Goal: Task Accomplishment & Management: Use online tool/utility

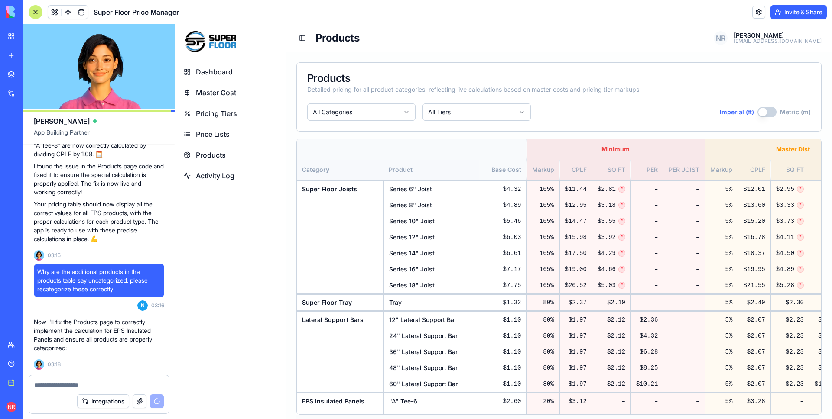
scroll to position [83116, 0]
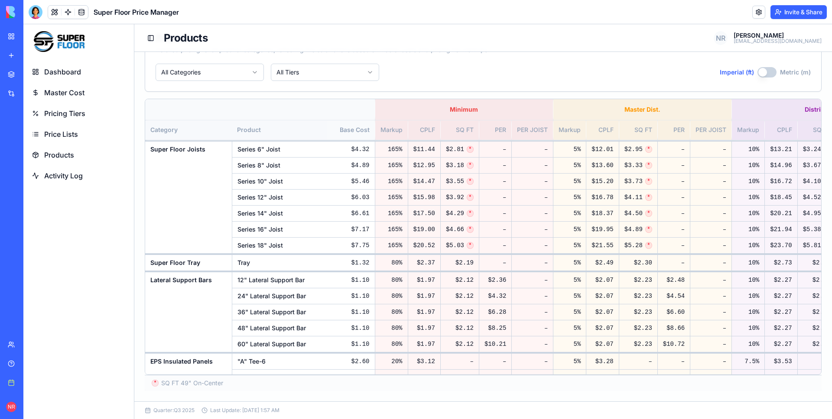
click at [760, 75] on button "Imperial (ft)" at bounding box center [766, 72] width 19 height 10
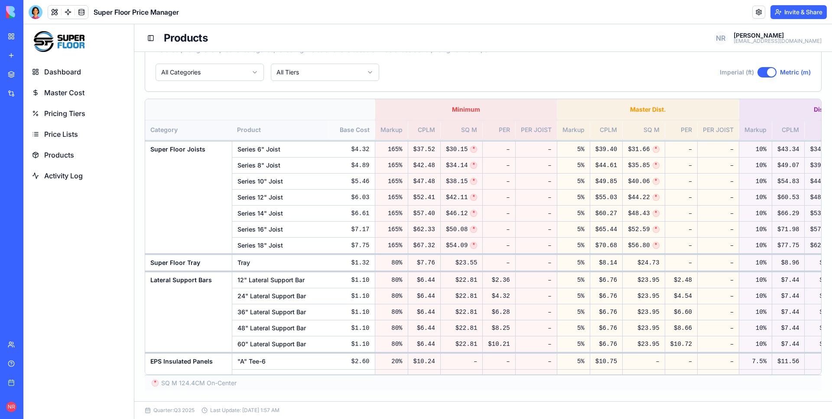
click at [760, 75] on button "Imperial (ft)" at bounding box center [766, 72] width 19 height 10
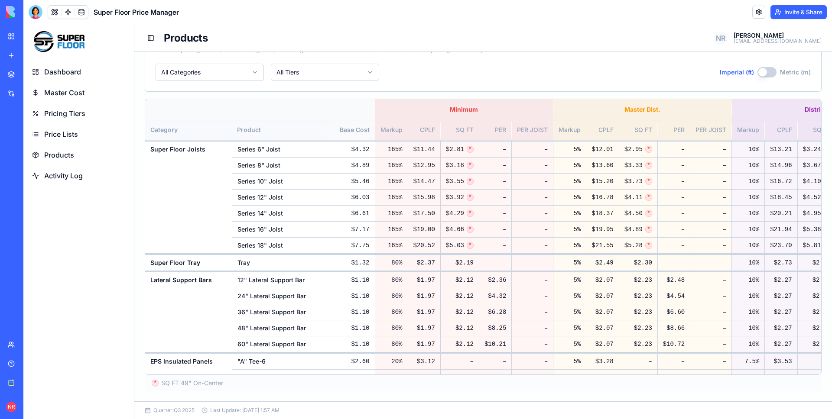
click at [760, 74] on button "Imperial (ft)" at bounding box center [766, 72] width 19 height 10
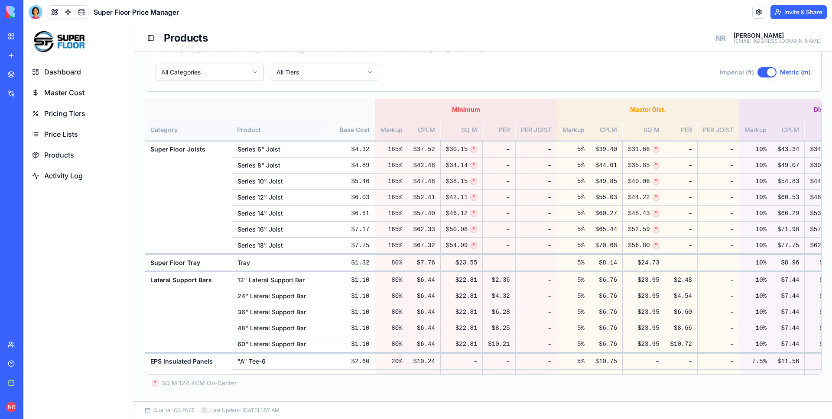
click at [760, 74] on button "Imperial (ft)" at bounding box center [766, 72] width 19 height 10
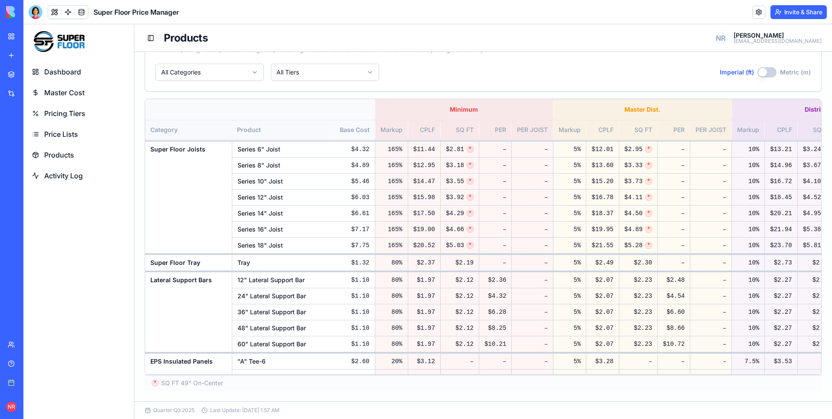
click at [760, 74] on button "Imperial (ft)" at bounding box center [766, 72] width 19 height 10
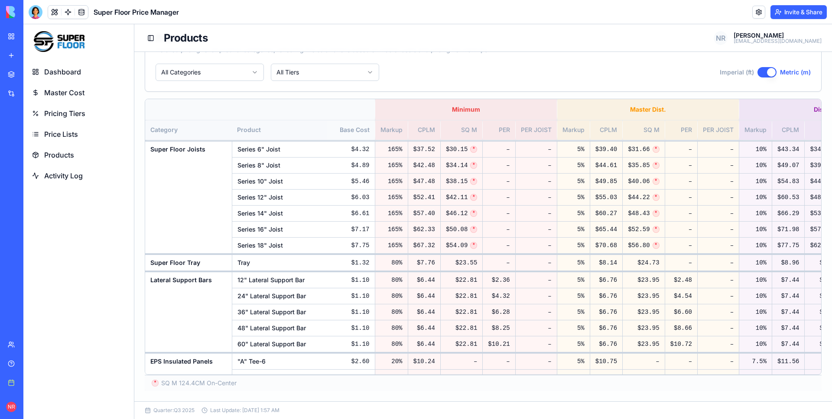
click at [760, 74] on button "Imperial (ft)" at bounding box center [766, 72] width 19 height 10
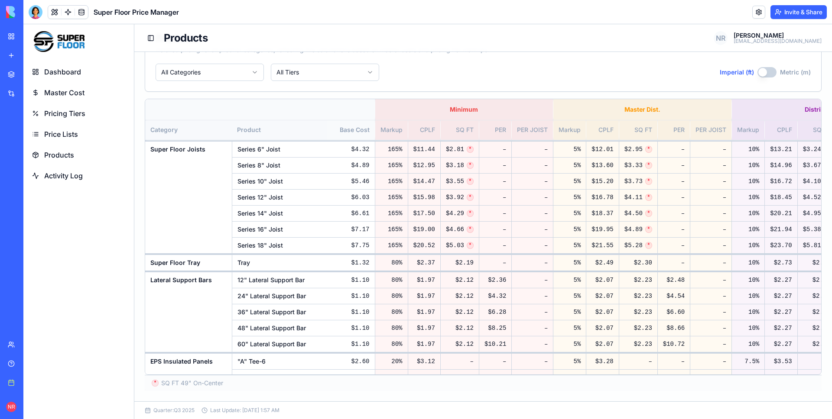
click at [760, 74] on button "Imperial (ft)" at bounding box center [766, 72] width 19 height 10
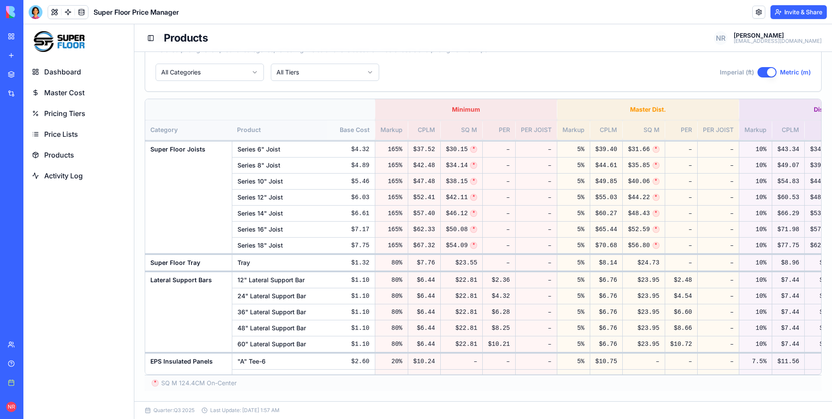
click at [760, 74] on button "Imperial (ft)" at bounding box center [766, 72] width 19 height 10
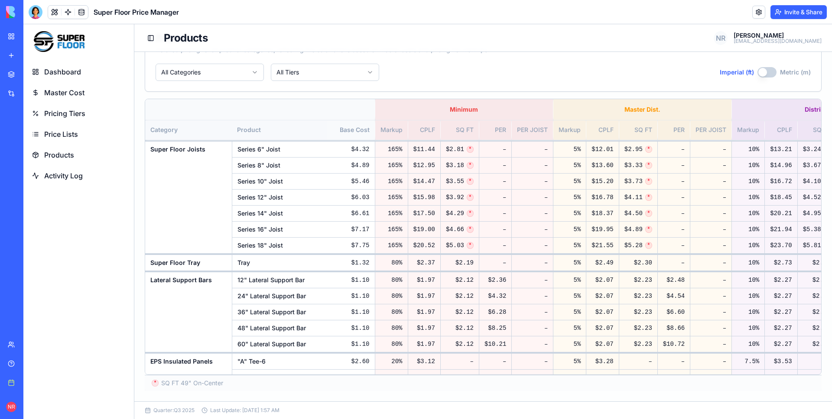
click at [760, 74] on button "Imperial (ft)" at bounding box center [766, 72] width 19 height 10
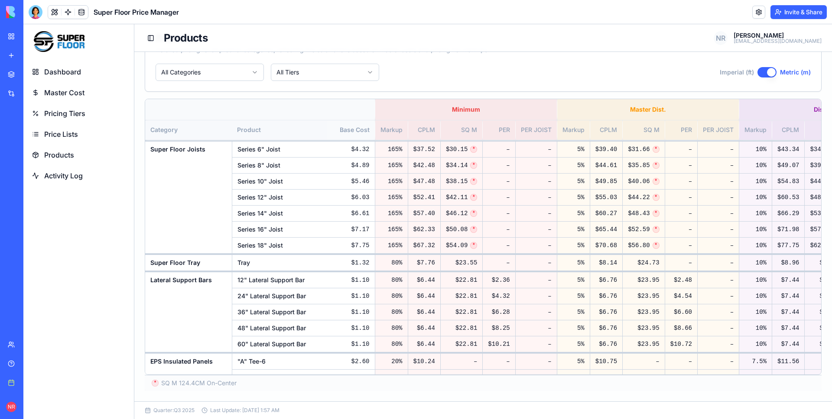
click at [760, 74] on button "Imperial (ft)" at bounding box center [766, 72] width 19 height 10
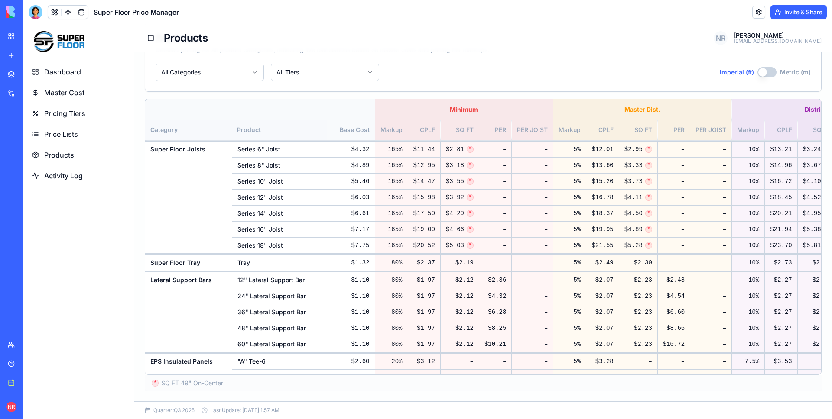
click at [760, 74] on button "Imperial (ft)" at bounding box center [766, 72] width 19 height 10
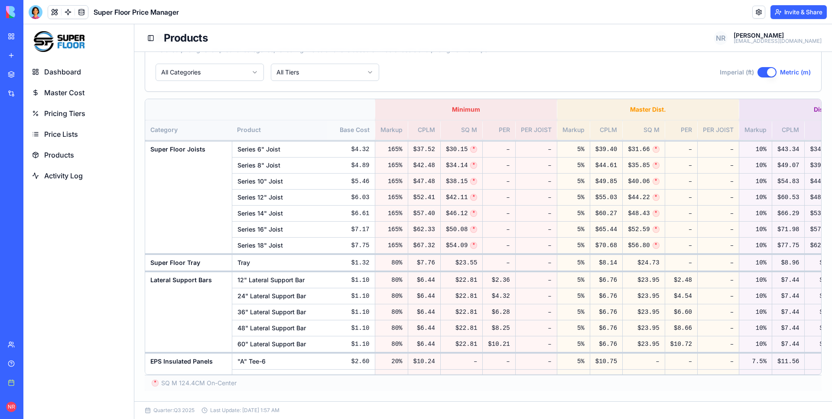
click at [760, 74] on button "Imperial (ft)" at bounding box center [766, 72] width 19 height 10
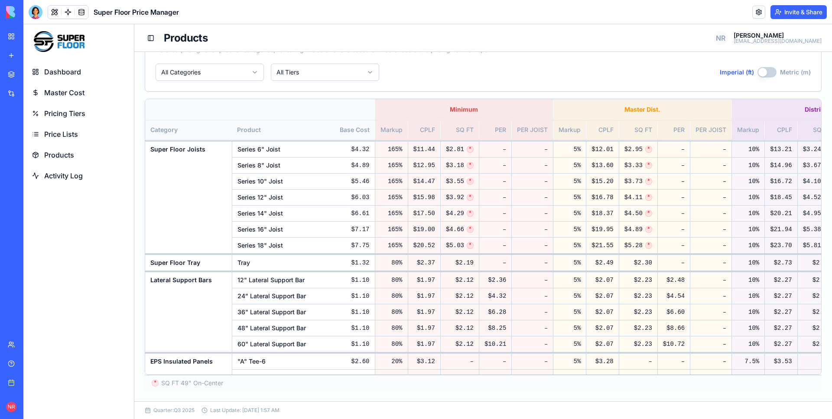
click at [760, 74] on button "Imperial (ft)" at bounding box center [766, 72] width 19 height 10
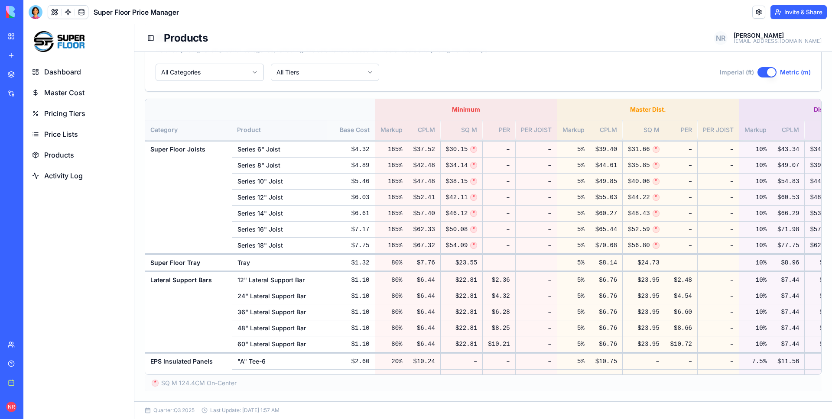
click at [760, 74] on button "Imperial (ft)" at bounding box center [766, 72] width 19 height 10
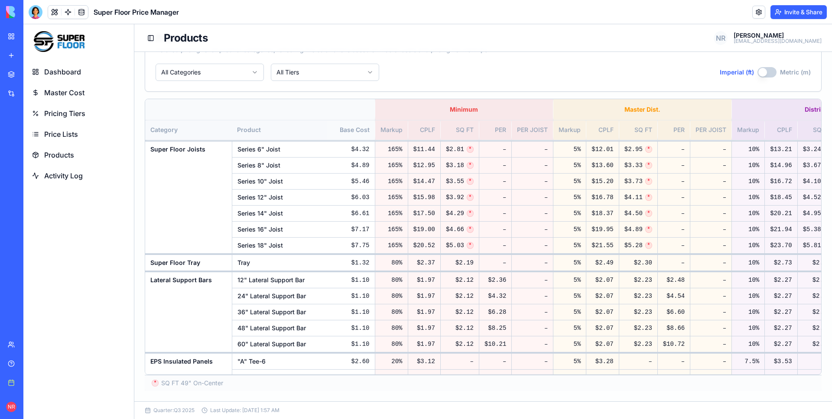
click at [760, 74] on button "Imperial (ft)" at bounding box center [766, 72] width 19 height 10
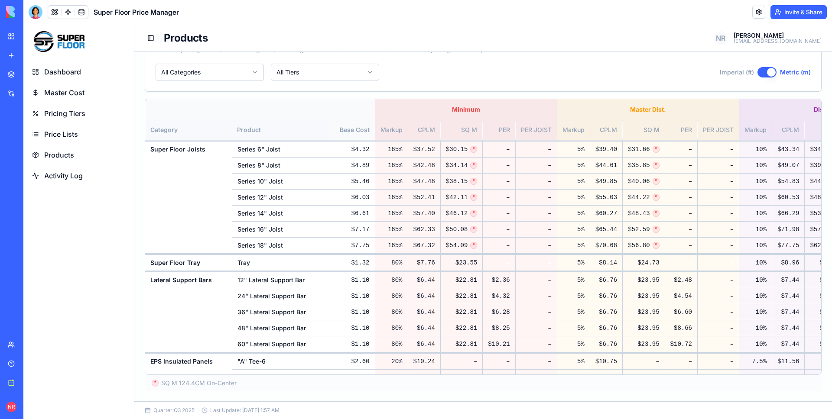
click at [760, 74] on button "Imperial (ft)" at bounding box center [766, 72] width 19 height 10
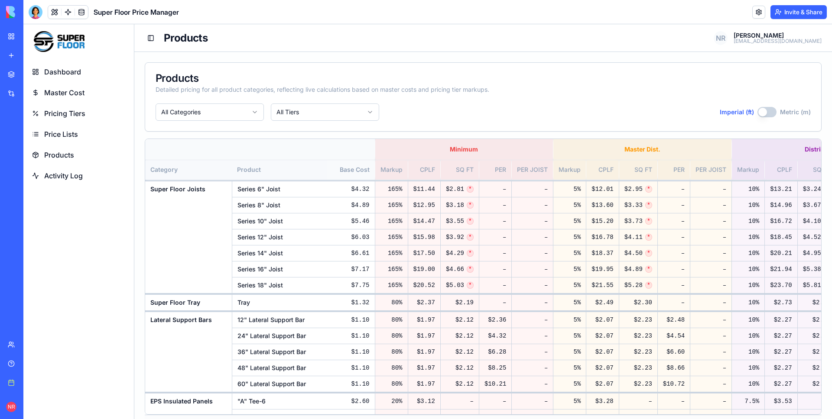
click at [68, 112] on span "Pricing Tiers" at bounding box center [64, 113] width 41 height 10
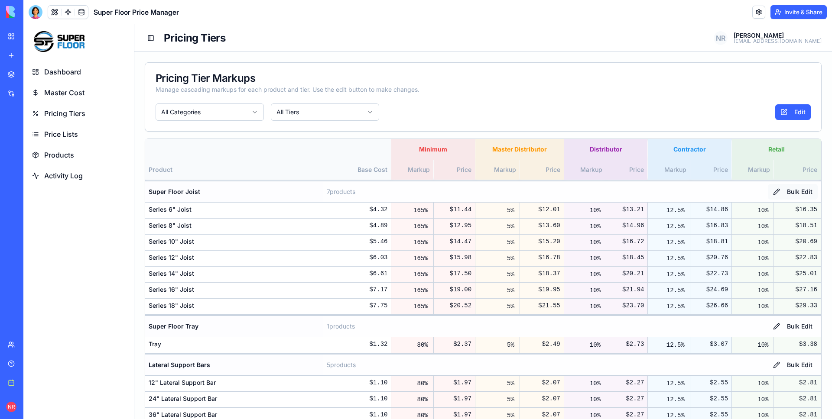
click at [778, 191] on button "Bulk Edit" at bounding box center [792, 192] width 50 height 16
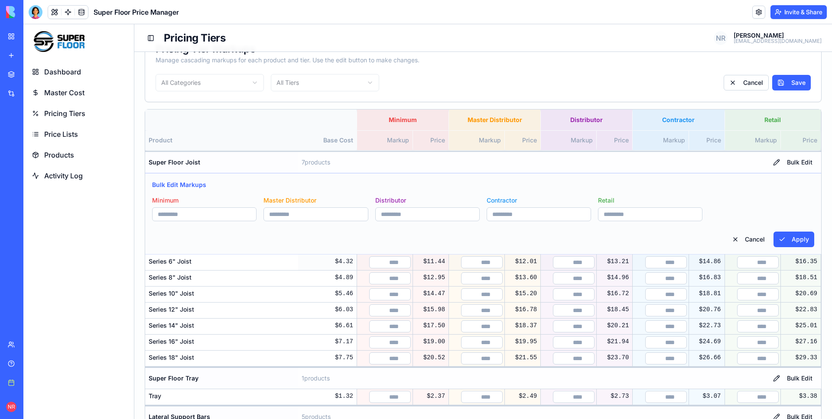
scroll to position [37, 0]
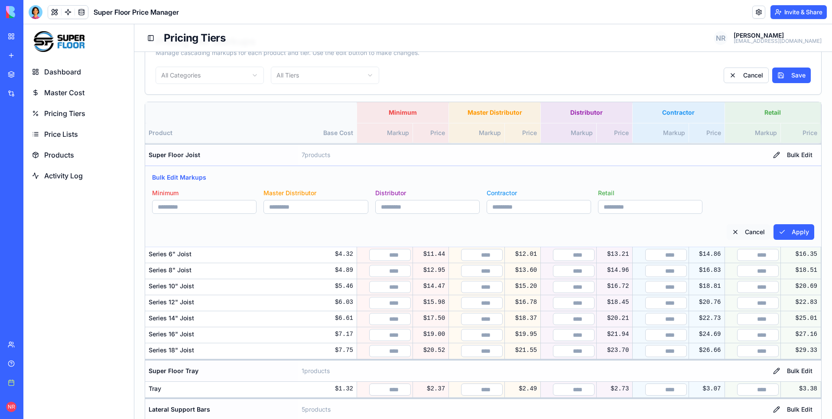
click at [736, 231] on button "Cancel" at bounding box center [747, 232] width 43 height 16
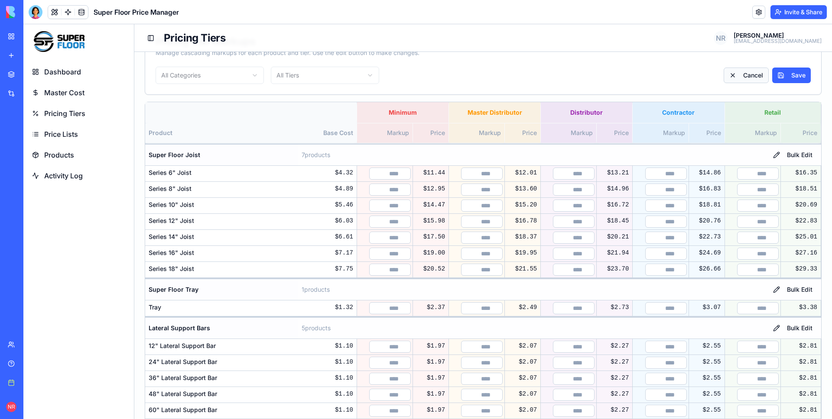
click at [738, 74] on button "Cancel" at bounding box center [745, 76] width 45 height 16
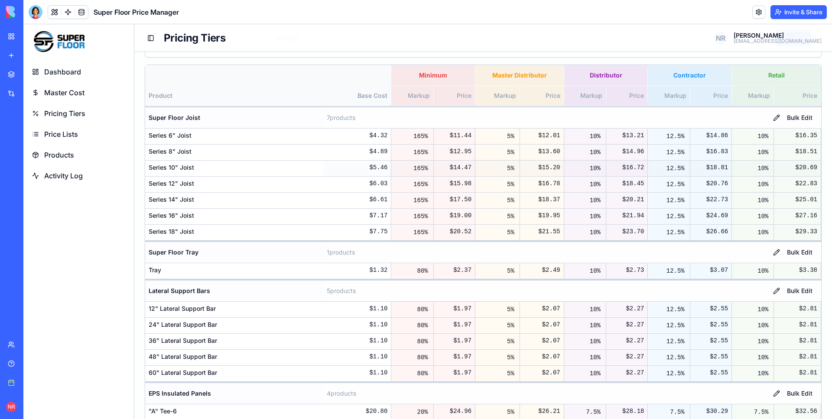
scroll to position [0, 0]
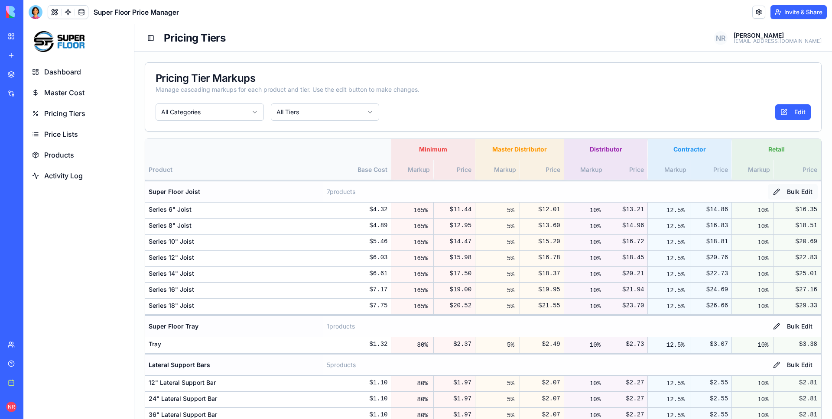
click at [794, 191] on button "Bulk Edit" at bounding box center [792, 192] width 50 height 16
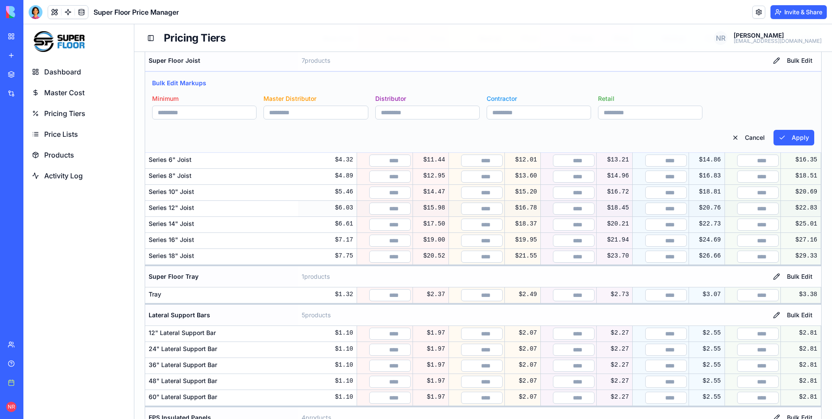
scroll to position [55, 0]
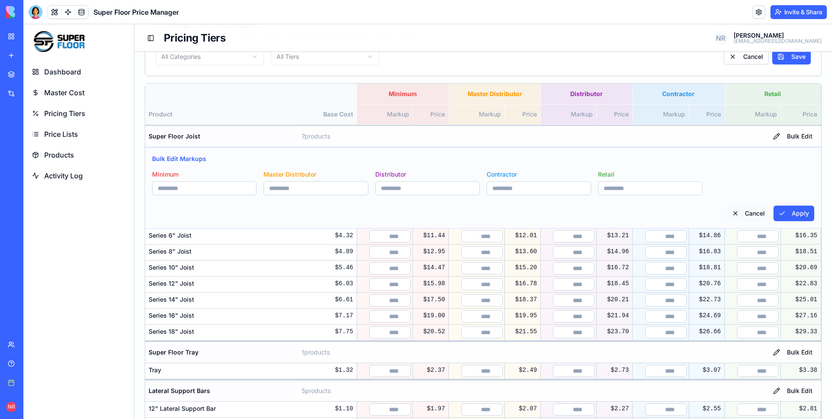
click at [742, 209] on button "Cancel" at bounding box center [747, 214] width 43 height 16
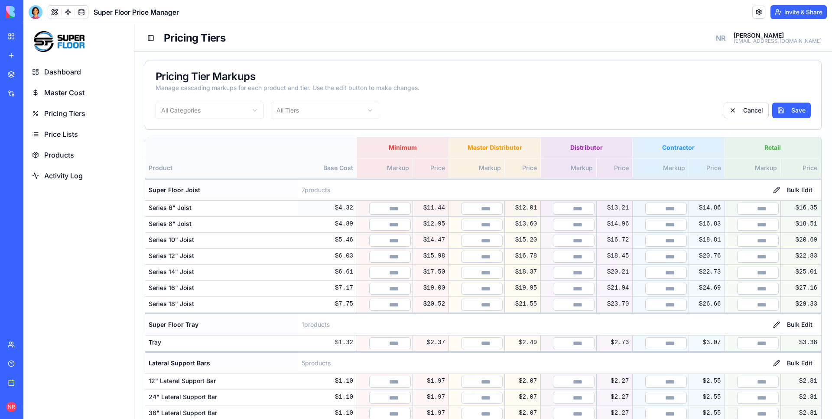
scroll to position [0, 0]
click at [744, 114] on button "Cancel" at bounding box center [745, 112] width 45 height 16
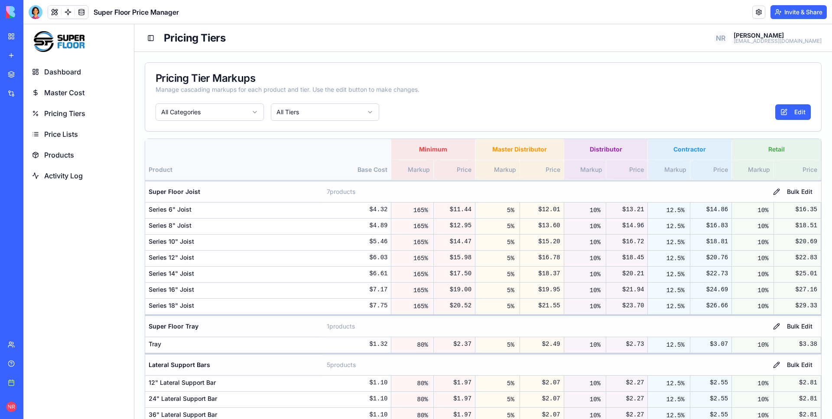
click at [85, 74] on link "Dashboard" at bounding box center [79, 71] width 104 height 19
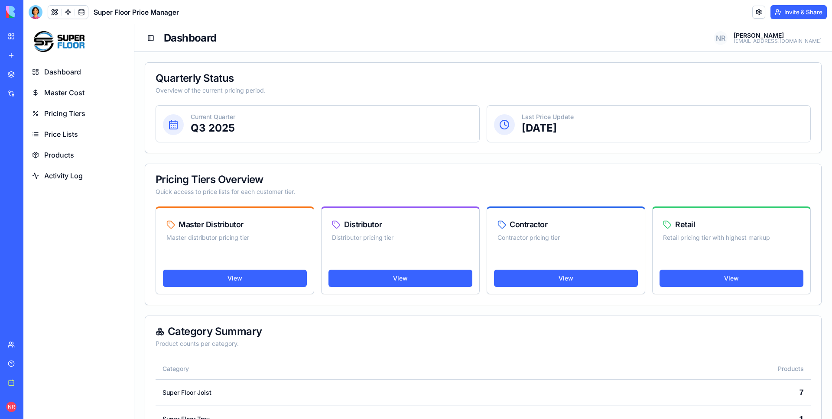
click at [65, 94] on span "Master Cost" at bounding box center [64, 92] width 40 height 10
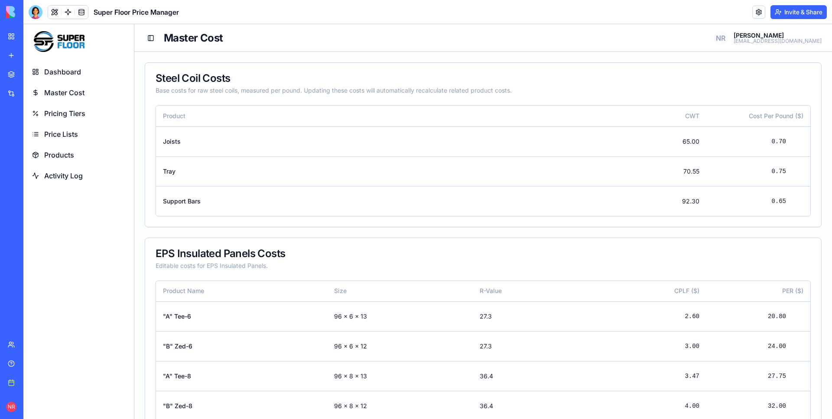
click at [72, 117] on span "Pricing Tiers" at bounding box center [64, 113] width 41 height 10
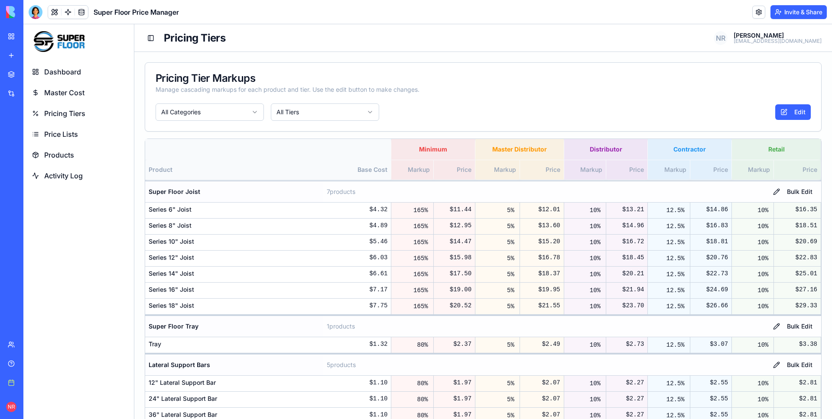
click at [71, 132] on span "Price Lists" at bounding box center [61, 134] width 34 height 10
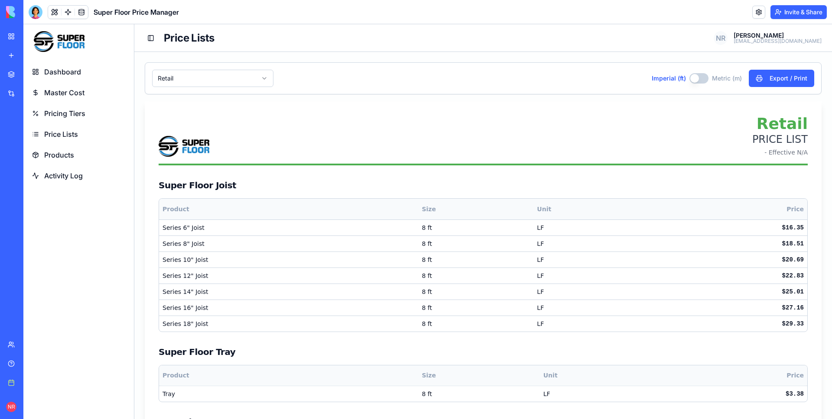
click at [67, 155] on span "Products" at bounding box center [59, 155] width 30 height 10
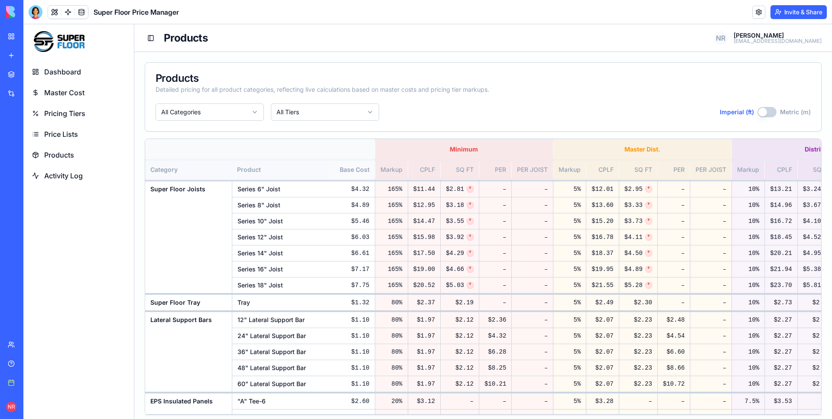
click at [67, 114] on span "Pricing Tiers" at bounding box center [64, 113] width 41 height 10
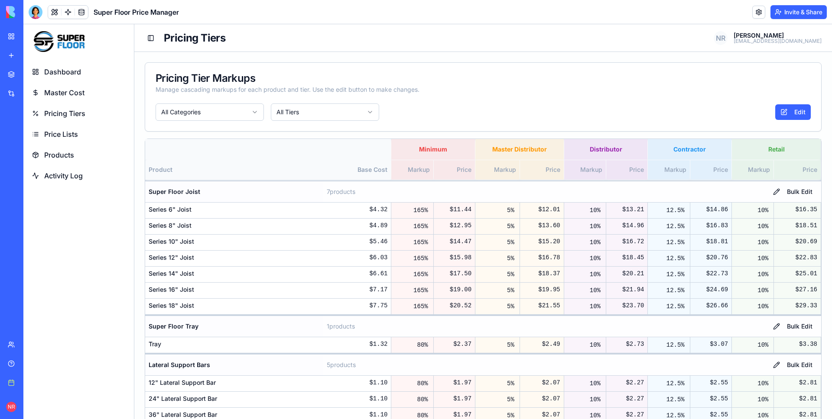
click at [58, 153] on span "Products" at bounding box center [59, 155] width 30 height 10
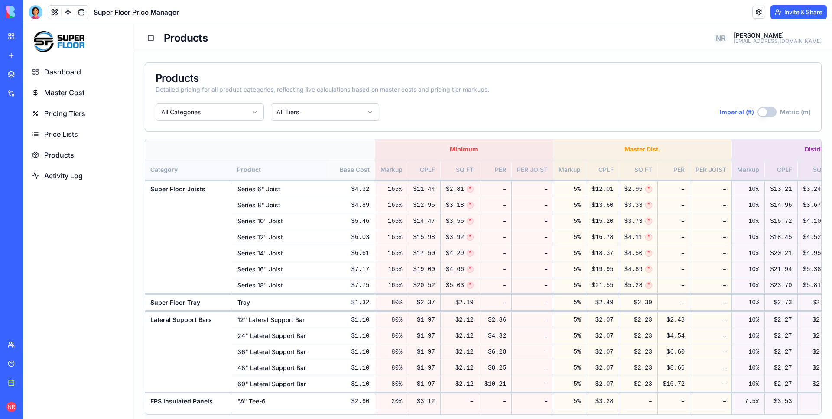
click at [764, 111] on button "Imperial (ft)" at bounding box center [766, 112] width 19 height 10
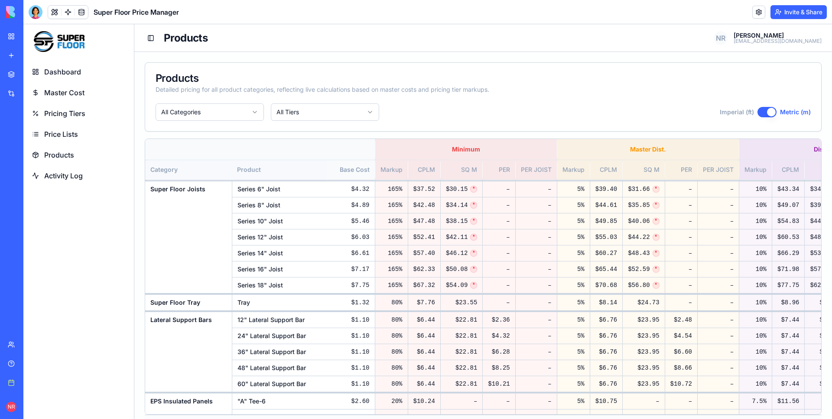
click at [764, 111] on button "Imperial (ft)" at bounding box center [766, 112] width 19 height 10
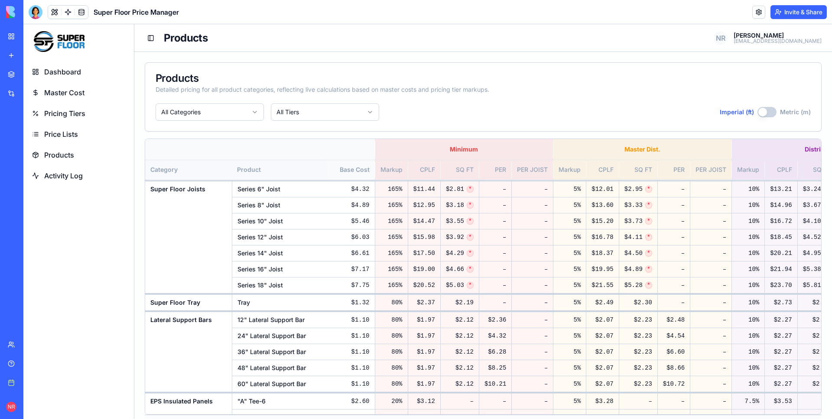
click at [350, 114] on html "Dashboard Master Cost Pricing Tiers Price Lists Products Activity Log Toggle Si…" at bounding box center [427, 241] width 808 height 435
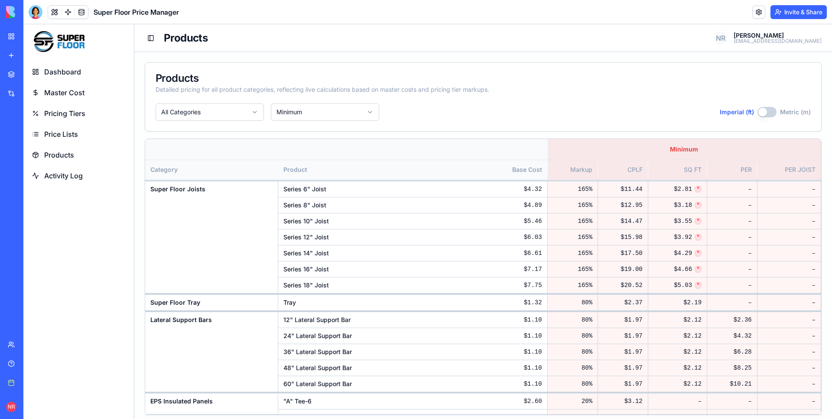
click at [341, 100] on div "Products Detailed pricing for all product categories, reflecting live calculati…" at bounding box center [483, 97] width 676 height 68
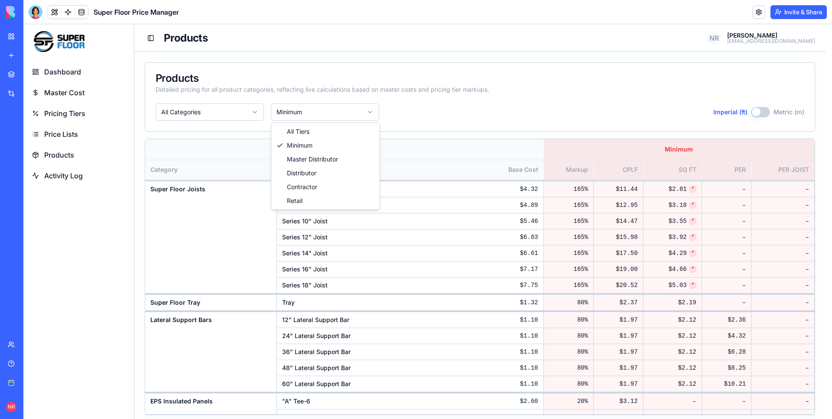
click at [341, 106] on html "Dashboard Master Cost Pricing Tiers Price Lists Products Activity Log Toggle Si…" at bounding box center [427, 241] width 808 height 435
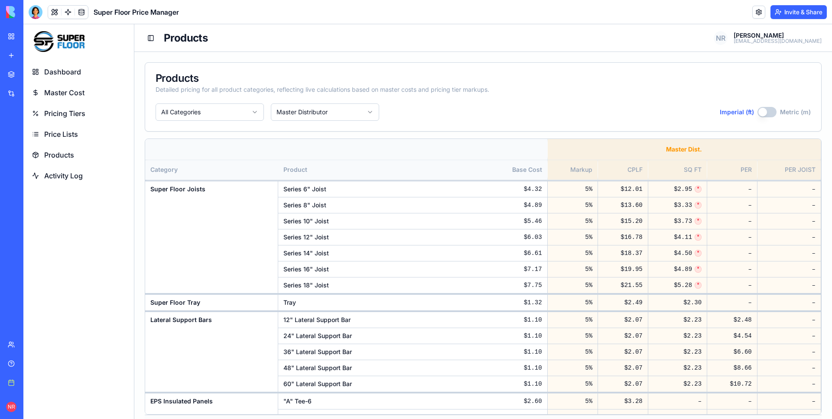
click at [332, 117] on html "Dashboard Master Cost Pricing Tiers Price Lists Products Activity Log Toggle Si…" at bounding box center [427, 241] width 808 height 435
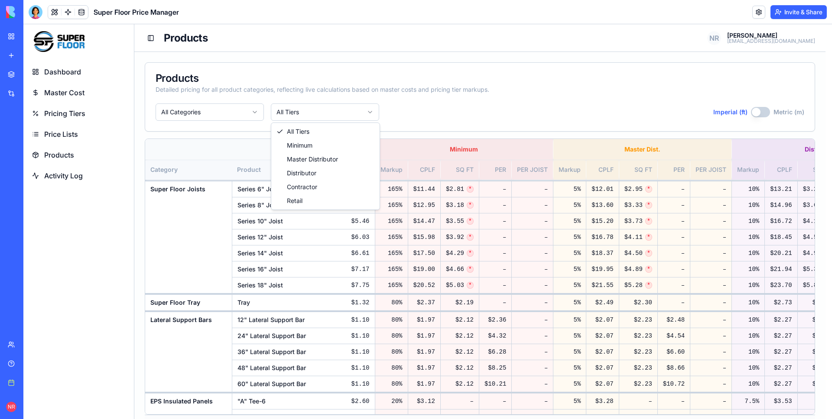
click at [334, 120] on html "Dashboard Master Cost Pricing Tiers Price Lists Products Activity Log Toggle Si…" at bounding box center [427, 241] width 808 height 435
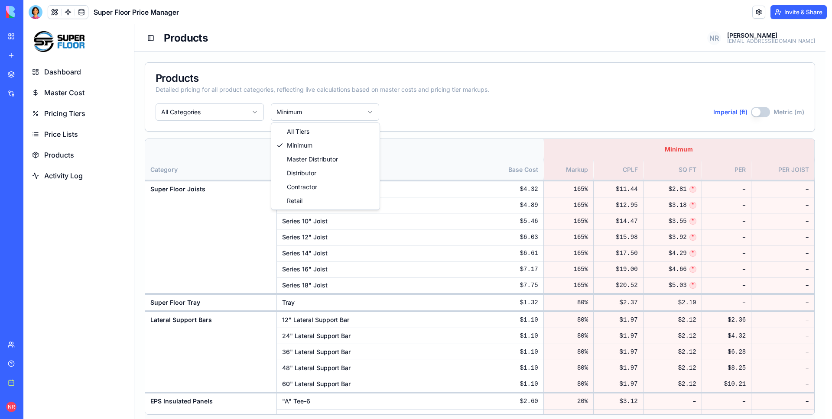
click at [338, 118] on html "Dashboard Master Cost Pricing Tiers Price Lists Products Activity Log Toggle Si…" at bounding box center [427, 241] width 808 height 435
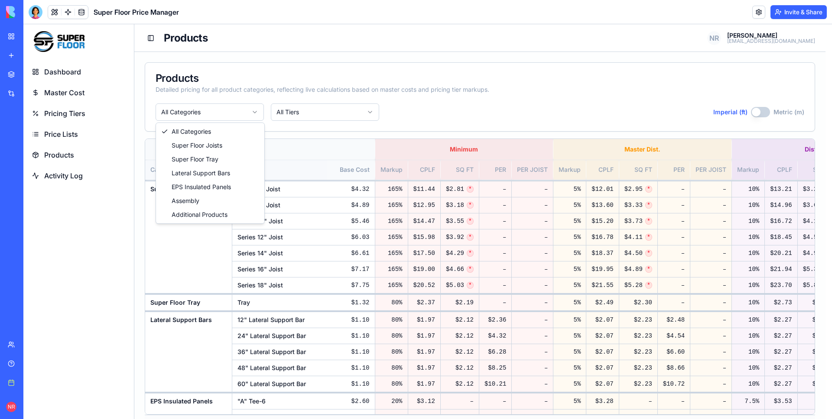
click at [232, 108] on html "Dashboard Master Cost Pricing Tiers Price Lists Products Activity Log Toggle Si…" at bounding box center [427, 241] width 808 height 435
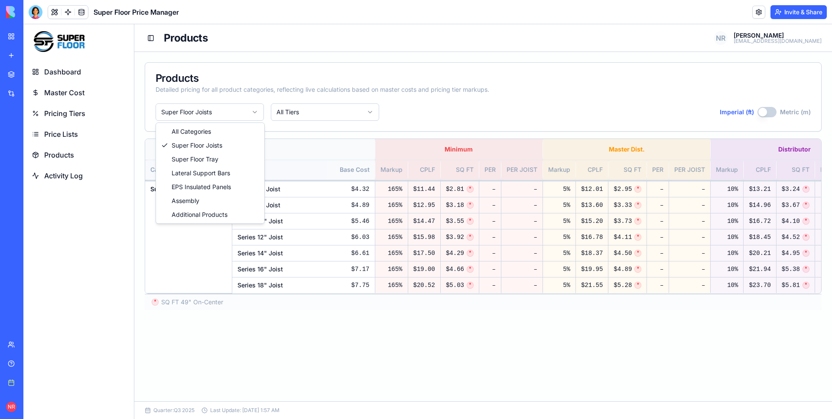
click at [236, 113] on html "Dashboard Master Cost Pricing Tiers Price Lists Products Activity Log Toggle Si…" at bounding box center [427, 221] width 808 height 395
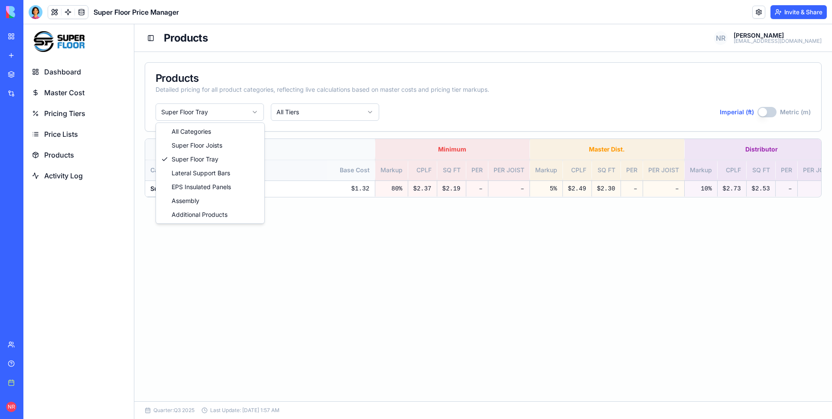
click at [238, 112] on html "Dashboard Master Cost Pricing Tiers Price Lists Products Activity Log Toggle Si…" at bounding box center [427, 221] width 808 height 395
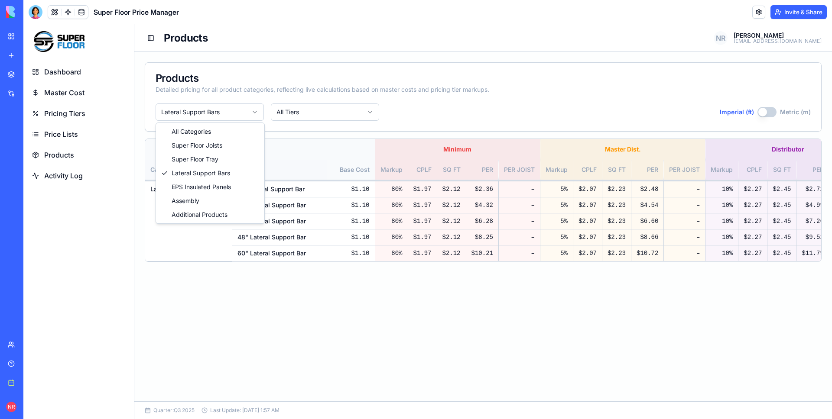
click at [209, 116] on html "Dashboard Master Cost Pricing Tiers Price Lists Products Activity Log Toggle Si…" at bounding box center [427, 221] width 808 height 395
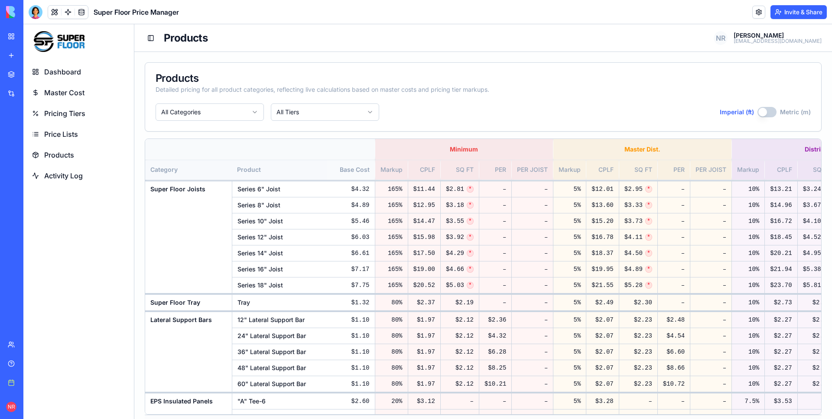
click at [453, 119] on div "All Categories All Tiers Imperial (ft) Metric (m)" at bounding box center [482, 112] width 655 height 17
click at [372, 129] on div "Products Detailed pricing for all product categories, reflecting live calculati…" at bounding box center [483, 97] width 676 height 68
click at [55, 154] on span "Products" at bounding box center [59, 155] width 30 height 10
click at [61, 136] on span "Price Lists" at bounding box center [61, 134] width 34 height 10
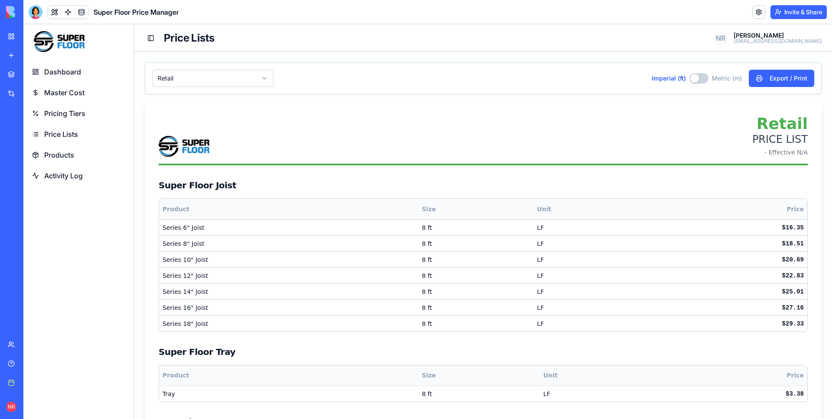
click at [63, 109] on span "Pricing Tiers" at bounding box center [64, 113] width 41 height 10
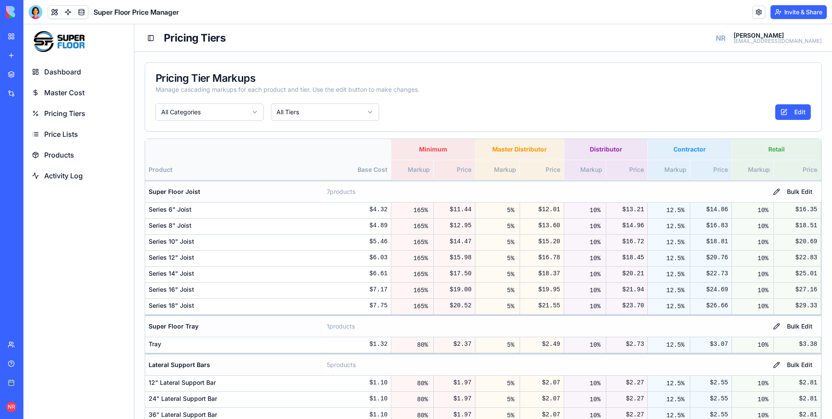
click at [66, 133] on span "Price Lists" at bounding box center [61, 134] width 34 height 10
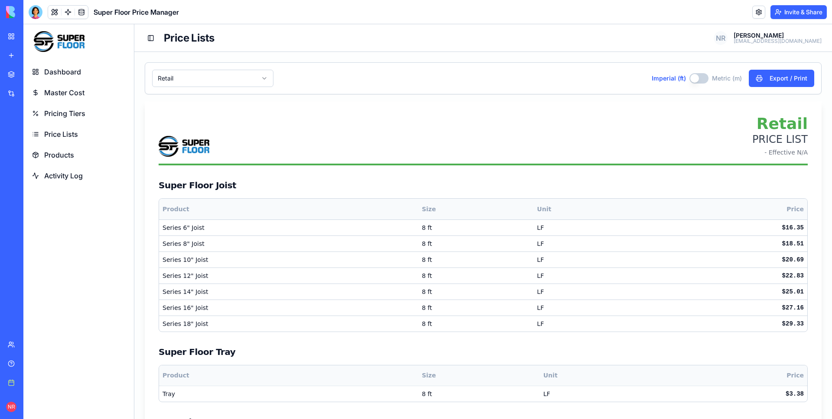
click at [68, 153] on span "Products" at bounding box center [59, 155] width 30 height 10
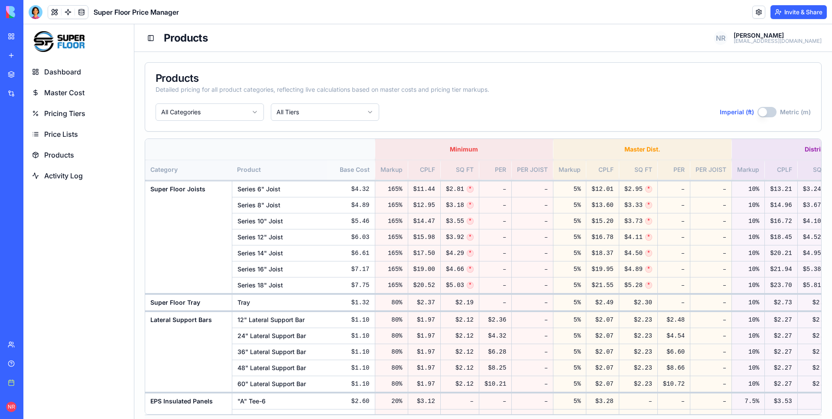
click at [69, 108] on span "Pricing Tiers" at bounding box center [64, 113] width 41 height 10
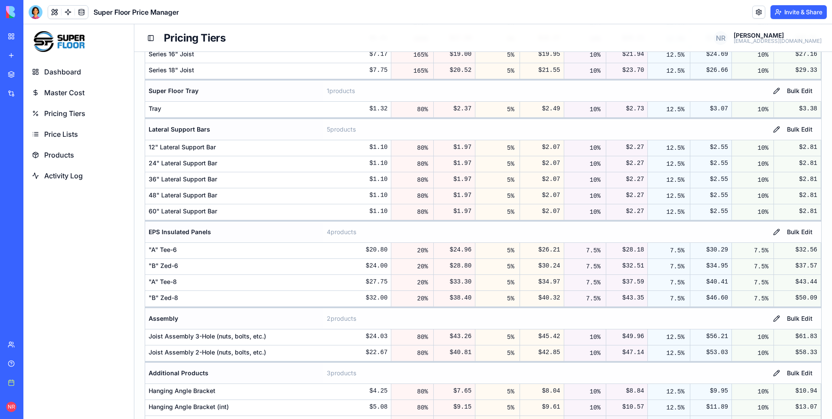
scroll to position [277, 0]
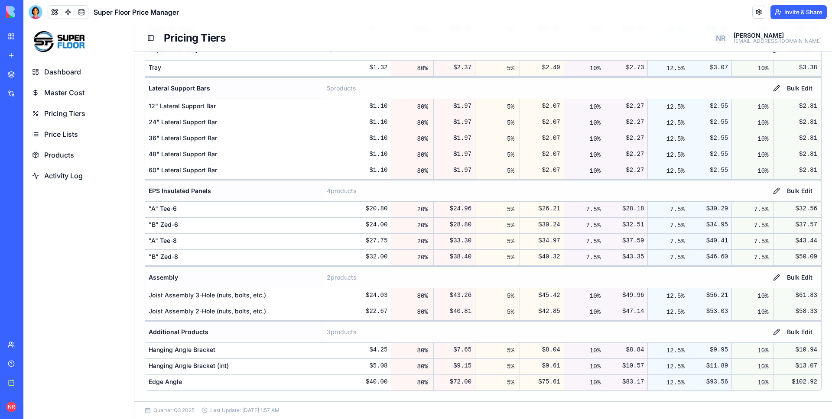
click at [68, 96] on span "Master Cost" at bounding box center [64, 92] width 40 height 10
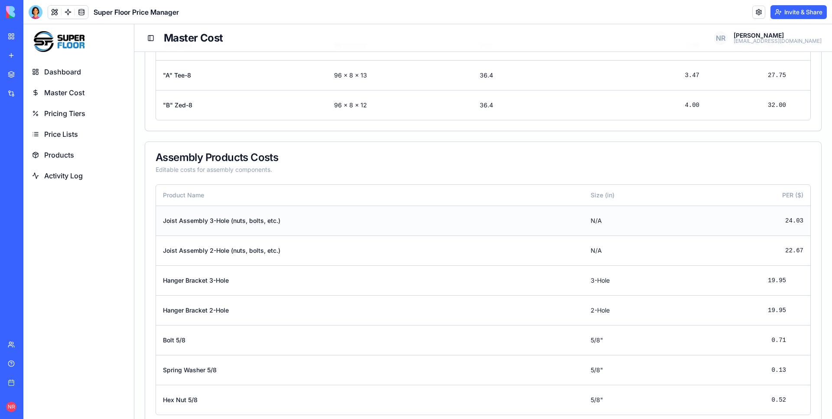
scroll to position [336, 0]
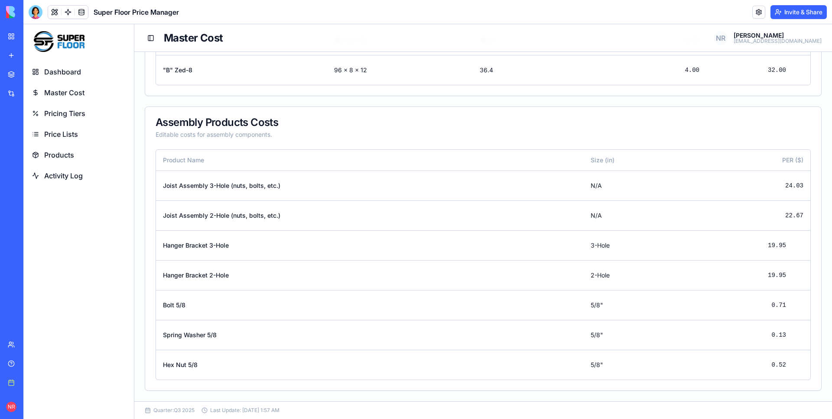
click at [68, 152] on span "Products" at bounding box center [59, 155] width 30 height 10
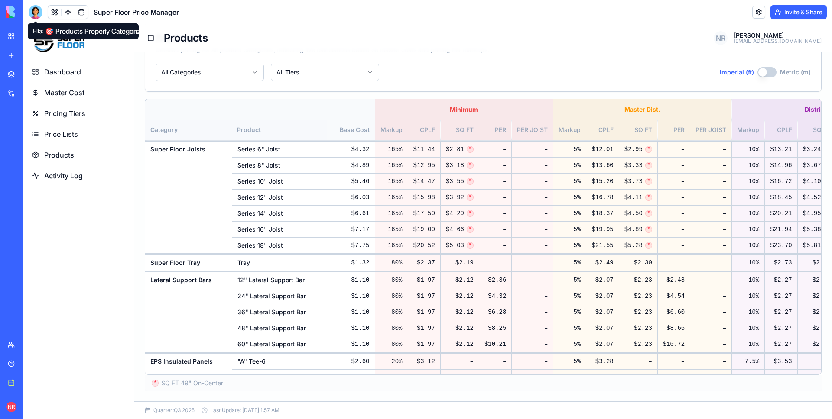
click at [34, 14] on div at bounding box center [36, 12] width 14 height 14
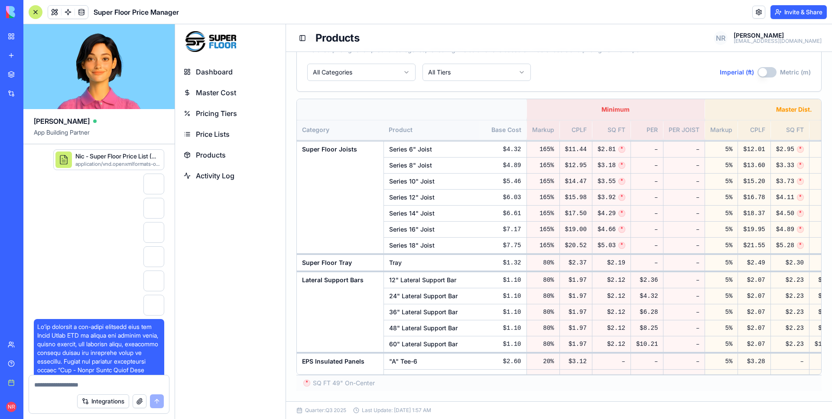
scroll to position [83336, 0]
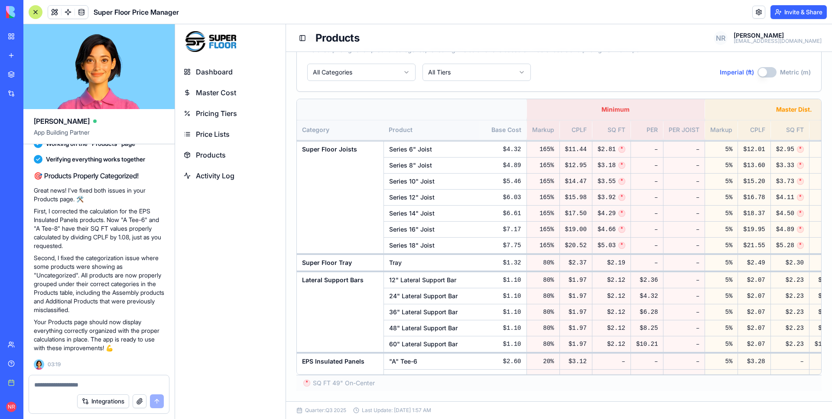
click at [119, 383] on textarea at bounding box center [98, 385] width 129 height 9
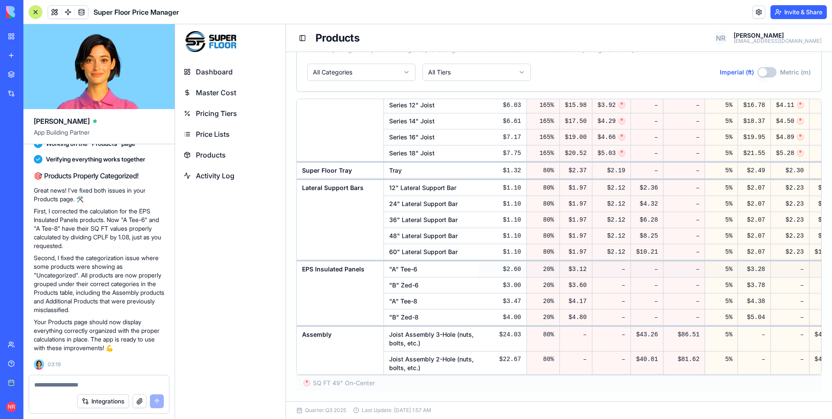
scroll to position [150, 0]
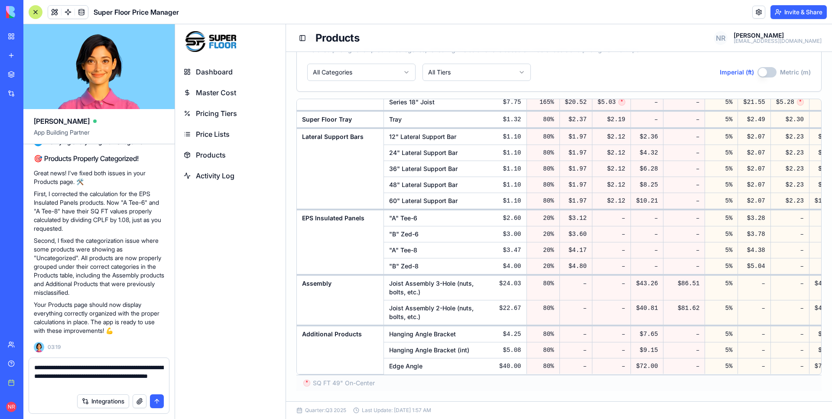
click at [133, 379] on textarea "**********" at bounding box center [98, 376] width 129 height 26
drag, startPoint x: 42, startPoint y: 368, endPoint x: 32, endPoint y: 367, distance: 9.6
click at [32, 367] on div "**********" at bounding box center [99, 373] width 140 height 31
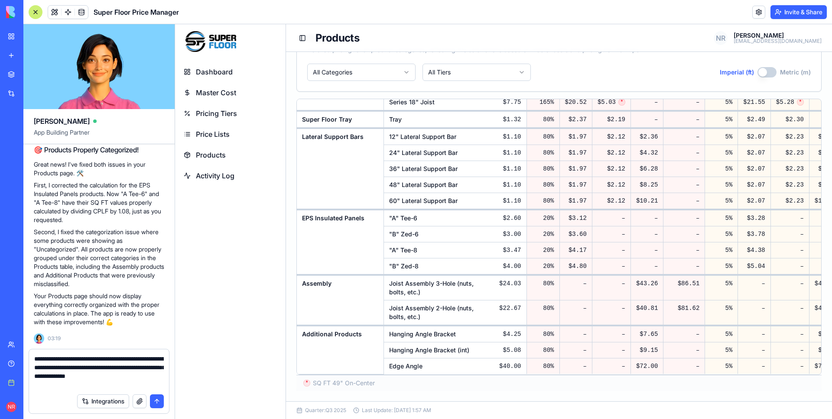
click at [138, 368] on textarea "**********" at bounding box center [98, 372] width 129 height 35
click at [65, 376] on textarea "**********" at bounding box center [98, 372] width 129 height 35
click at [104, 386] on textarea "**********" at bounding box center [98, 372] width 129 height 35
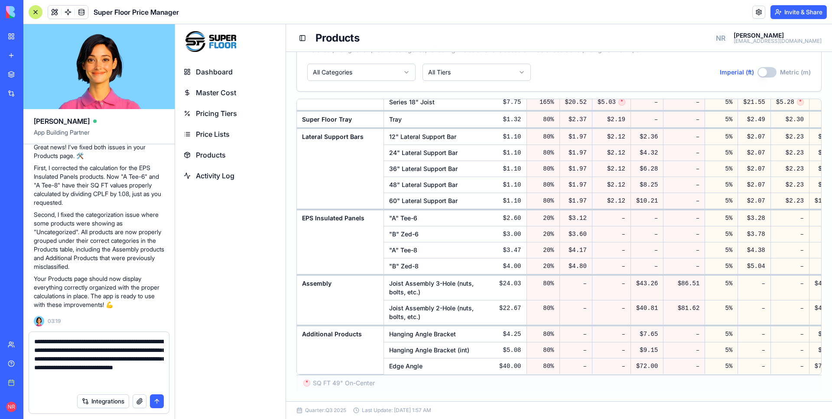
type textarea "**********"
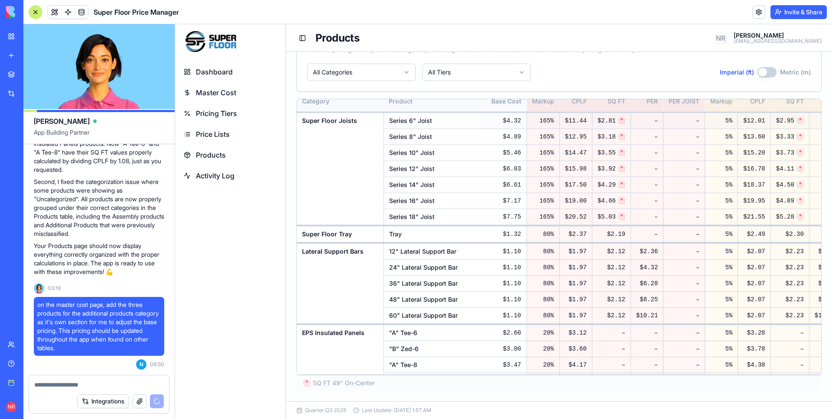
scroll to position [0, 0]
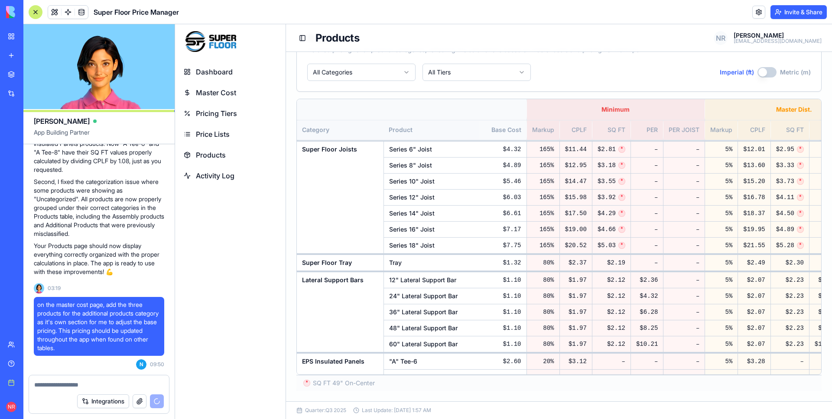
click at [216, 114] on span "Pricing Tiers" at bounding box center [216, 113] width 41 height 10
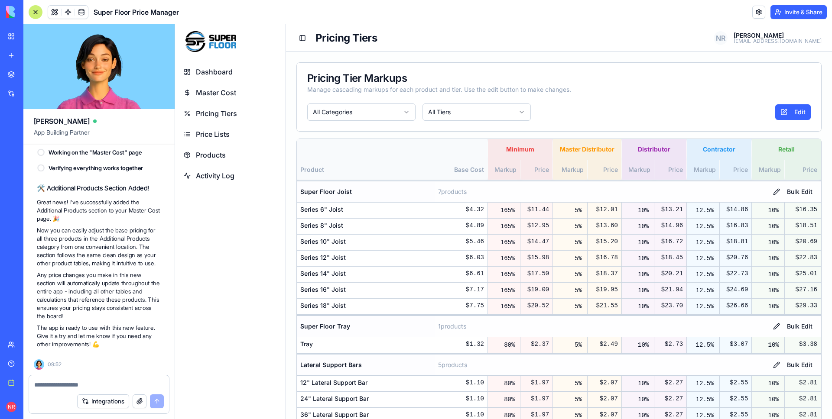
scroll to position [83707, 0]
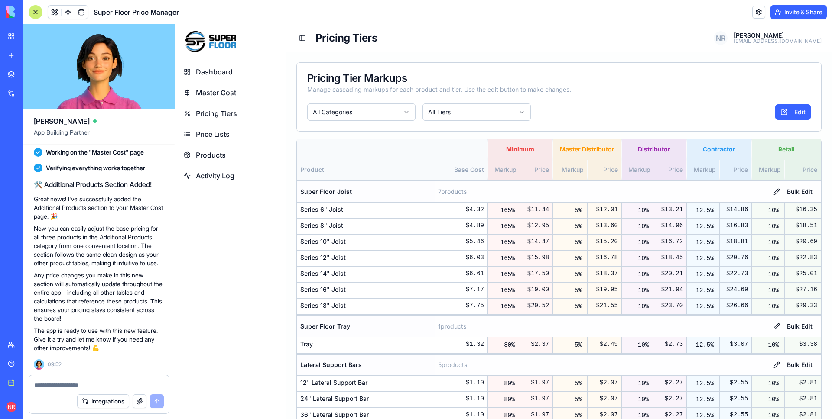
click at [209, 91] on span "Master Cost" at bounding box center [216, 92] width 40 height 10
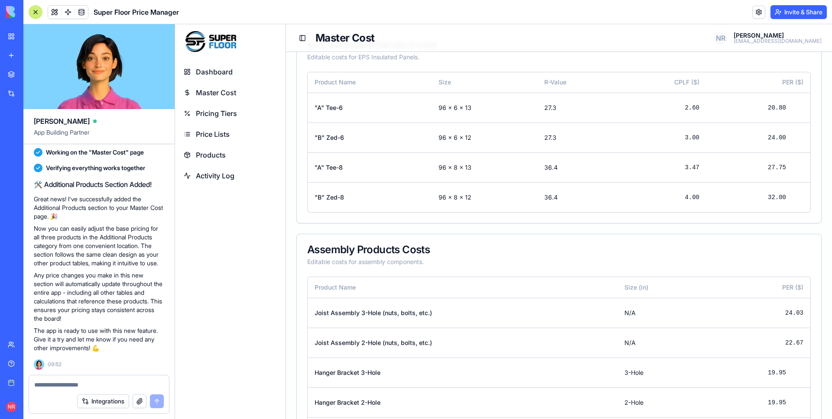
scroll to position [438, 0]
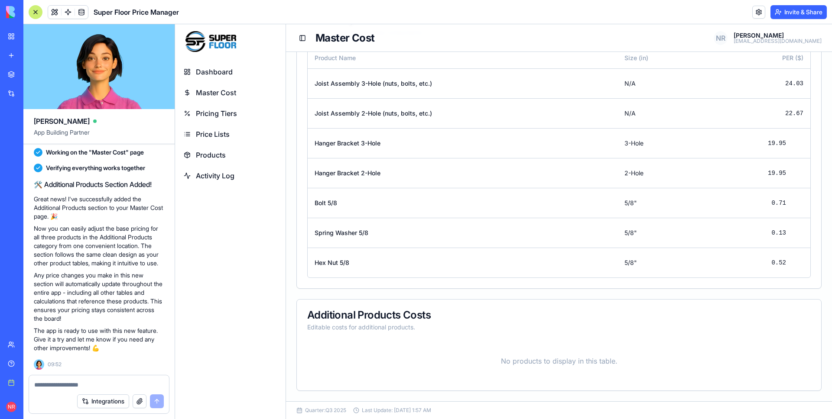
click at [217, 132] on span "Price Lists" at bounding box center [213, 134] width 34 height 10
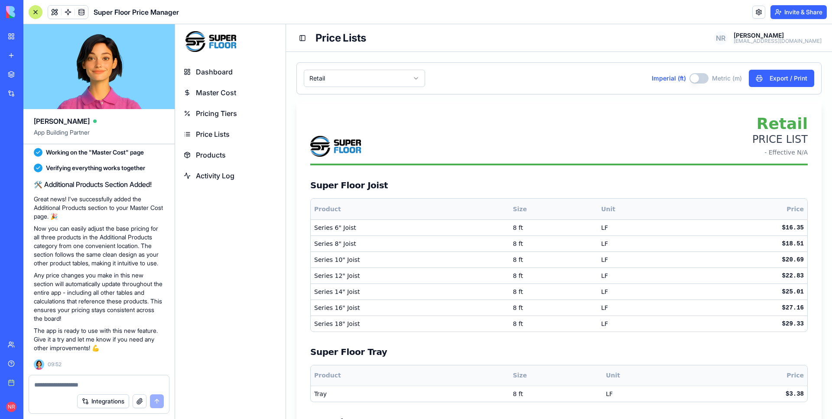
click at [223, 114] on span "Pricing Tiers" at bounding box center [216, 113] width 41 height 10
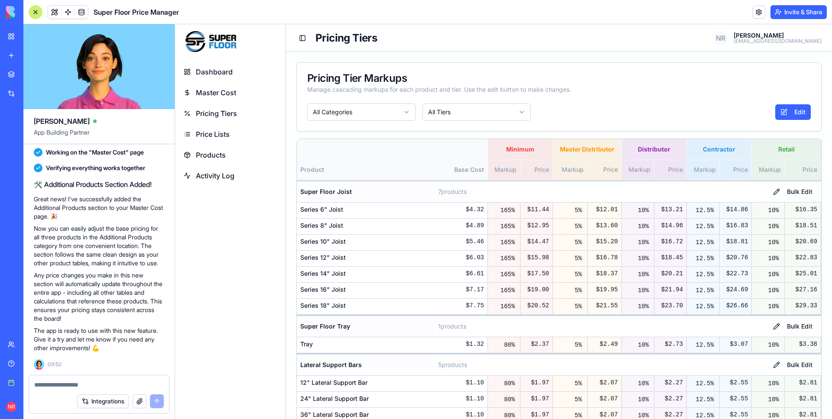
scroll to position [277, 0]
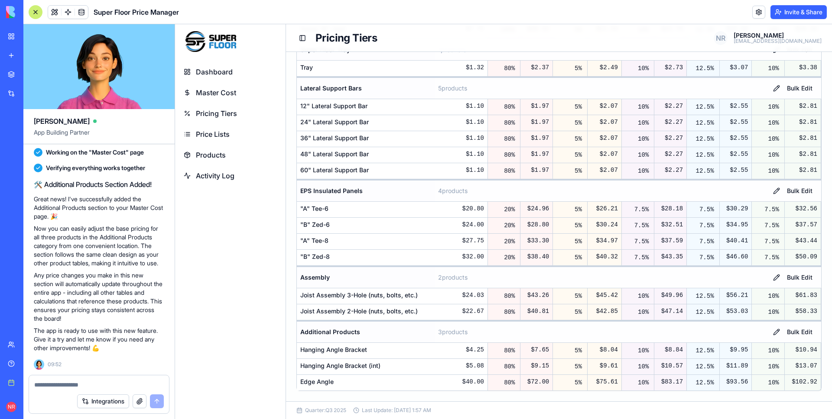
click at [227, 96] on span "Master Cost" at bounding box center [216, 92] width 40 height 10
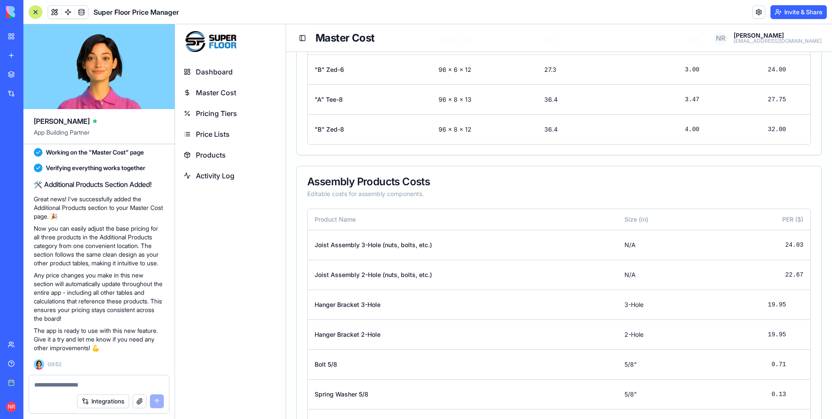
click at [139, 382] on textarea at bounding box center [98, 385] width 129 height 9
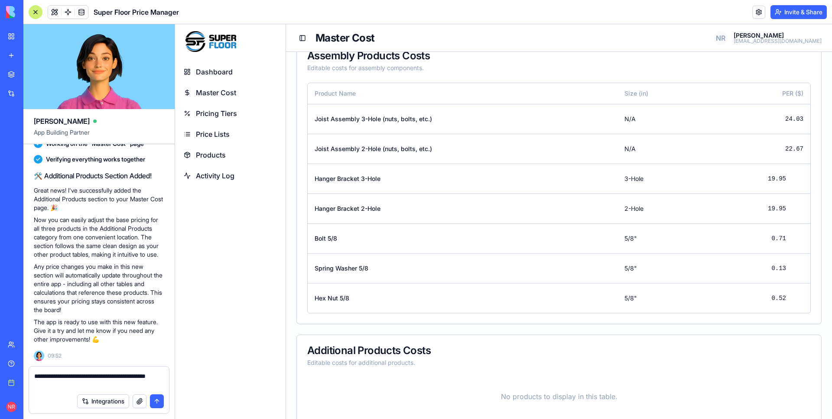
scroll to position [438, 0]
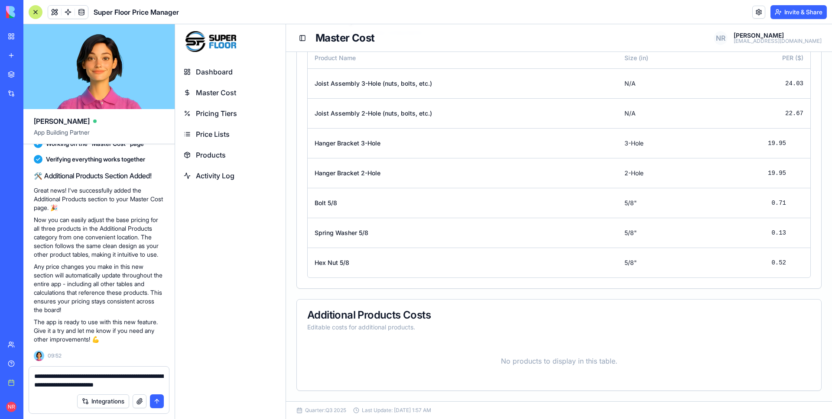
click at [209, 131] on span "Price Lists" at bounding box center [213, 134] width 34 height 10
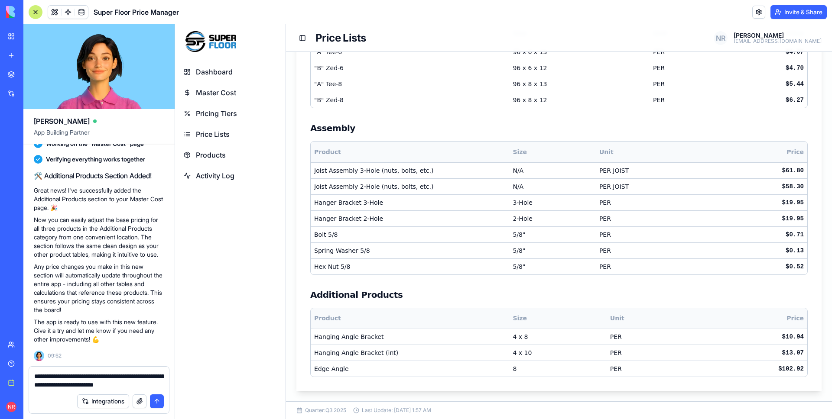
click at [208, 159] on span "Products" at bounding box center [211, 155] width 30 height 10
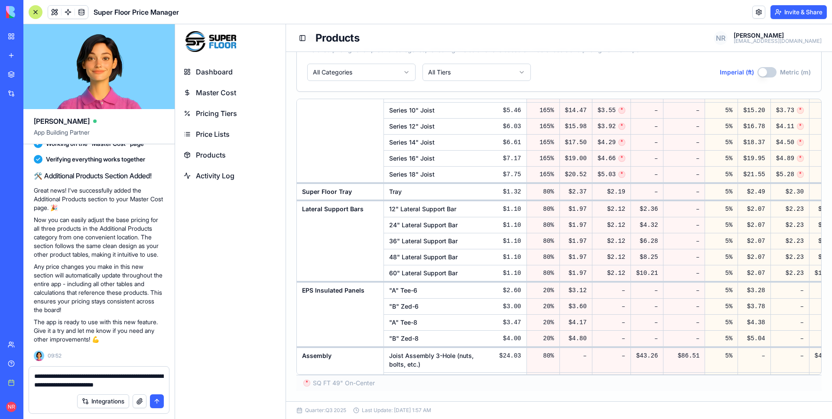
scroll to position [150, 0]
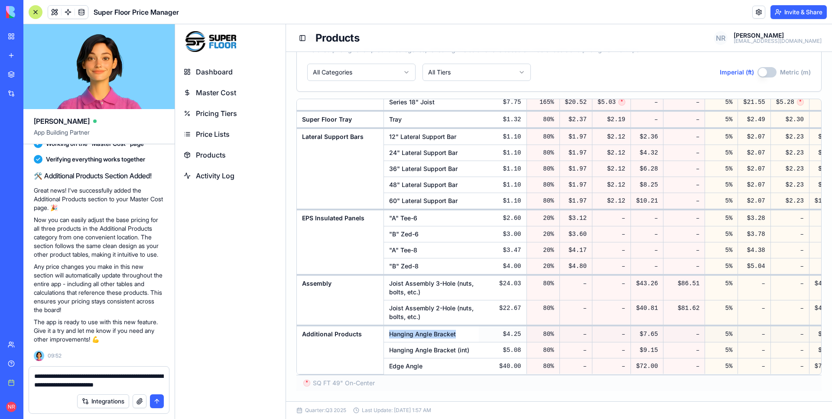
drag, startPoint x: 390, startPoint y: 328, endPoint x: 468, endPoint y: 331, distance: 78.0
click at [468, 331] on td "Hanging Angle Bracket" at bounding box center [430, 334] width 95 height 17
copy td "Hanging Angle Bracket"
click at [163, 385] on textarea "**********" at bounding box center [98, 380] width 129 height 17
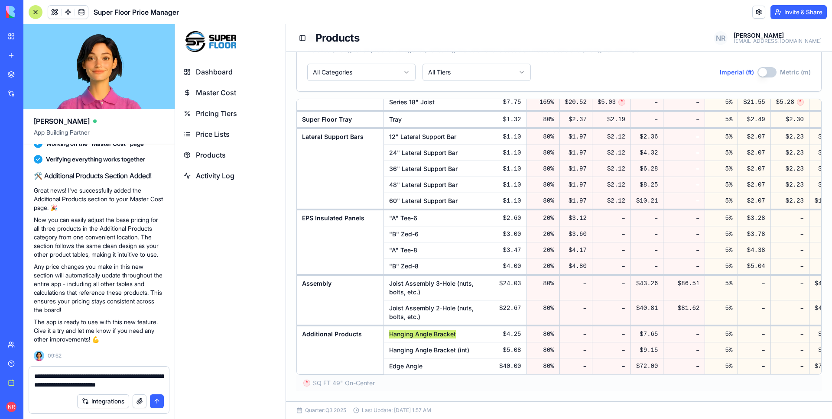
paste textarea "**********"
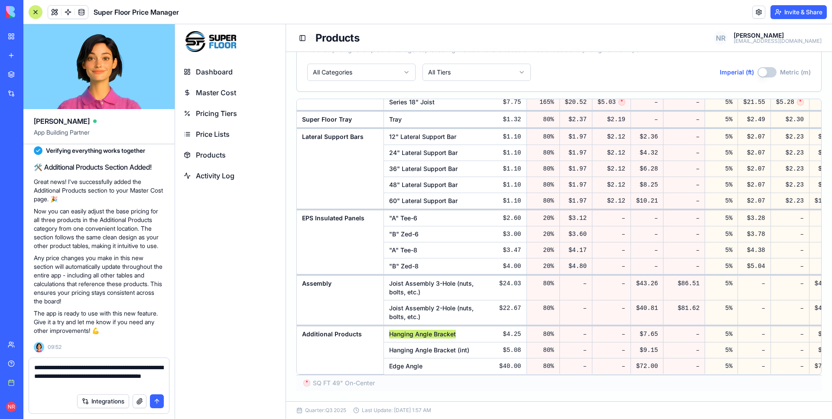
click at [160, 376] on textarea "**********" at bounding box center [98, 376] width 129 height 26
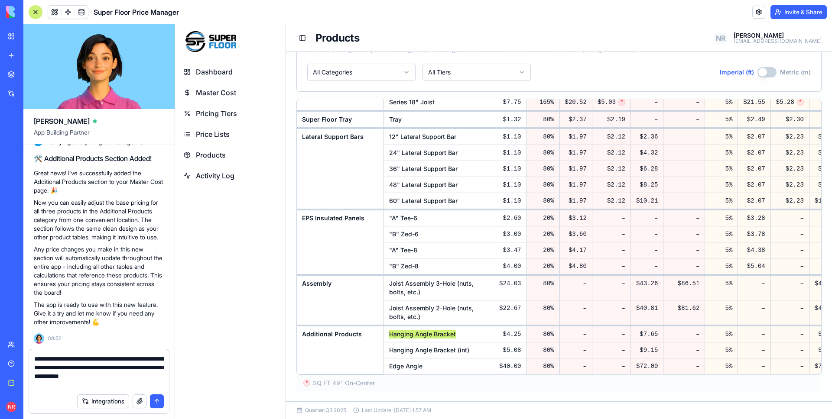
click at [101, 386] on textarea "**********" at bounding box center [98, 372] width 129 height 35
paste textarea "**********"
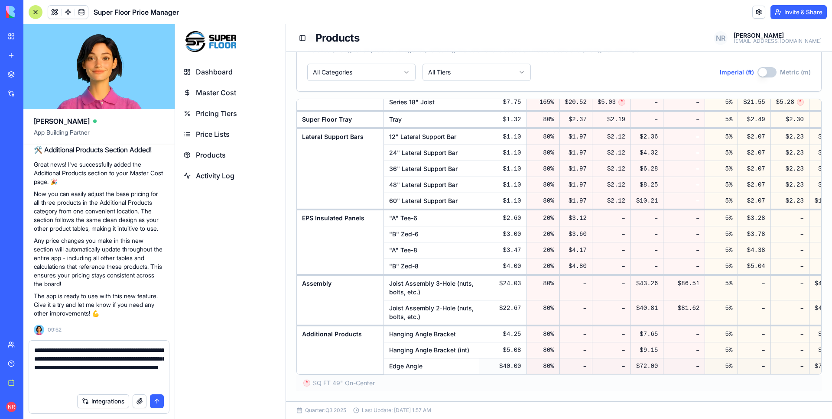
click at [385, 361] on td "Edge Angle" at bounding box center [430, 367] width 95 height 16
drag, startPoint x: 386, startPoint y: 359, endPoint x: 438, endPoint y: 364, distance: 52.2
click at [438, 364] on td "Edge Angle" at bounding box center [430, 367] width 95 height 16
copy td "Edge Angle"
click at [123, 385] on textarea "**********" at bounding box center [98, 367] width 129 height 43
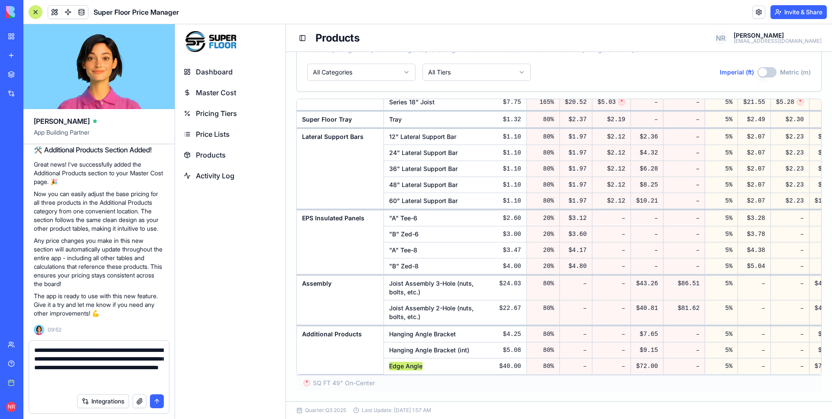
paste textarea "**********"
type textarea "**********"
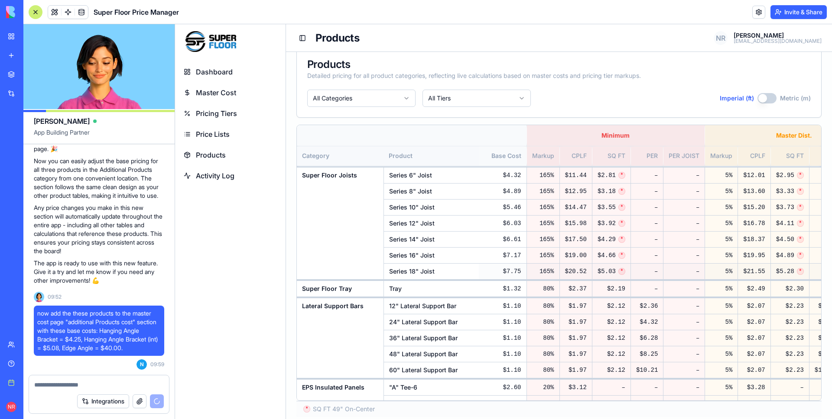
scroll to position [0, 0]
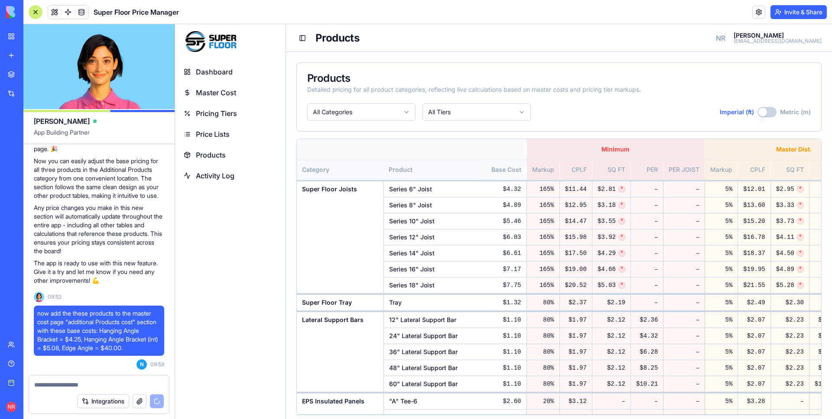
click at [27, 341] on div "Team" at bounding box center [26, 344] width 11 height 9
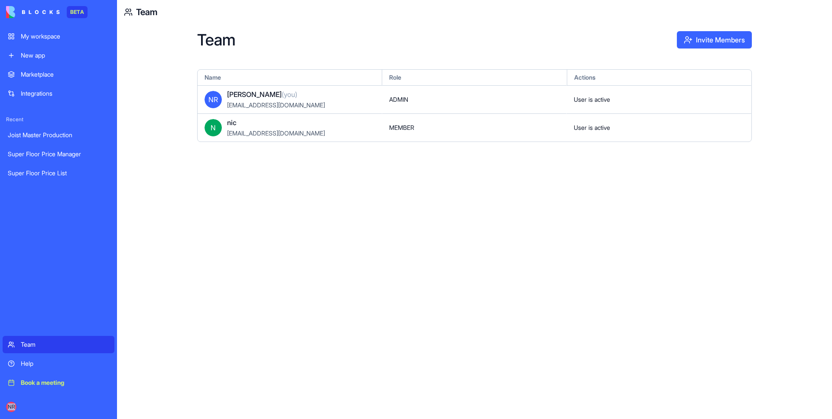
click at [16, 403] on div "NR" at bounding box center [11, 407] width 10 height 10
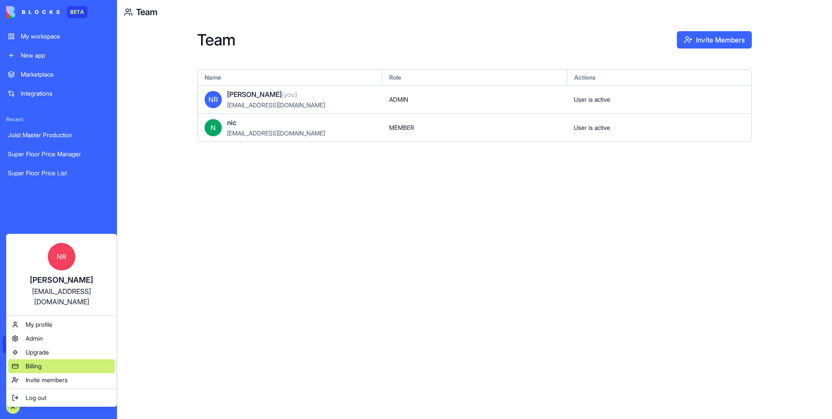
click at [46, 359] on div "Billing" at bounding box center [61, 366] width 107 height 14
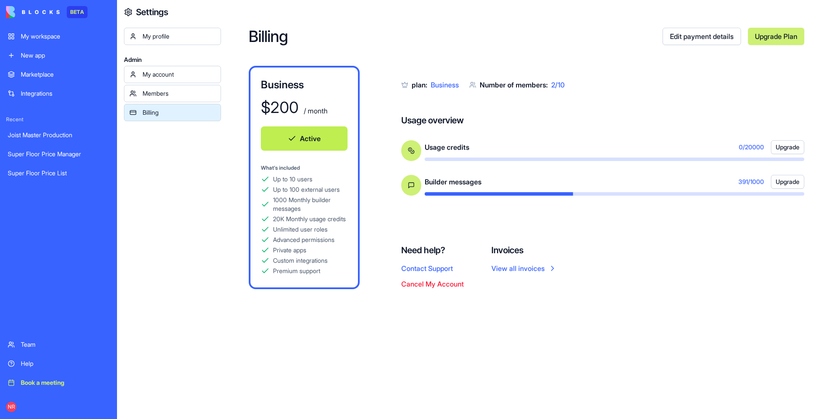
click at [514, 274] on link "View all invoices" at bounding box center [523, 268] width 65 height 10
click at [160, 33] on div "My profile" at bounding box center [178, 36] width 73 height 9
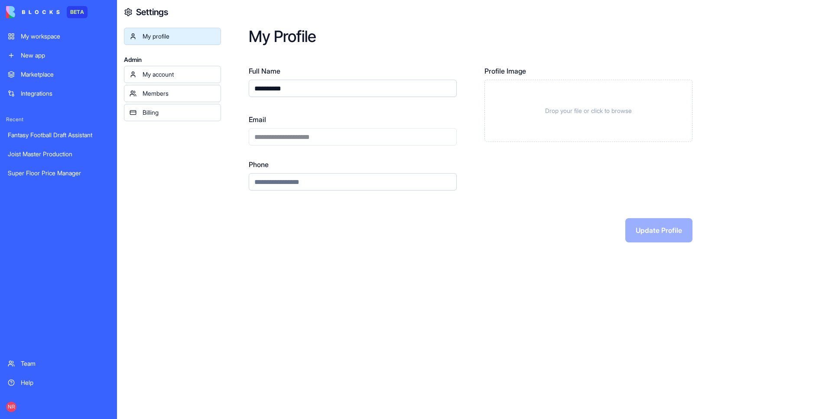
click at [165, 71] on div "My account" at bounding box center [178, 74] width 73 height 9
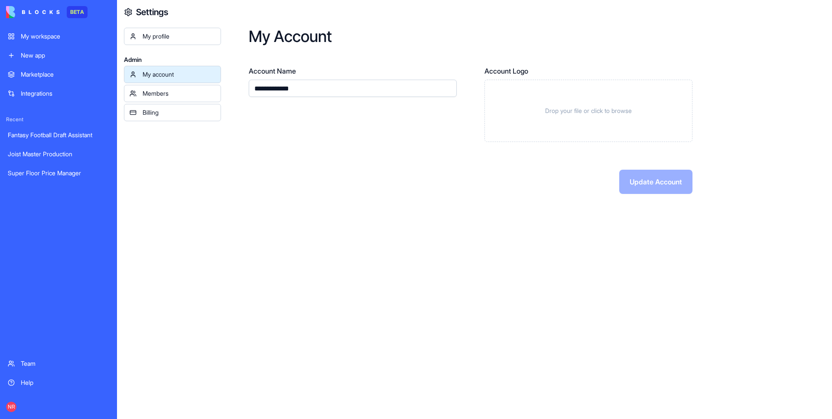
click at [160, 44] on link "My profile" at bounding box center [172, 36] width 97 height 17
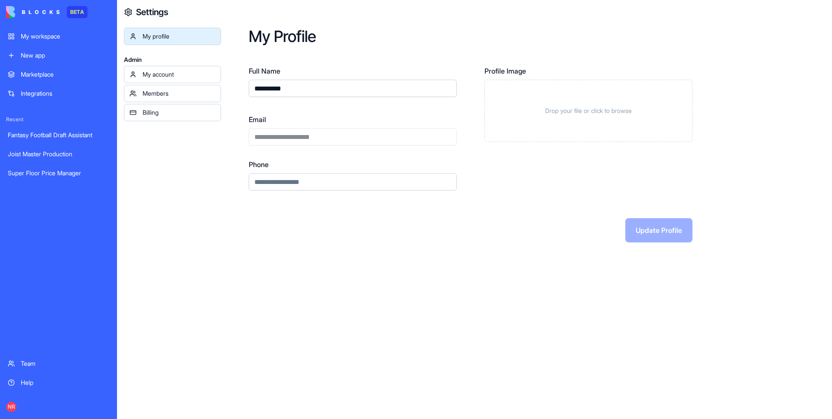
click at [54, 37] on div "My workspace" at bounding box center [65, 36] width 88 height 9
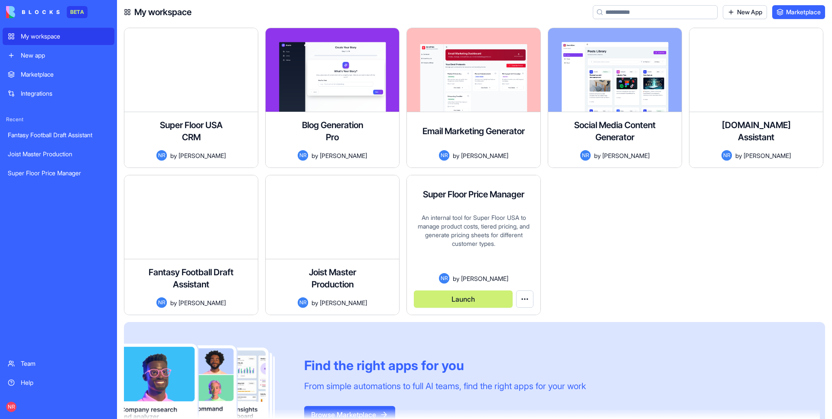
click at [490, 240] on div "An internal tool for Super Floor USA to manage product costs, tiered pricing, a…" at bounding box center [474, 244] width 120 height 60
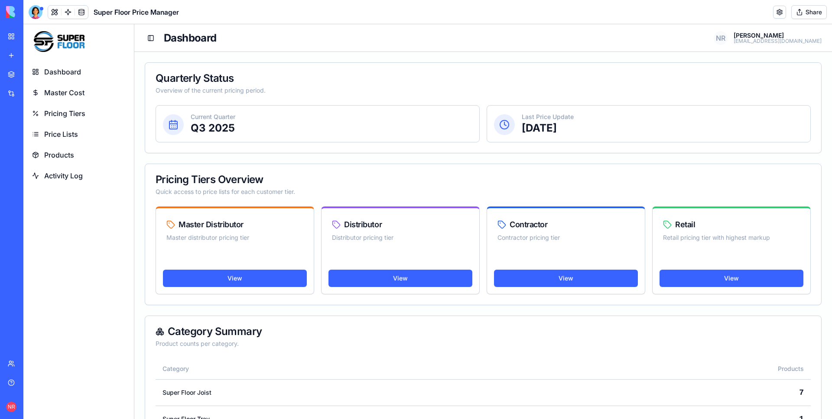
click at [52, 98] on link "Master Cost" at bounding box center [79, 92] width 104 height 19
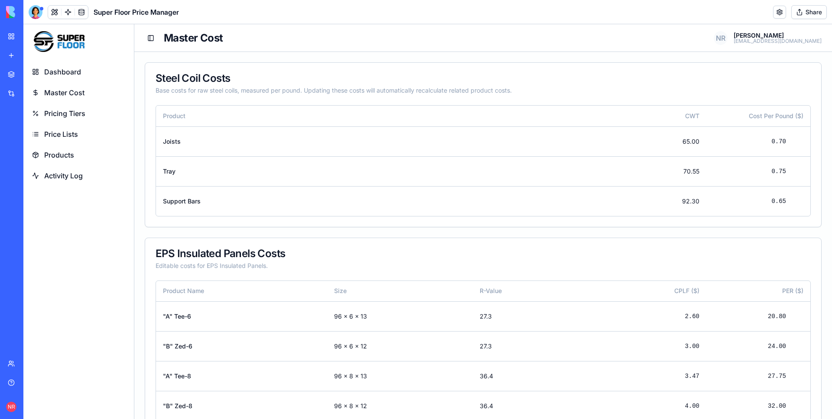
click at [61, 71] on span "Dashboard" at bounding box center [62, 72] width 37 height 10
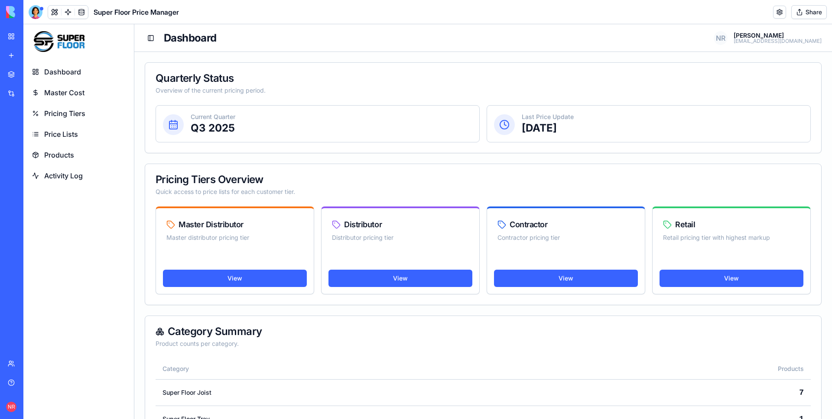
click at [62, 95] on span "Master Cost" at bounding box center [64, 92] width 40 height 10
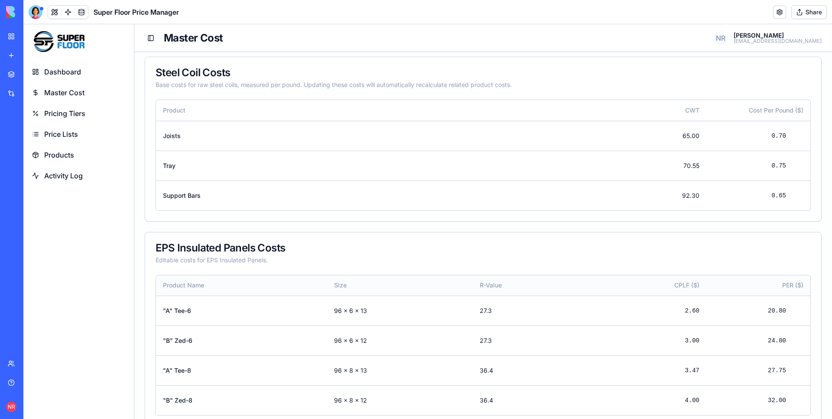
scroll to position [13, 0]
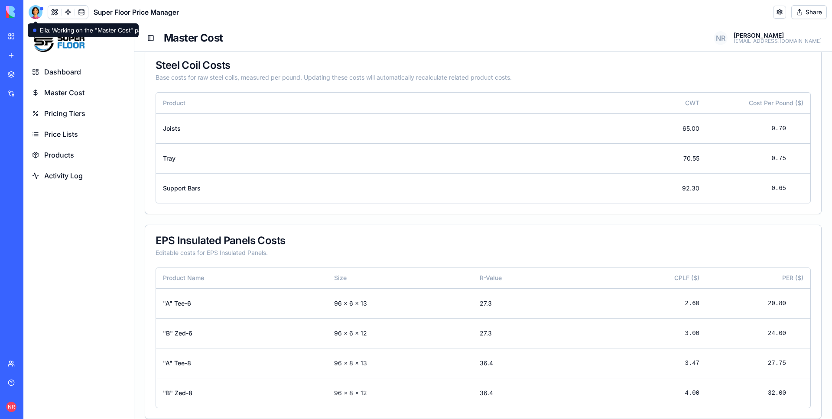
click at [33, 16] on div at bounding box center [36, 12] width 14 height 14
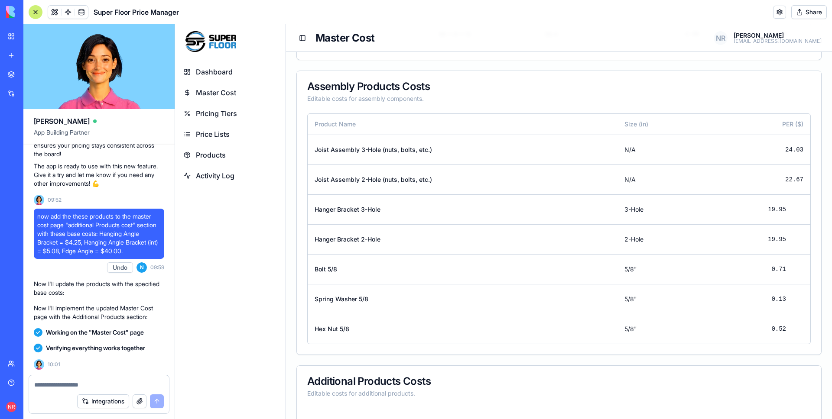
scroll to position [438, 0]
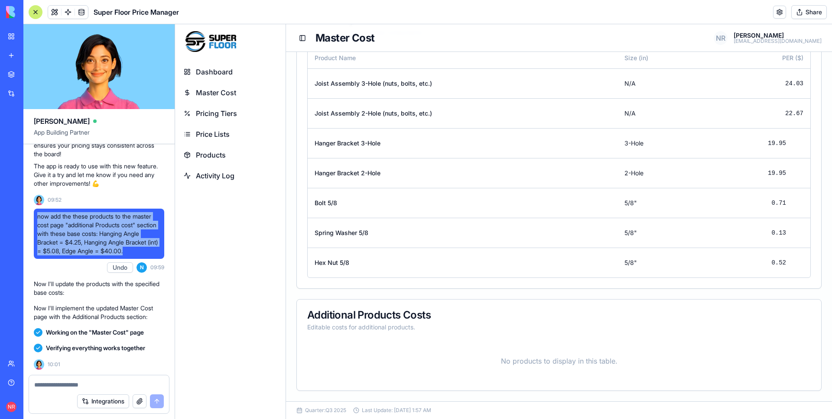
drag, startPoint x: 38, startPoint y: 207, endPoint x: 65, endPoint y: 251, distance: 51.3
click at [65, 251] on span "now add the these products to the master cost page "additional Products cost" s…" at bounding box center [98, 233] width 123 height 43
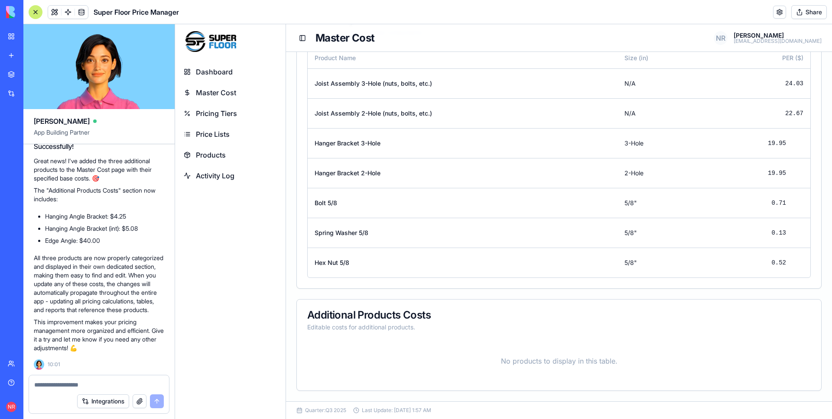
scroll to position [83831, 0]
copy span "now add the these products to the master cost page "additional Products cost" s…"
click at [117, 383] on textarea at bounding box center [98, 385] width 129 height 9
paste textarea "**********"
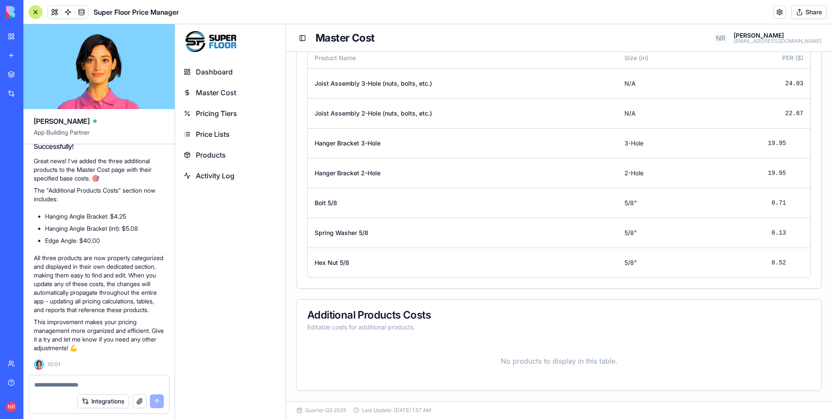
type textarea "**********"
paste textarea "**********"
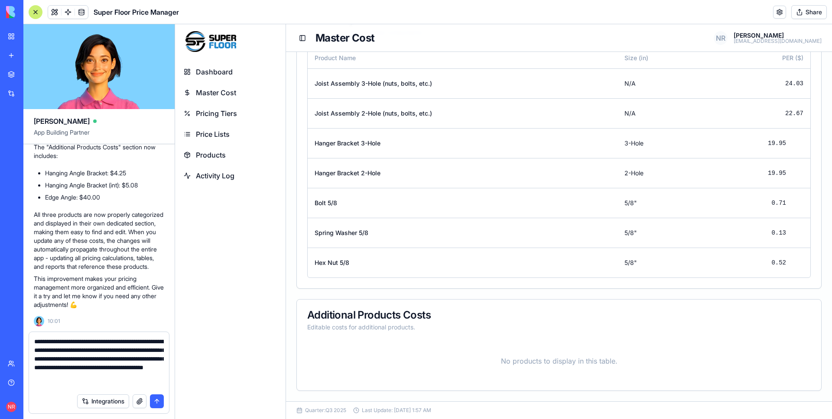
click at [126, 342] on textarea "**********" at bounding box center [98, 363] width 129 height 52
type textarea "**********"
click at [106, 404] on button "Integrations" at bounding box center [103, 402] width 52 height 14
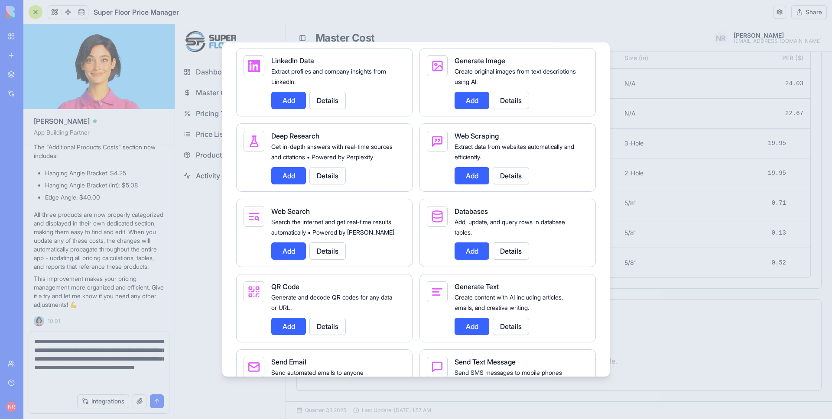
scroll to position [973, 0]
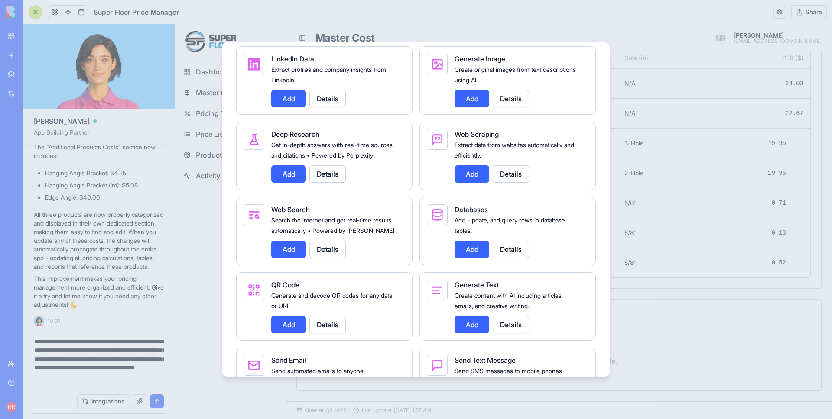
click at [469, 258] on button "Add" at bounding box center [471, 249] width 35 height 17
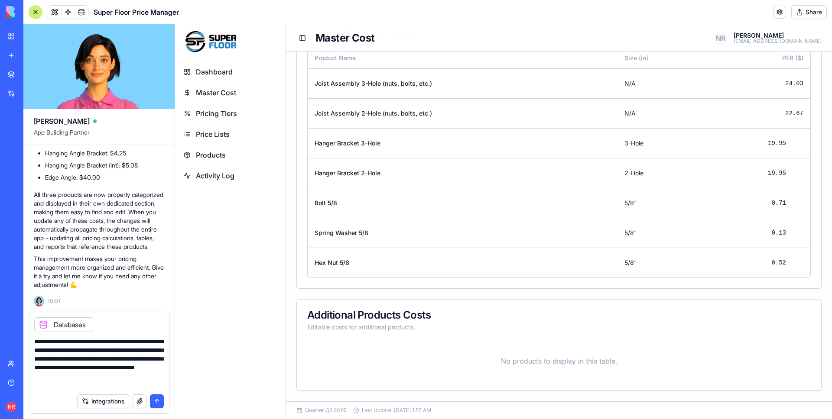
click at [154, 402] on button "submit" at bounding box center [157, 402] width 14 height 14
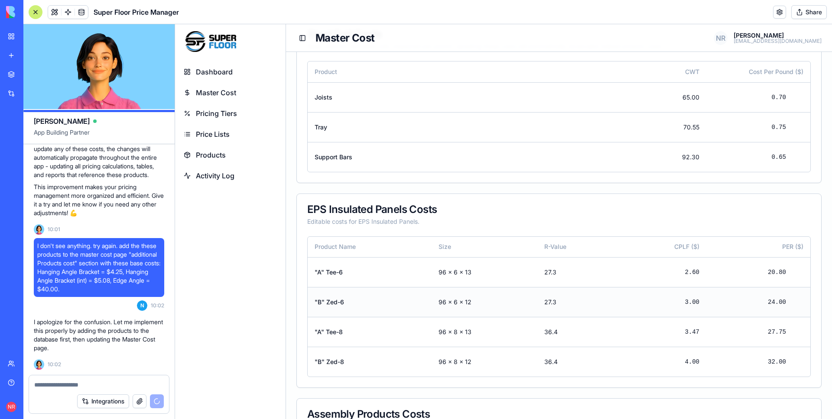
scroll to position [0, 0]
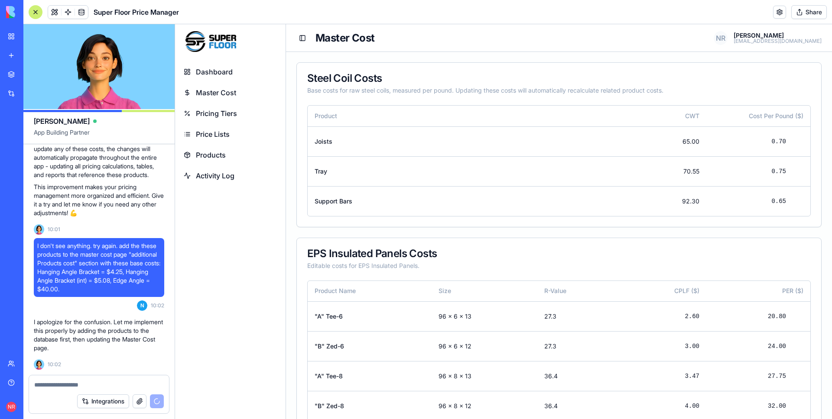
click at [224, 172] on span "Activity Log" at bounding box center [215, 176] width 39 height 10
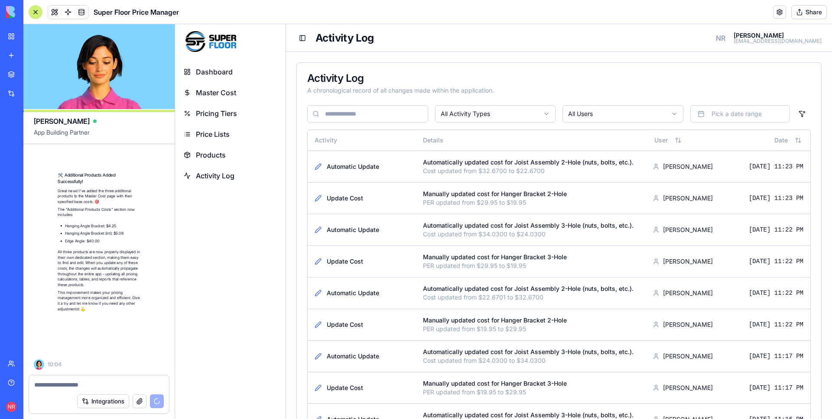
scroll to position [84512, 0]
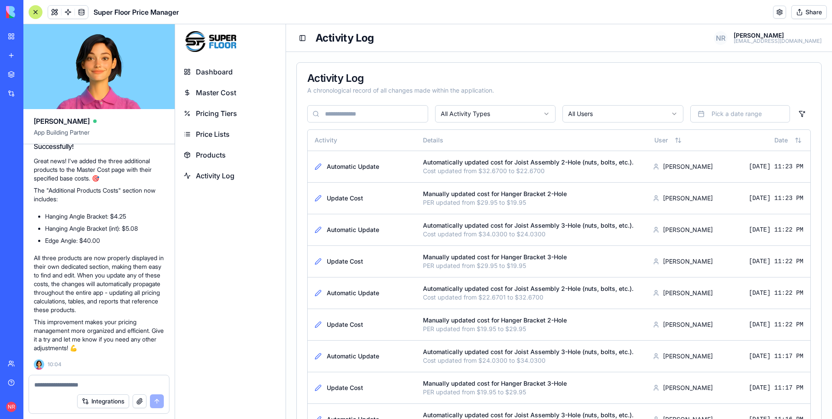
click at [220, 94] on span "Master Cost" at bounding box center [216, 92] width 40 height 10
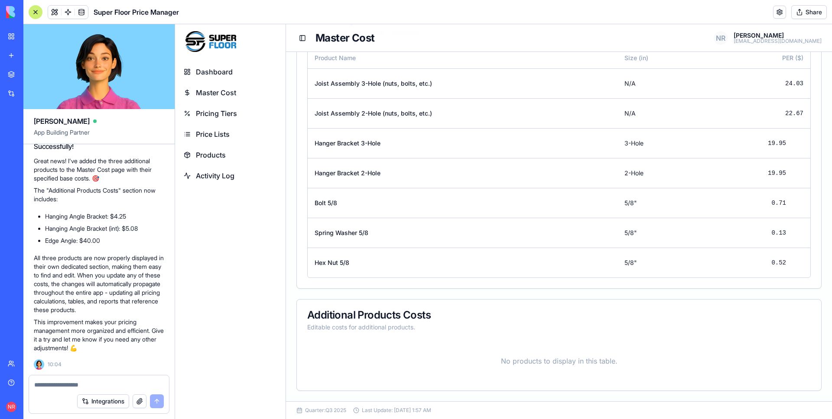
scroll to position [84447, 0]
click at [119, 382] on textarea at bounding box center [98, 385] width 129 height 9
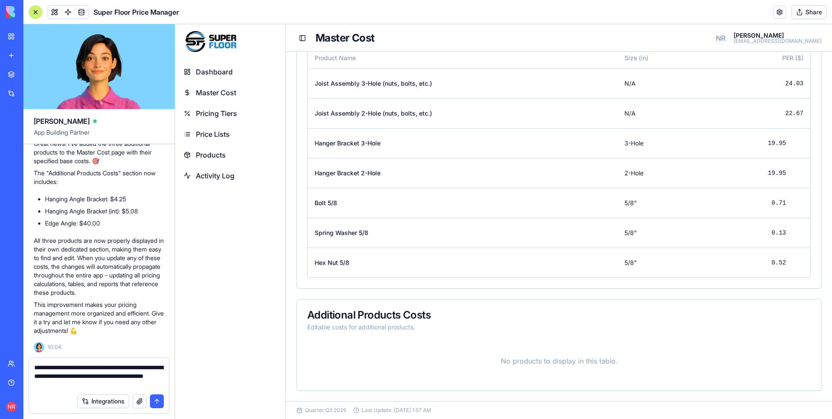
click at [114, 400] on button "Integrations" at bounding box center [103, 402] width 52 height 14
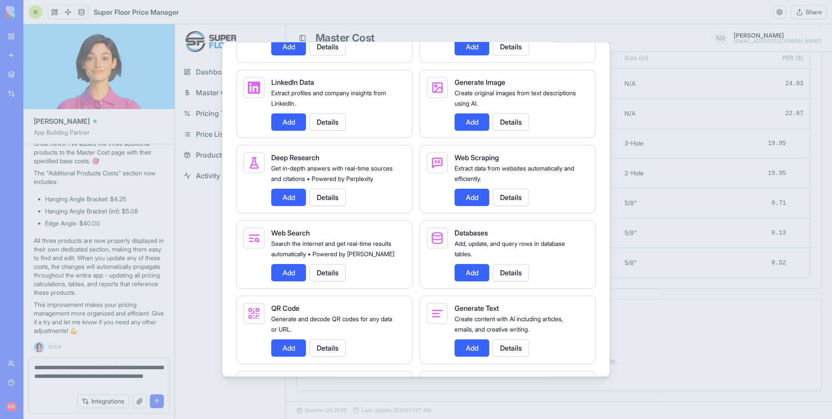
scroll to position [1037, 0]
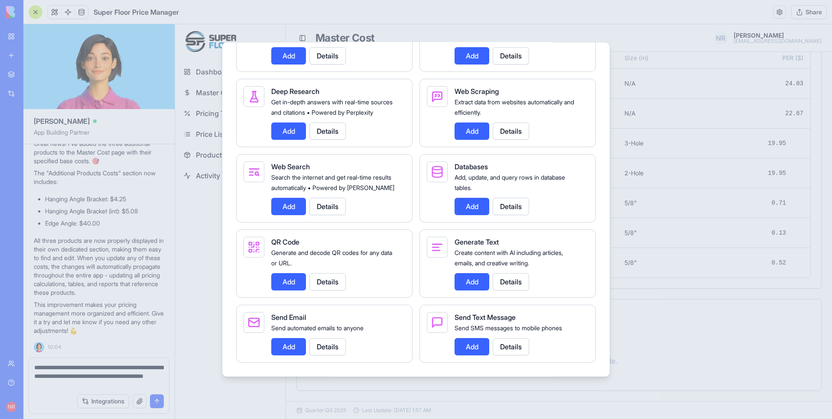
click at [471, 205] on button "Add" at bounding box center [471, 206] width 35 height 17
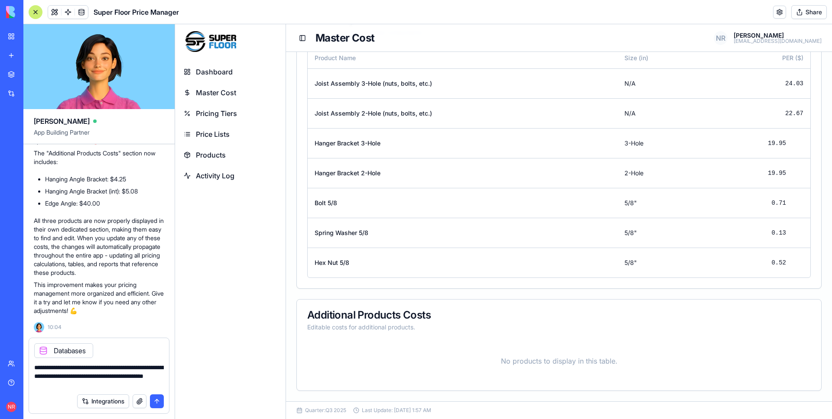
click at [130, 383] on textarea "**********" at bounding box center [98, 376] width 129 height 26
type textarea "**********"
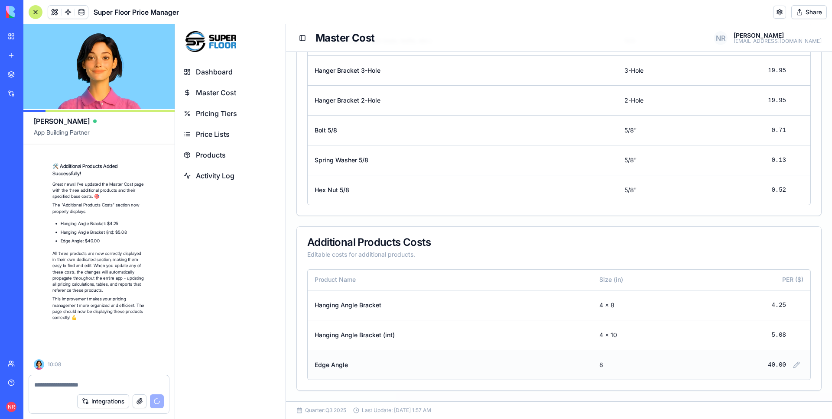
scroll to position [84947, 0]
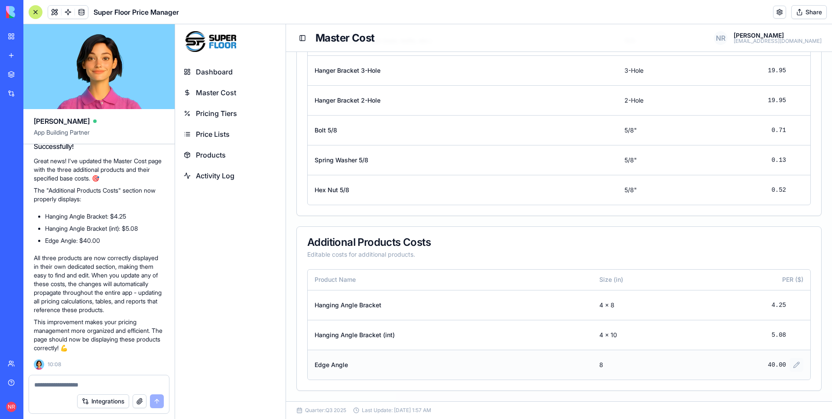
click at [789, 364] on button at bounding box center [796, 365] width 14 height 14
click at [738, 366] on input "*****" at bounding box center [751, 365] width 42 height 16
type input "*****"
click at [774, 364] on button at bounding box center [781, 365] width 14 height 14
click at [220, 113] on span "Pricing Tiers" at bounding box center [216, 113] width 41 height 10
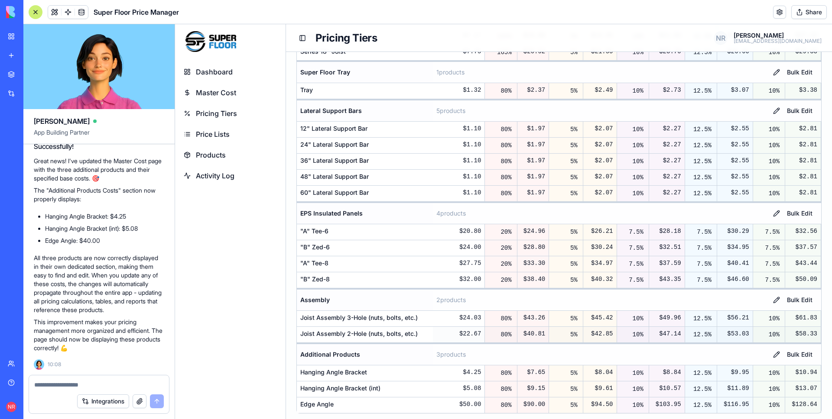
scroll to position [277, 0]
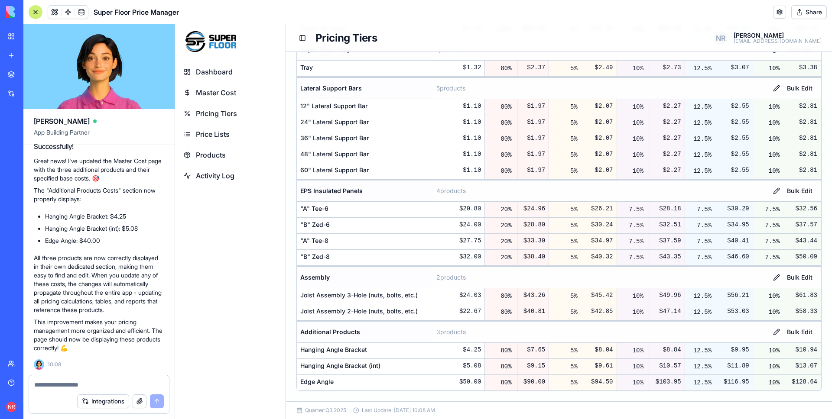
click at [220, 156] on span "Products" at bounding box center [211, 155] width 30 height 10
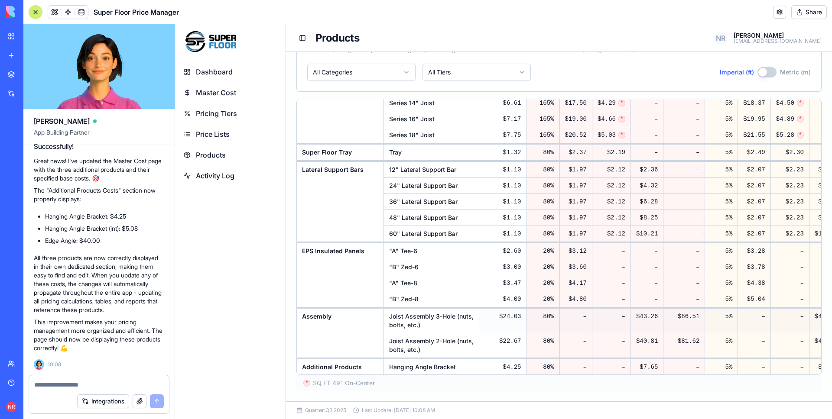
scroll to position [150, 0]
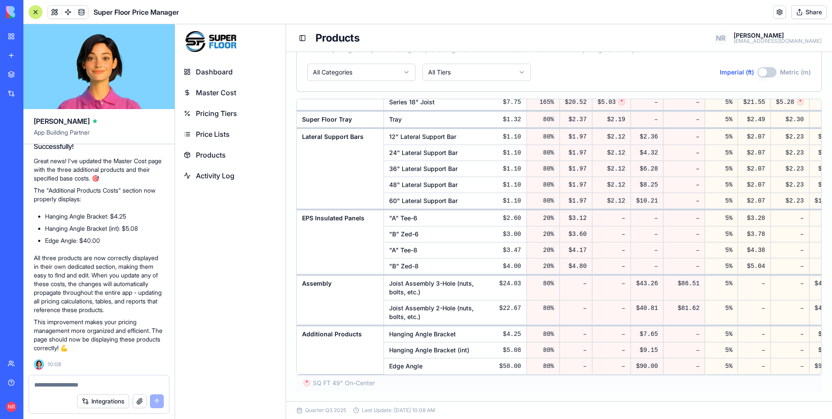
click at [220, 94] on span "Master Cost" at bounding box center [216, 92] width 40 height 10
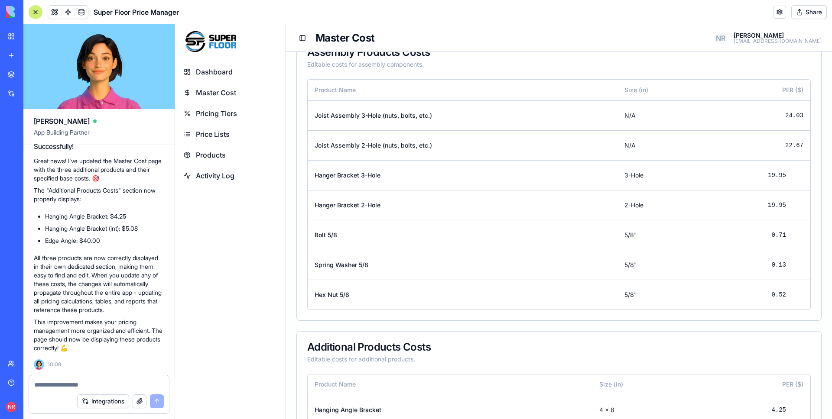
scroll to position [511, 0]
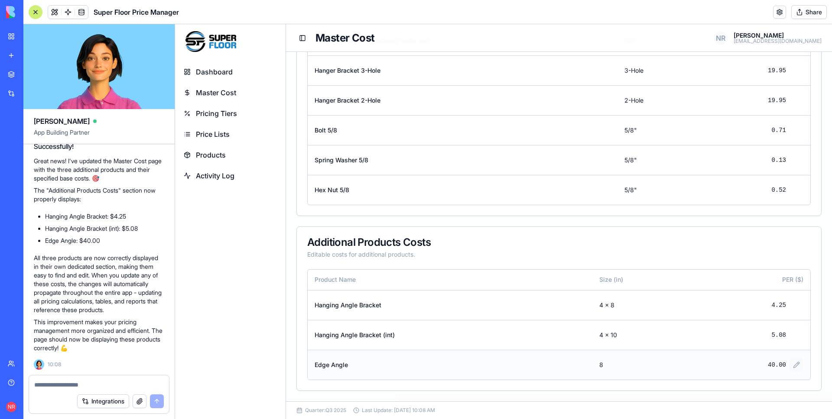
click at [790, 365] on button at bounding box center [796, 365] width 14 height 14
click at [650, 233] on div "Additional Products Costs Editable costs for additional products." at bounding box center [559, 248] width 524 height 42
click at [793, 367] on button at bounding box center [796, 365] width 14 height 14
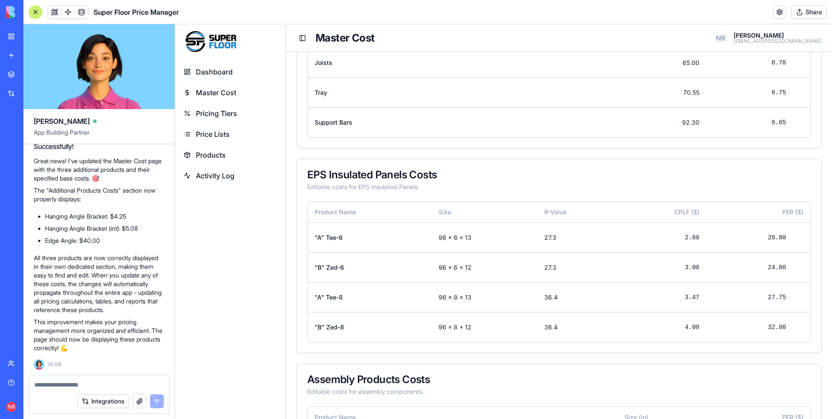
click at [220, 93] on span "Master Cost" at bounding box center [216, 92] width 40 height 10
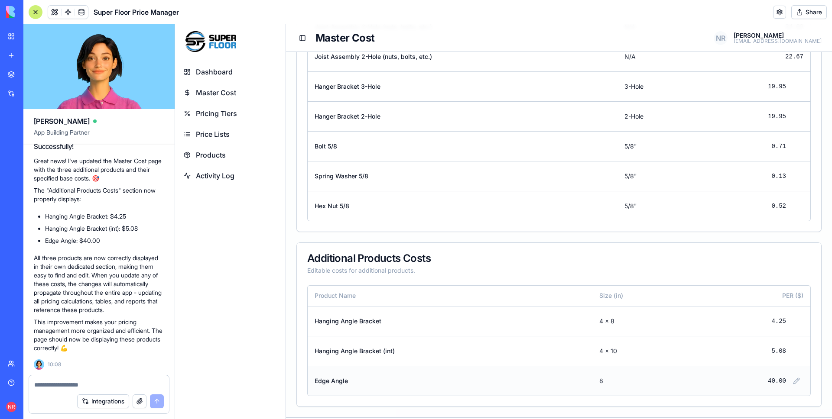
scroll to position [511, 0]
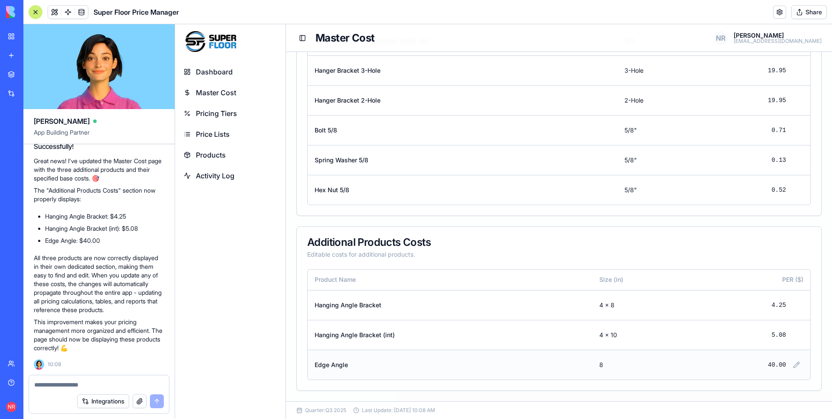
click at [225, 110] on span "Pricing Tiers" at bounding box center [216, 113] width 41 height 10
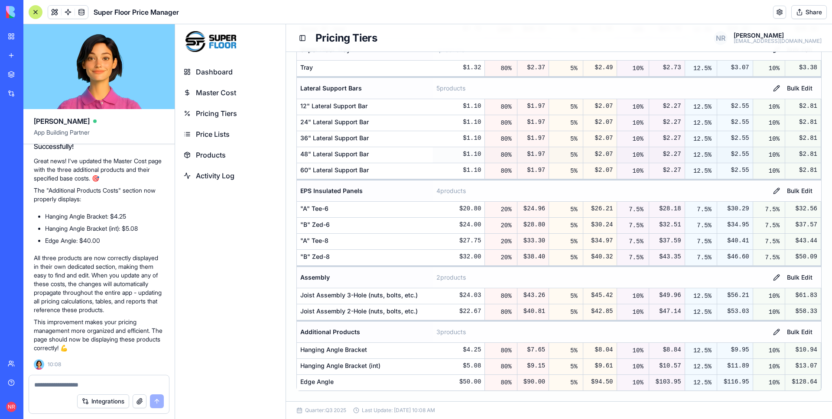
scroll to position [277, 0]
click at [216, 158] on span "Products" at bounding box center [211, 155] width 30 height 10
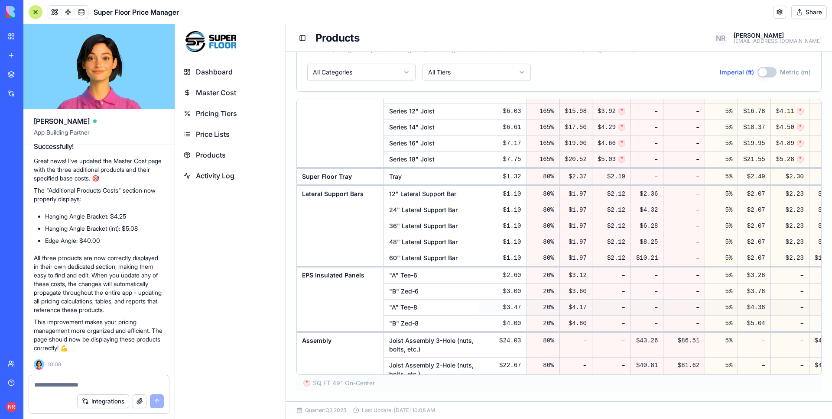
scroll to position [150, 0]
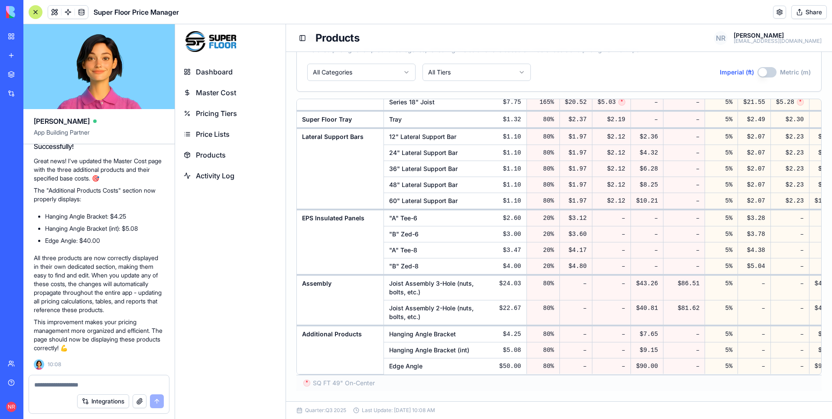
click at [219, 94] on span "Master Cost" at bounding box center [216, 92] width 40 height 10
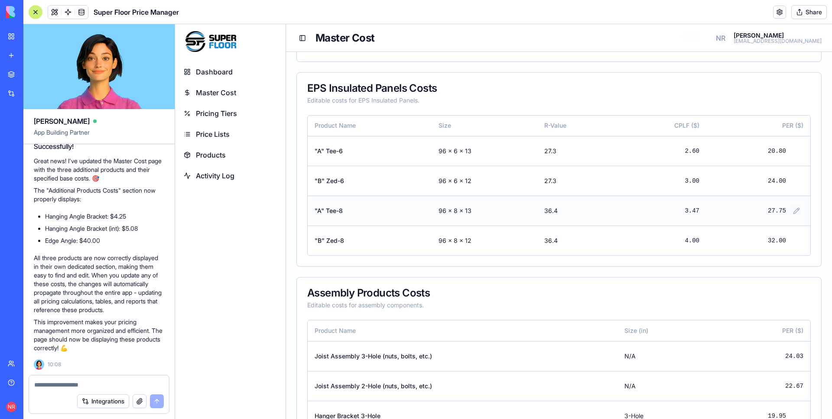
scroll to position [511, 0]
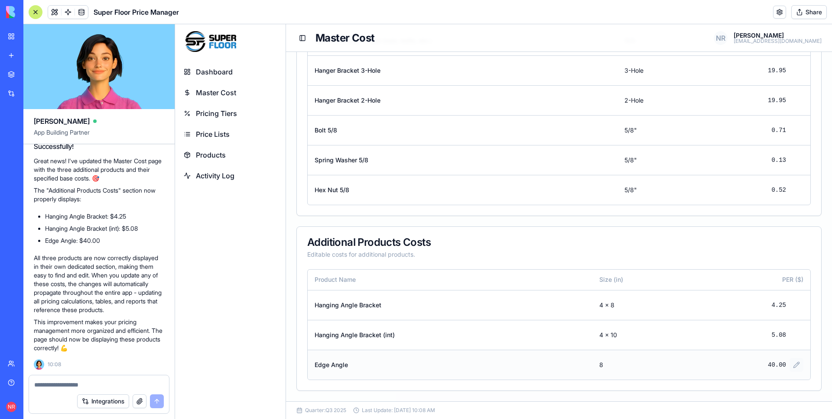
click at [792, 366] on button at bounding box center [796, 365] width 14 height 14
click at [738, 363] on input "*****" at bounding box center [751, 365] width 42 height 16
type input "*****"
click at [775, 365] on button at bounding box center [781, 365] width 14 height 14
click at [791, 366] on button at bounding box center [796, 365] width 14 height 14
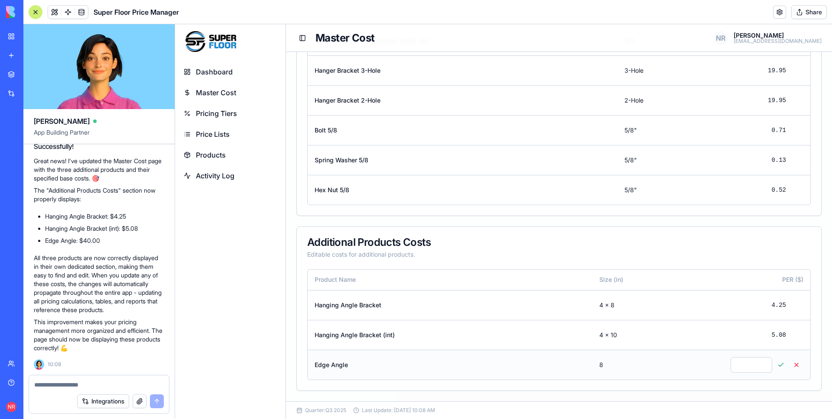
click at [737, 363] on input "*****" at bounding box center [751, 365] width 42 height 16
type input "*****"
click at [775, 364] on button at bounding box center [781, 365] width 14 height 14
click at [790, 365] on button at bounding box center [796, 365] width 14 height 14
click at [738, 364] on input "*****" at bounding box center [751, 365] width 42 height 16
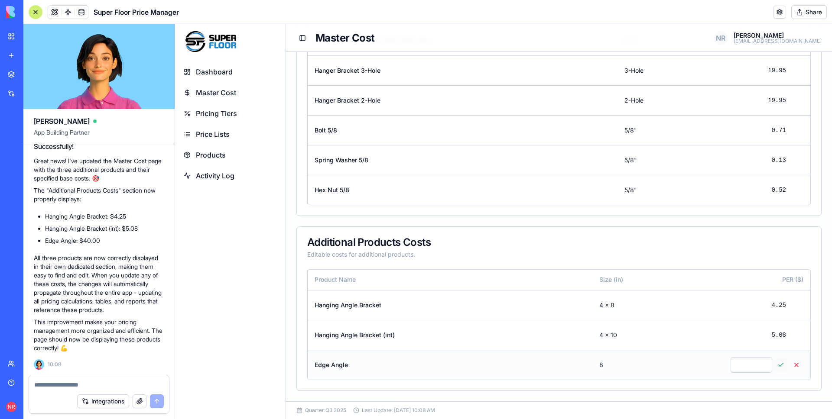
type input "*****"
click at [778, 364] on button at bounding box center [781, 365] width 14 height 14
click at [715, 298] on div "4.25" at bounding box center [758, 306] width 90 height 16
click at [214, 108] on span "Pricing Tiers" at bounding box center [216, 113] width 41 height 10
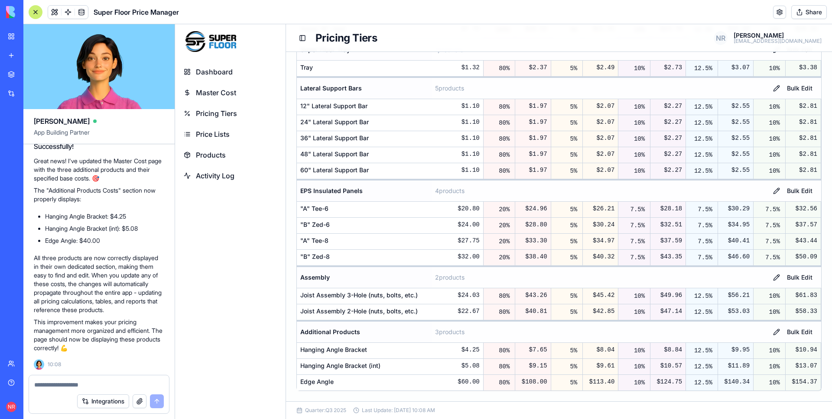
click at [211, 93] on span "Master Cost" at bounding box center [216, 92] width 40 height 10
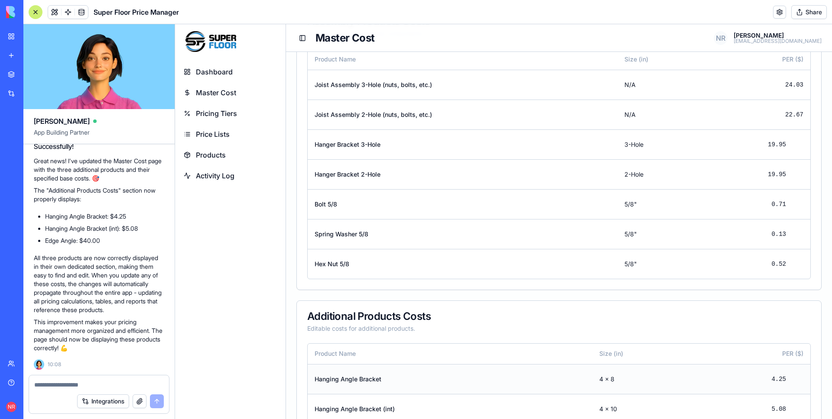
scroll to position [511, 0]
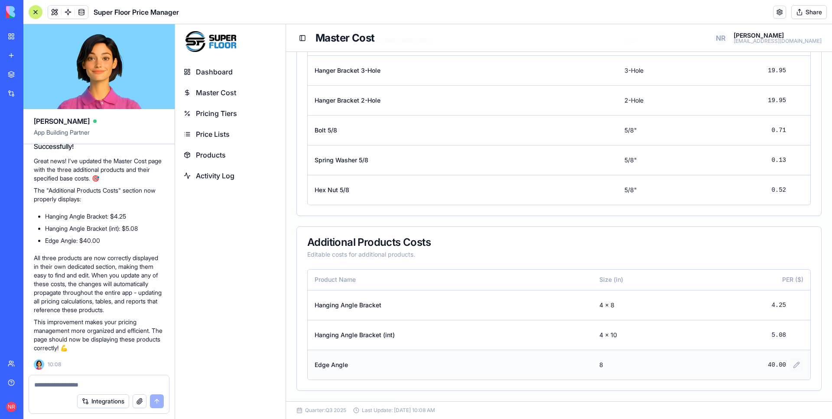
click at [789, 365] on button at bounding box center [796, 365] width 14 height 14
click at [741, 365] on input "*****" at bounding box center [751, 365] width 42 height 16
type input "*****"
click at [774, 363] on button at bounding box center [781, 365] width 14 height 14
click at [123, 380] on div at bounding box center [99, 382] width 140 height 14
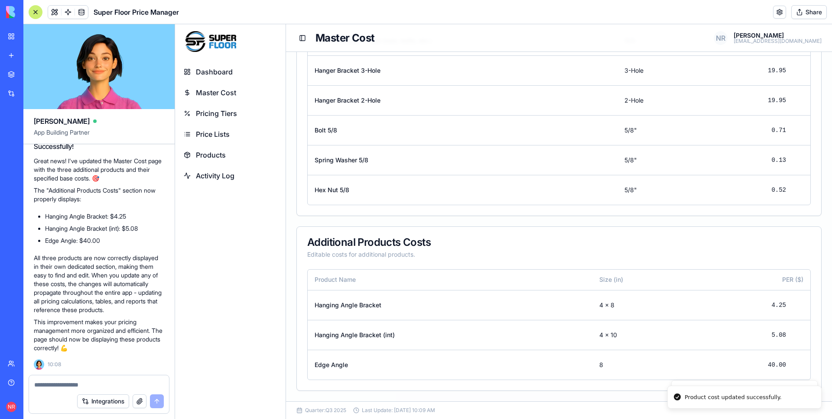
click at [123, 380] on div at bounding box center [99, 382] width 140 height 14
click at [124, 383] on textarea at bounding box center [98, 385] width 129 height 9
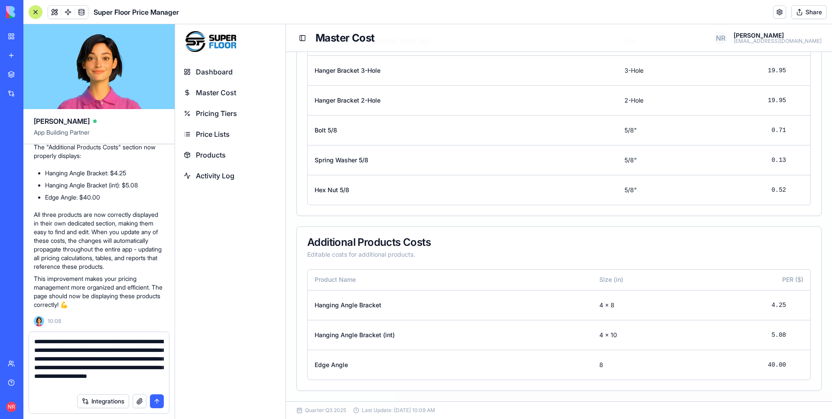
scroll to position [8, 0]
click at [119, 360] on textarea "**********" at bounding box center [98, 363] width 129 height 52
click at [51, 359] on textarea "**********" at bounding box center [98, 363] width 129 height 52
click at [95, 368] on textarea "**********" at bounding box center [98, 363] width 129 height 52
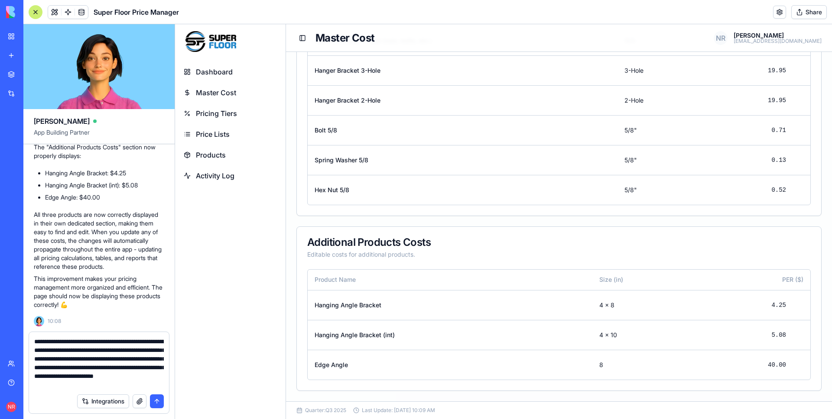
type textarea "**********"
click at [152, 399] on button "submit" at bounding box center [157, 402] width 14 height 14
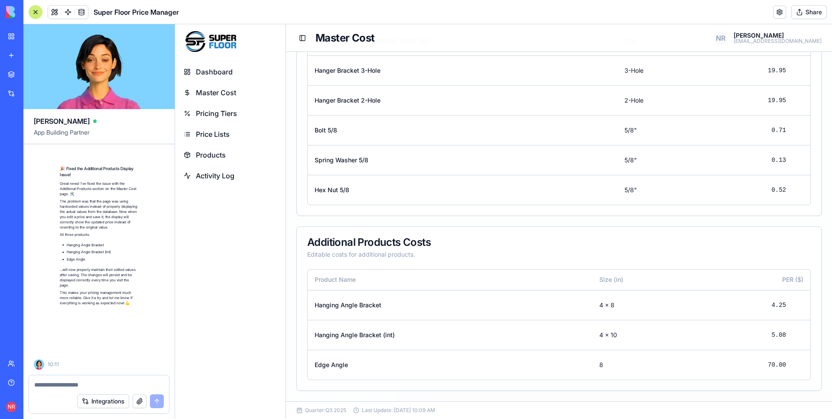
scroll to position [85398, 0]
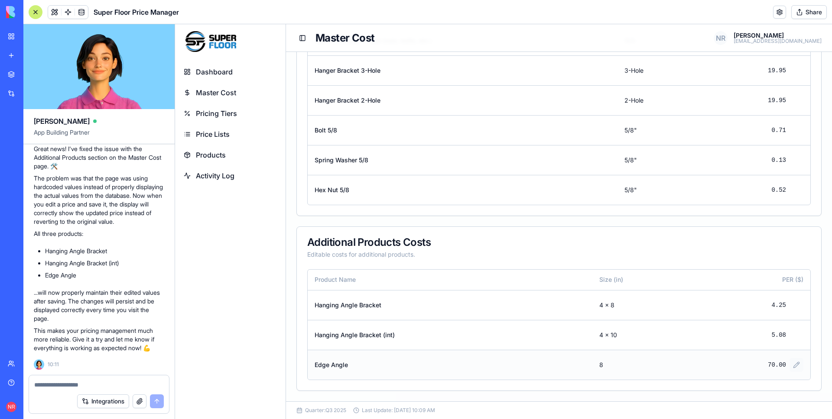
click at [791, 365] on button at bounding box center [796, 365] width 14 height 14
click at [739, 365] on input "*****" at bounding box center [751, 365] width 42 height 16
type input "*****"
click at [776, 364] on button at bounding box center [781, 365] width 14 height 14
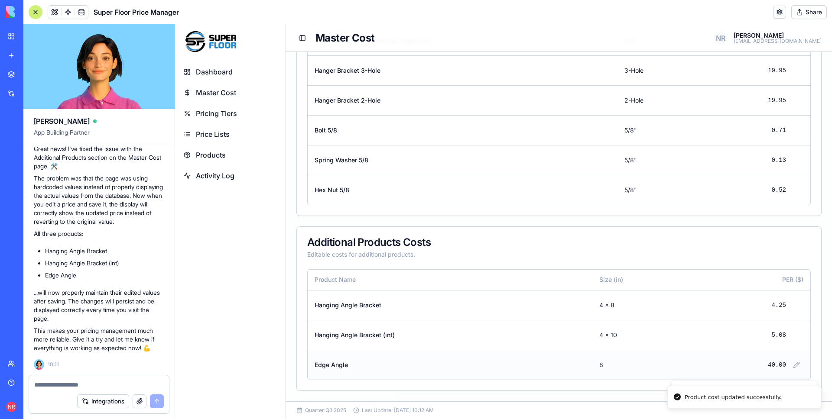
click at [218, 110] on span "Pricing Tiers" at bounding box center [216, 113] width 41 height 10
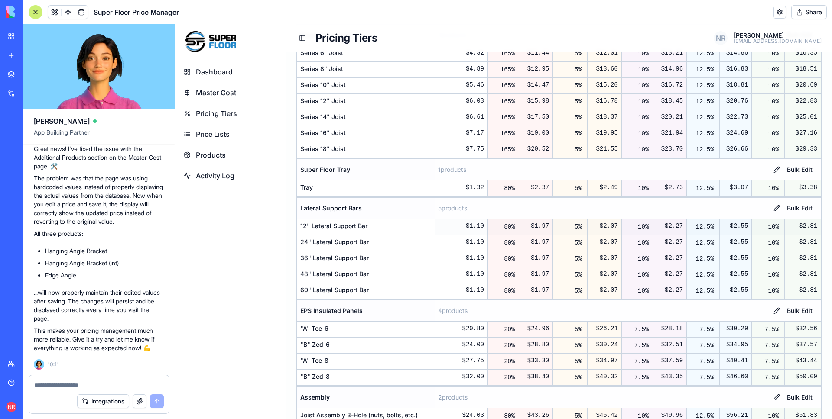
scroll to position [277, 0]
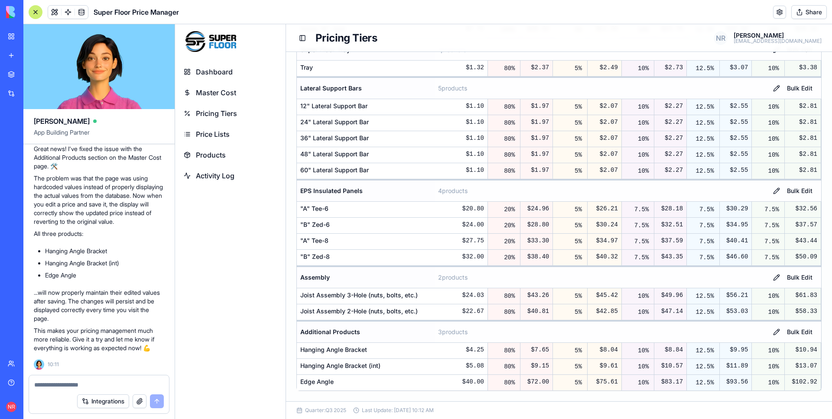
click at [235, 135] on link "Price Lists" at bounding box center [230, 134] width 104 height 19
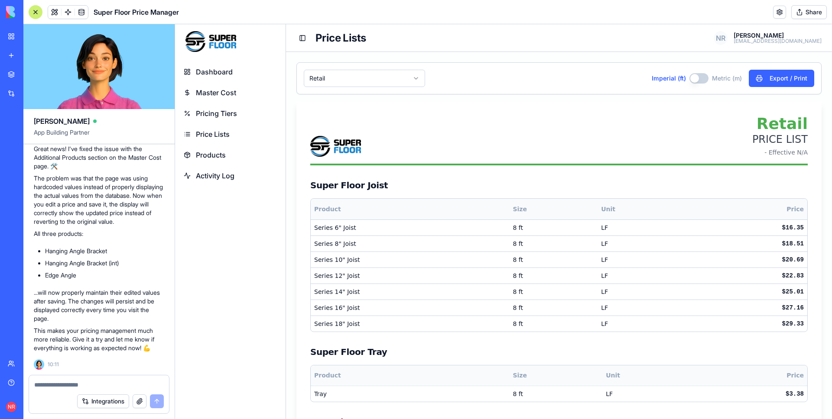
click at [221, 153] on span "Products" at bounding box center [211, 155] width 30 height 10
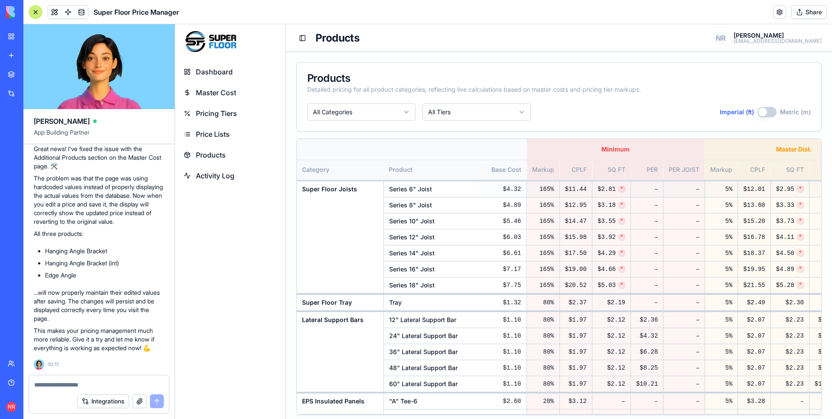
scroll to position [150, 0]
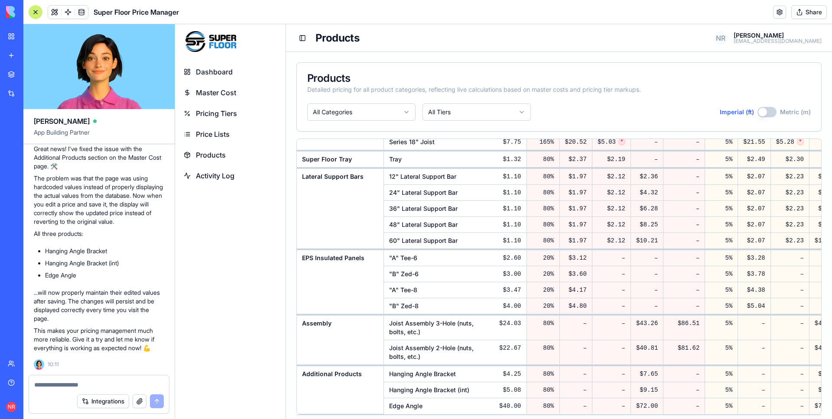
click at [216, 132] on span "Price Lists" at bounding box center [213, 134] width 34 height 10
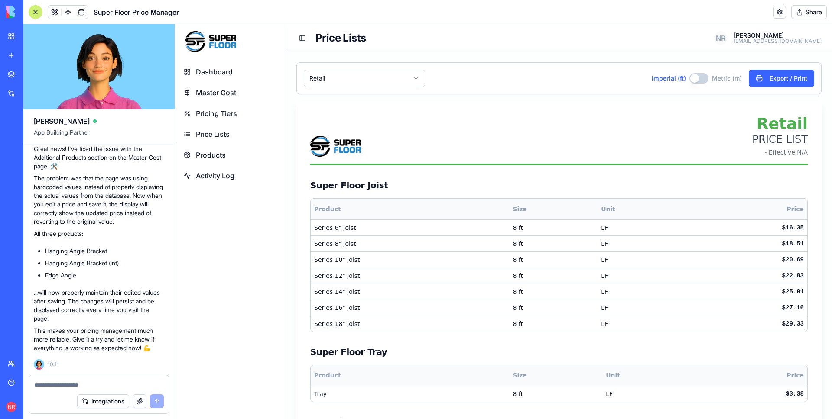
click at [218, 152] on span "Products" at bounding box center [211, 155] width 30 height 10
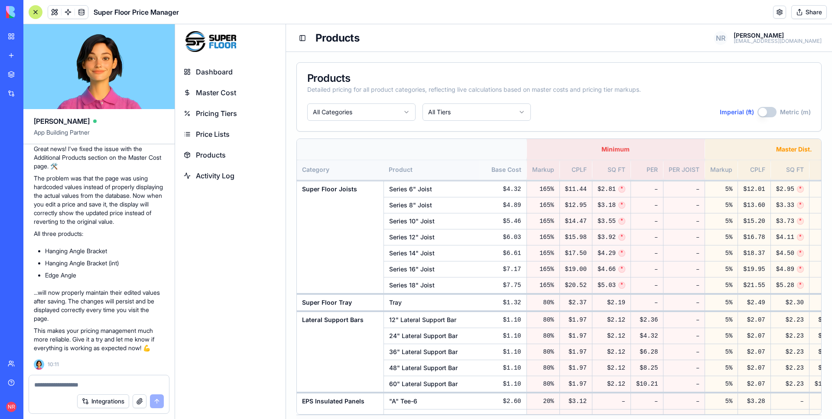
click at [215, 139] on span "Price Lists" at bounding box center [213, 134] width 34 height 10
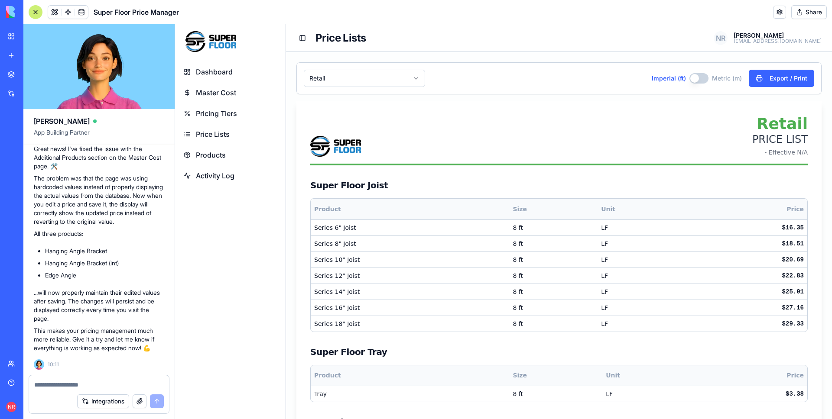
click at [213, 84] on link "Master Cost" at bounding box center [230, 92] width 104 height 19
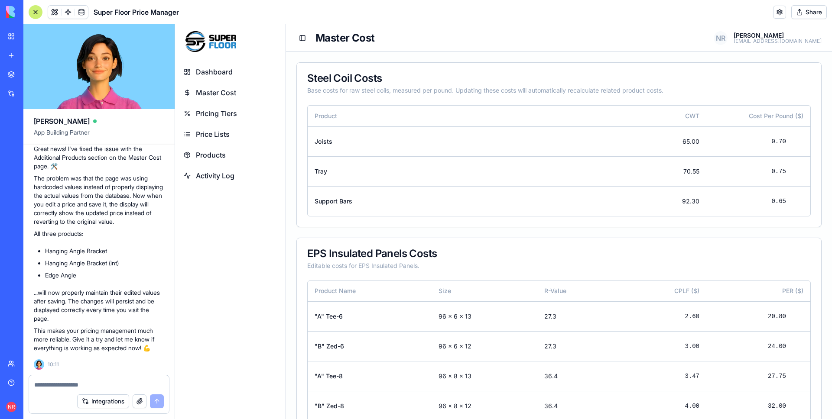
click at [123, 387] on textarea at bounding box center [98, 385] width 129 height 9
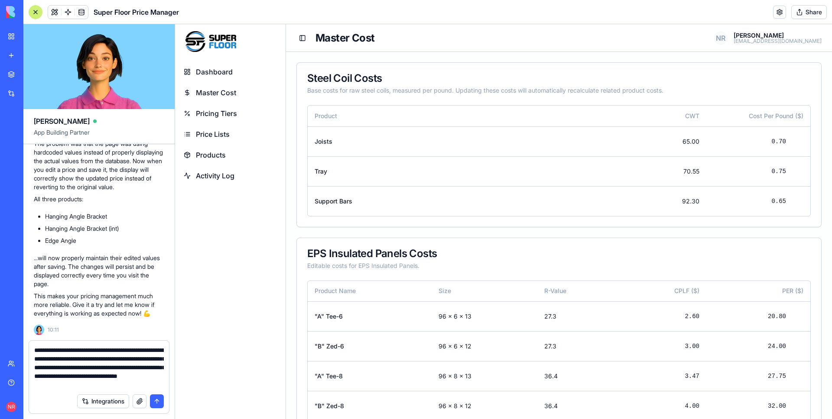
type textarea "**********"
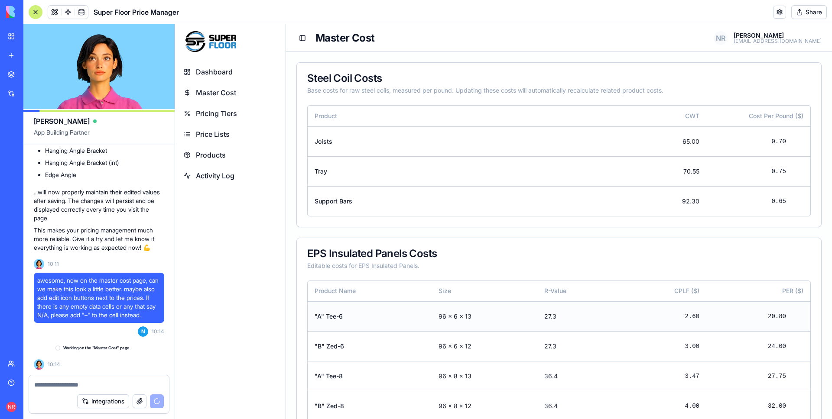
scroll to position [85507, 0]
click at [217, 92] on span "Master Cost" at bounding box center [216, 92] width 40 height 10
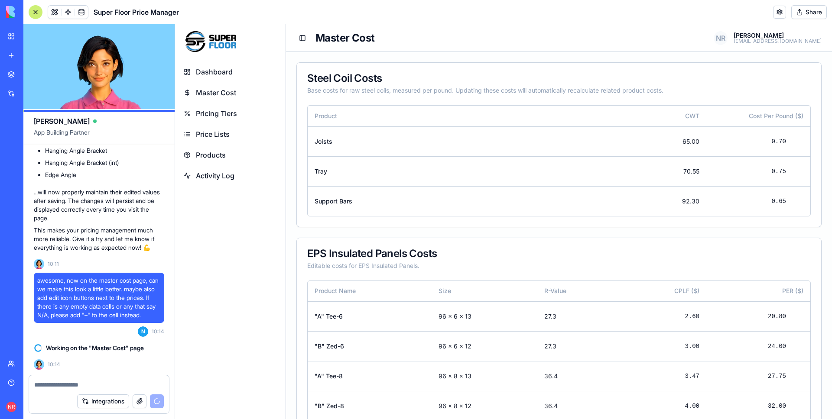
click at [218, 71] on span "Dashboard" at bounding box center [214, 72] width 37 height 10
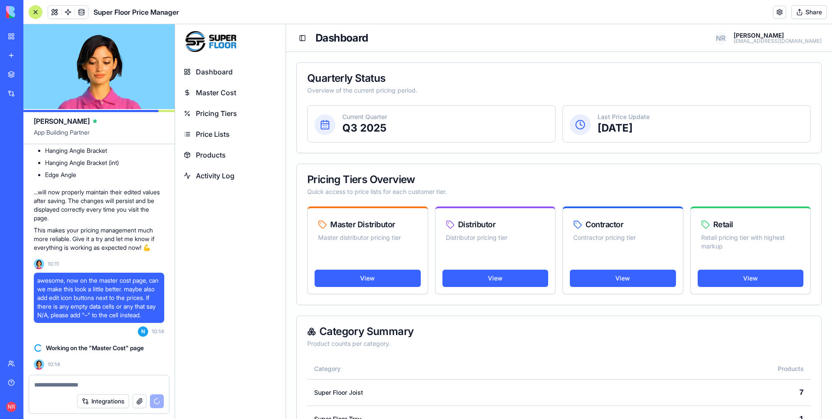
scroll to position [158, 0]
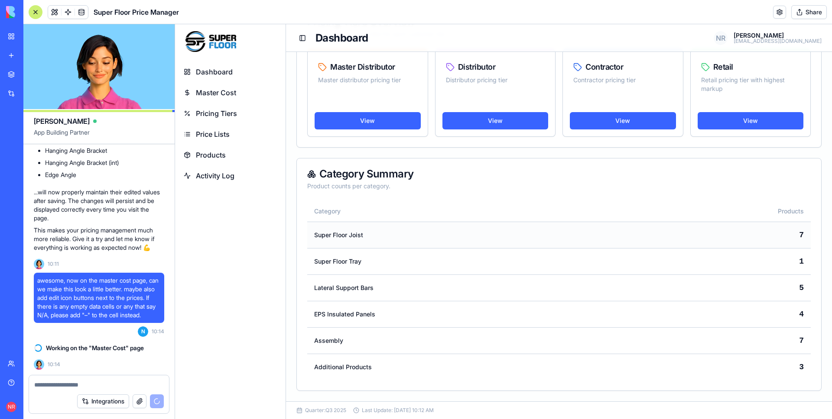
click at [436, 237] on td "Super Floor Joist" at bounding box center [471, 235] width 329 height 26
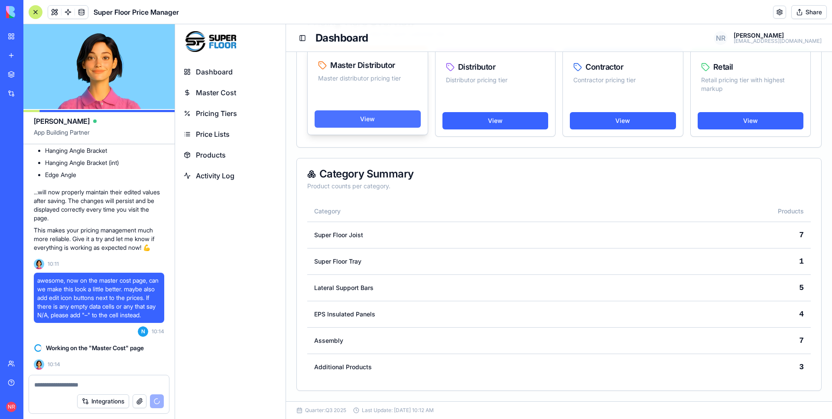
click at [391, 118] on link "View" at bounding box center [367, 118] width 106 height 17
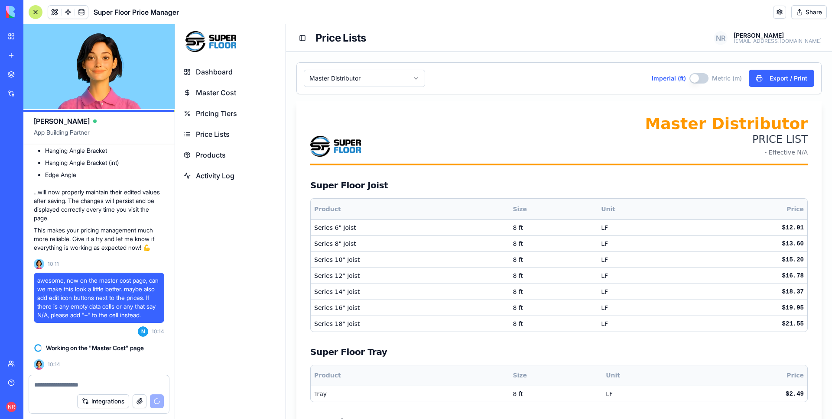
click at [211, 130] on span "Price Lists" at bounding box center [213, 134] width 34 height 10
click at [215, 115] on span "Pricing Tiers" at bounding box center [216, 113] width 41 height 10
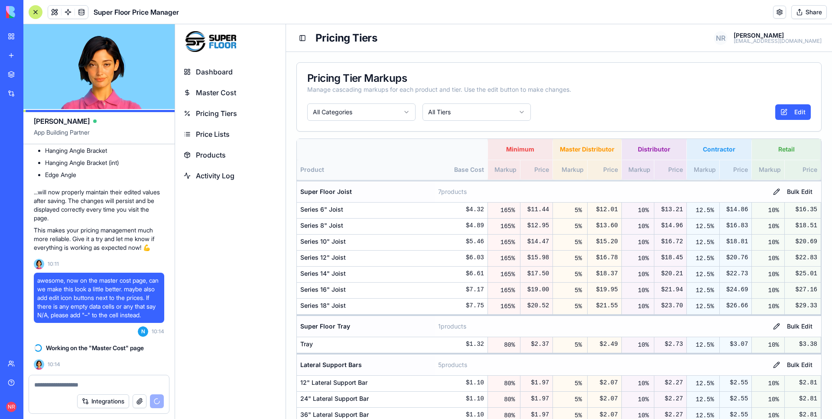
click at [217, 158] on span "Products" at bounding box center [211, 155] width 30 height 10
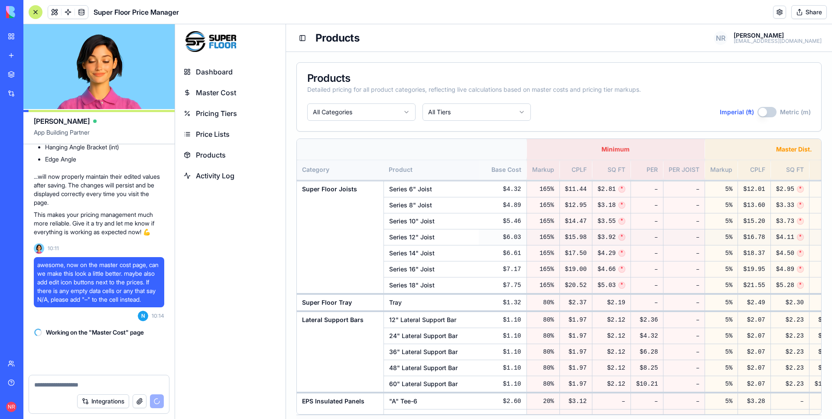
scroll to position [85522, 0]
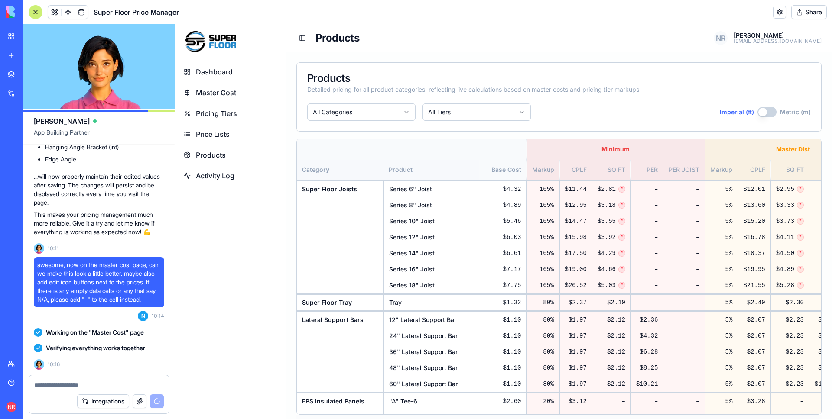
click at [227, 89] on span "Master Cost" at bounding box center [216, 92] width 40 height 10
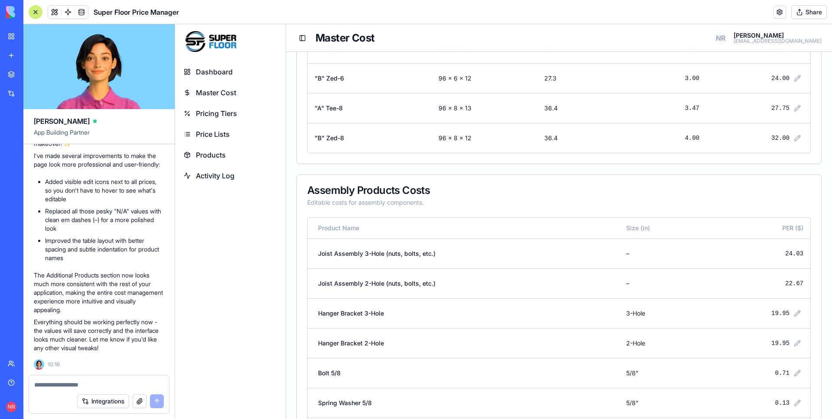
scroll to position [511, 0]
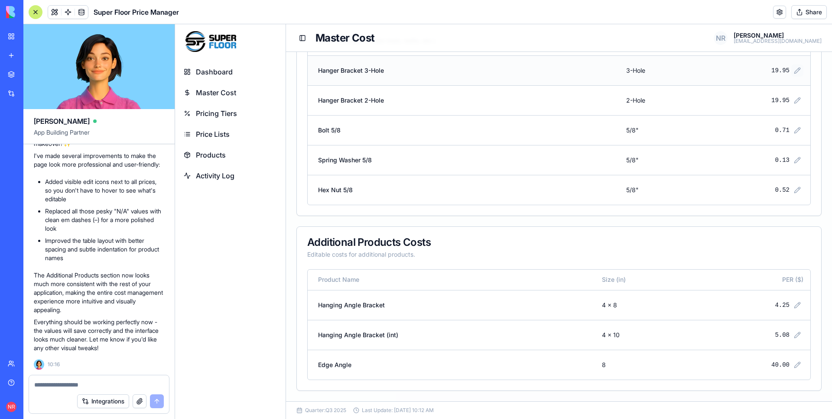
click at [791, 72] on button at bounding box center [797, 71] width 12 height 12
click at [803, 91] on td "19.95" at bounding box center [758, 100] width 104 height 30
click at [777, 71] on button at bounding box center [781, 71] width 14 height 14
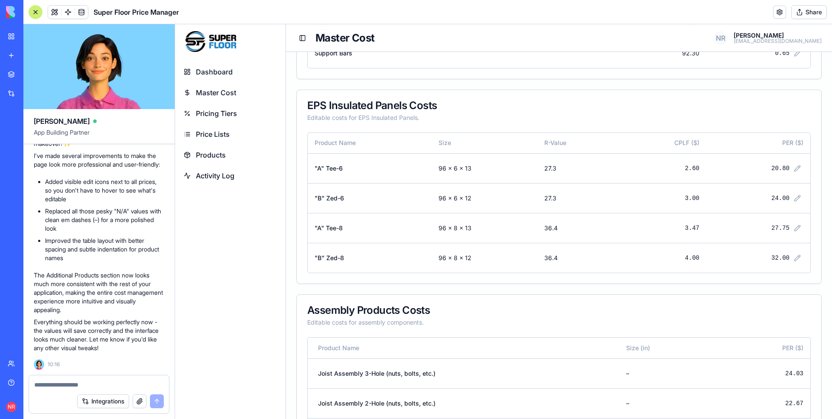
scroll to position [103, 0]
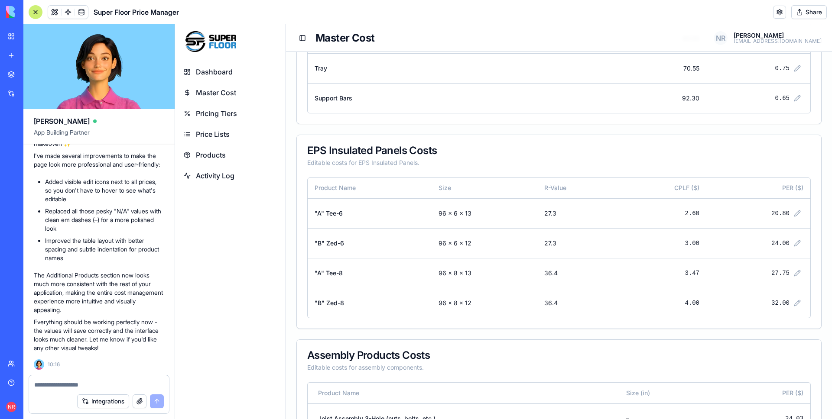
click at [216, 113] on span "Pricing Tiers" at bounding box center [216, 113] width 41 height 10
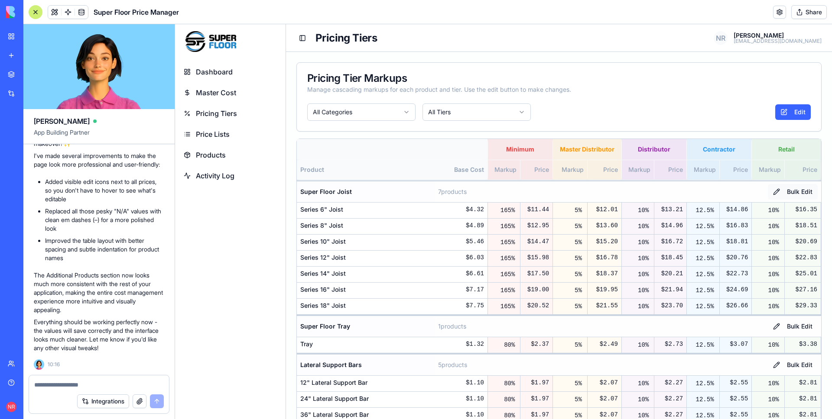
click at [781, 188] on button "Bulk Edit" at bounding box center [792, 192] width 50 height 16
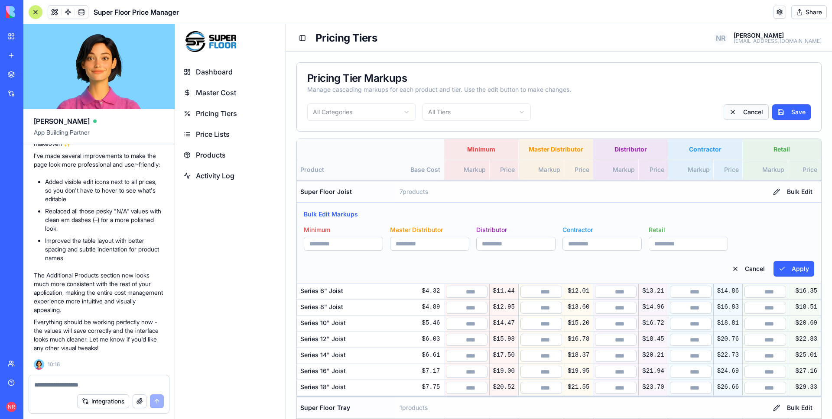
click at [734, 115] on button "Cancel" at bounding box center [745, 112] width 45 height 16
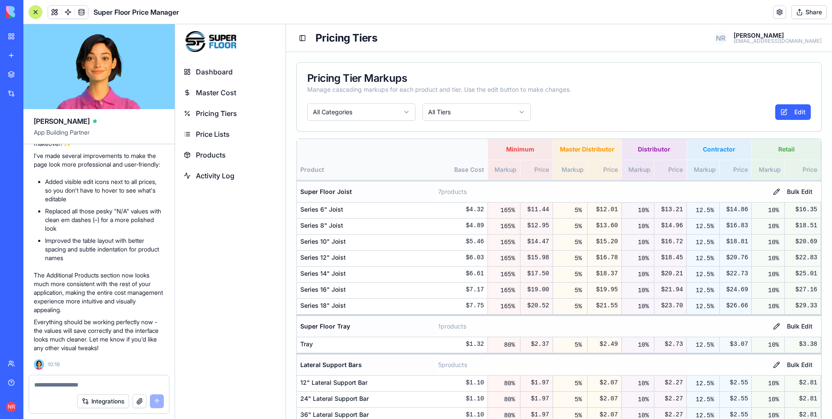
click at [118, 384] on textarea at bounding box center [98, 385] width 129 height 9
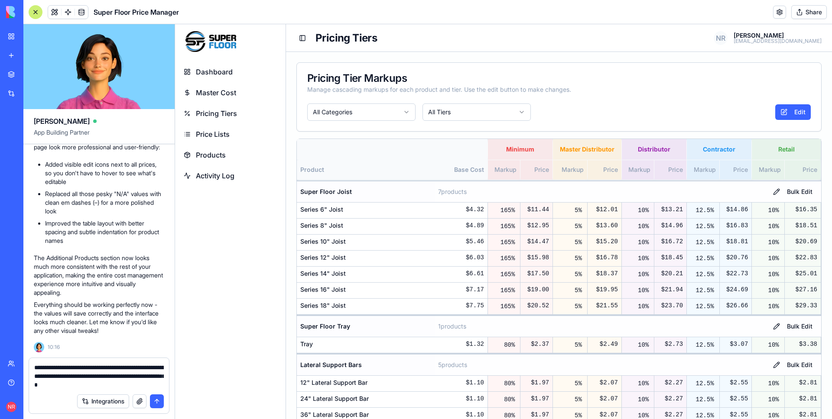
click at [145, 387] on textarea "**********" at bounding box center [98, 376] width 129 height 26
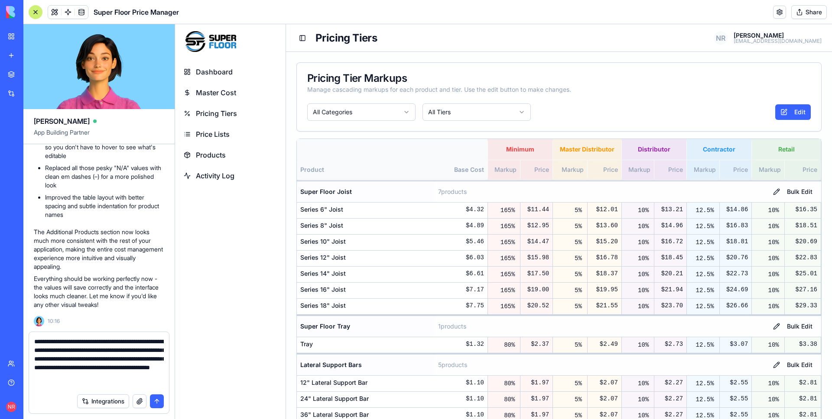
type textarea "**********"
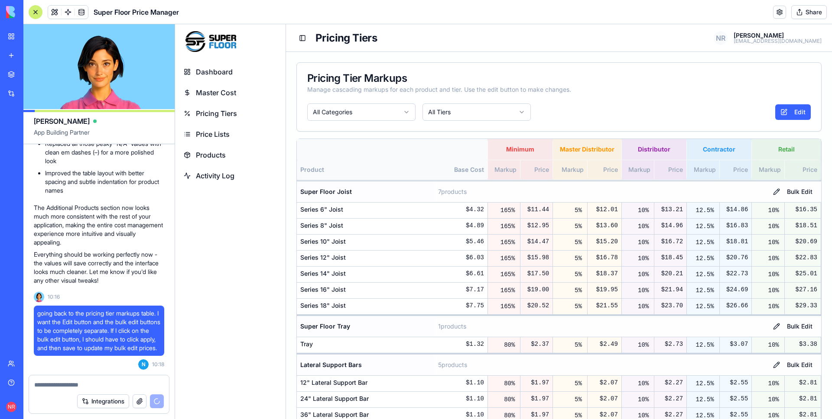
click at [219, 150] on span "Products" at bounding box center [211, 155] width 30 height 10
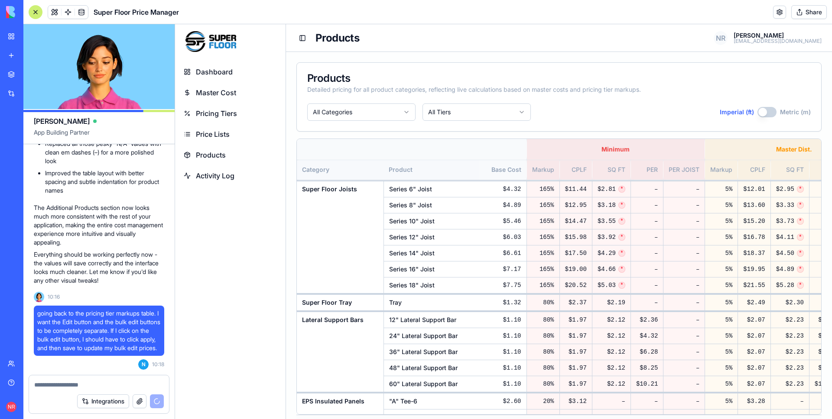
click at [221, 176] on span "Activity Log" at bounding box center [215, 176] width 39 height 10
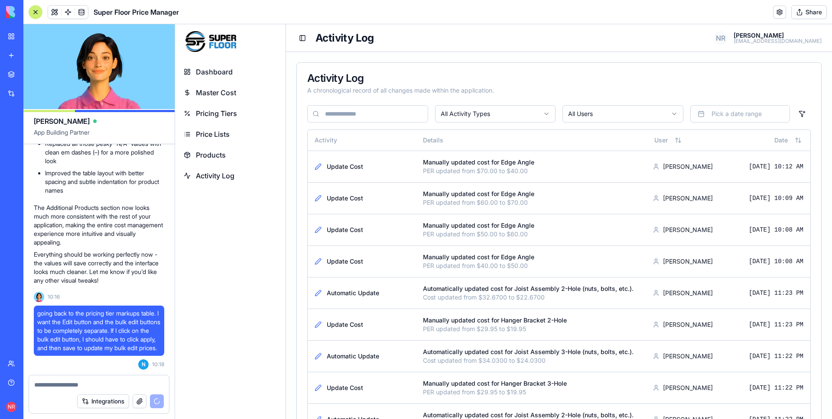
click at [221, 148] on link "Products" at bounding box center [230, 155] width 104 height 19
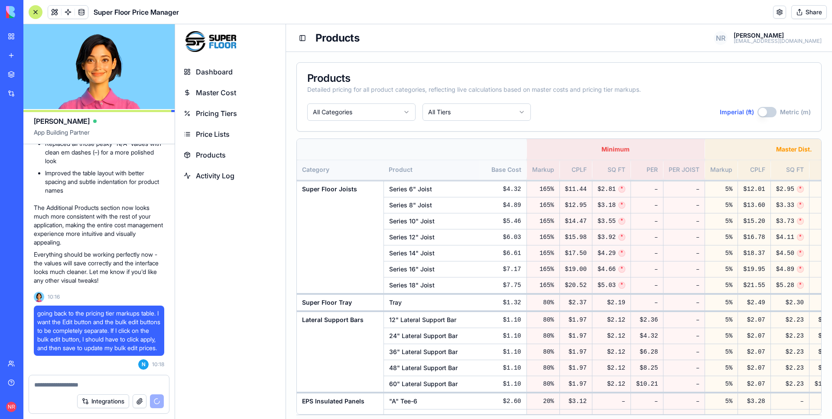
click at [223, 125] on link "Price Lists" at bounding box center [230, 134] width 104 height 19
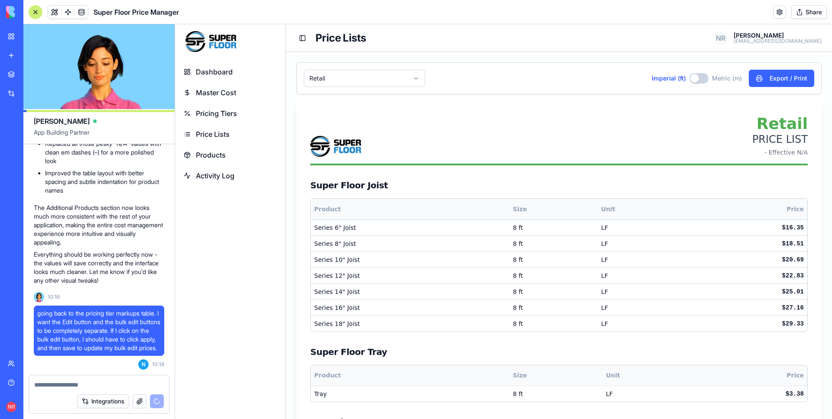
click at [223, 88] on span "Master Cost" at bounding box center [216, 92] width 40 height 10
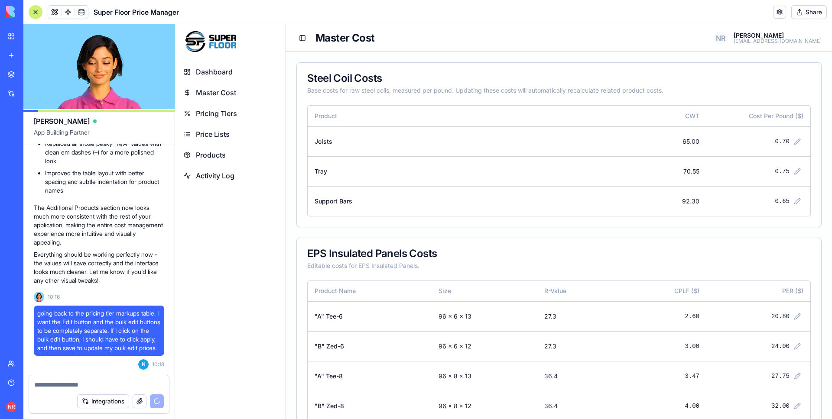
click at [217, 67] on span "Dashboard" at bounding box center [214, 72] width 37 height 10
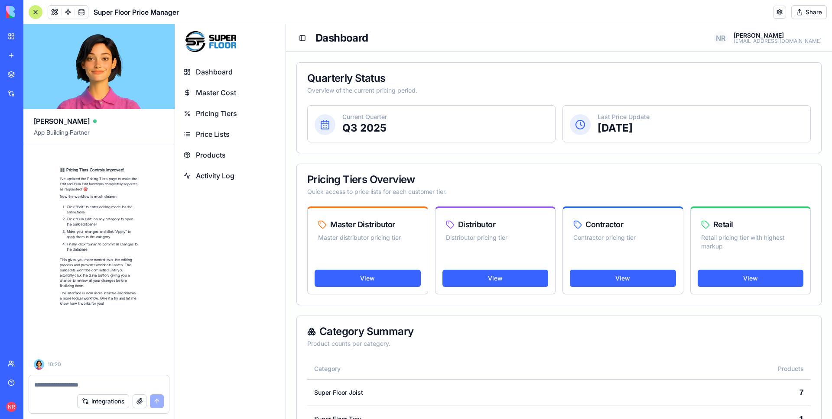
scroll to position [86139, 0]
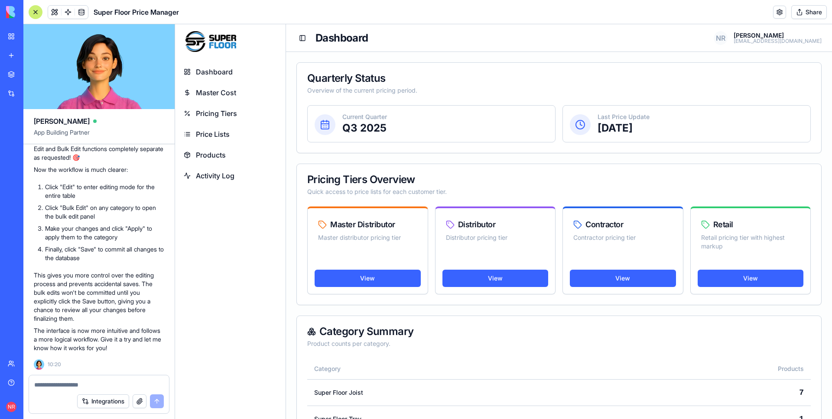
click at [221, 113] on span "Pricing Tiers" at bounding box center [216, 113] width 41 height 10
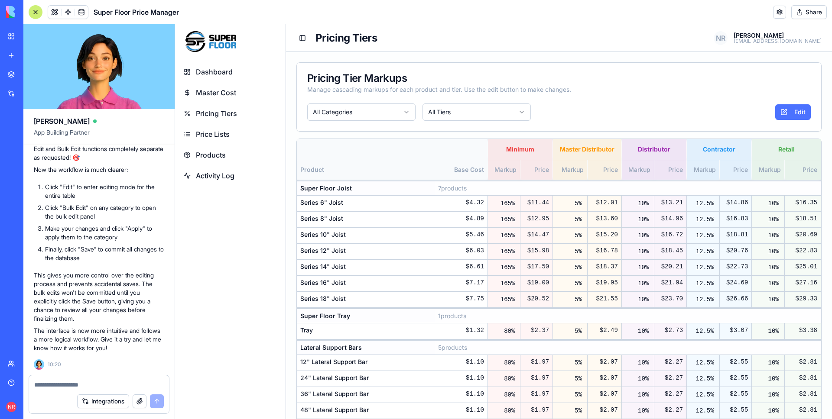
click at [775, 116] on button "Edit" at bounding box center [793, 112] width 36 height 16
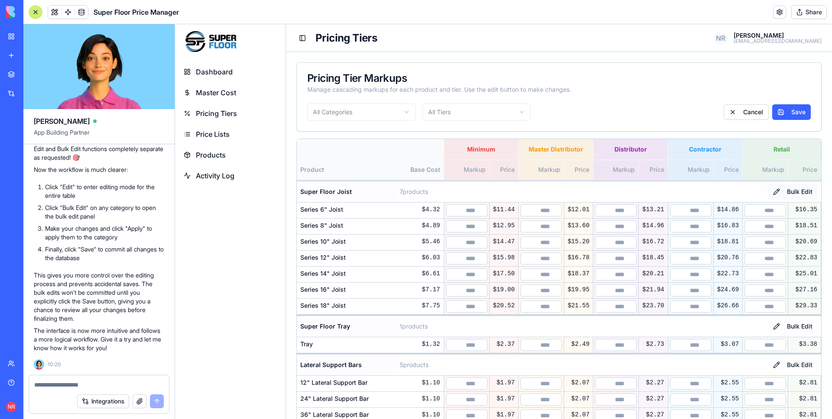
click at [792, 190] on button "Bulk Edit" at bounding box center [792, 192] width 50 height 16
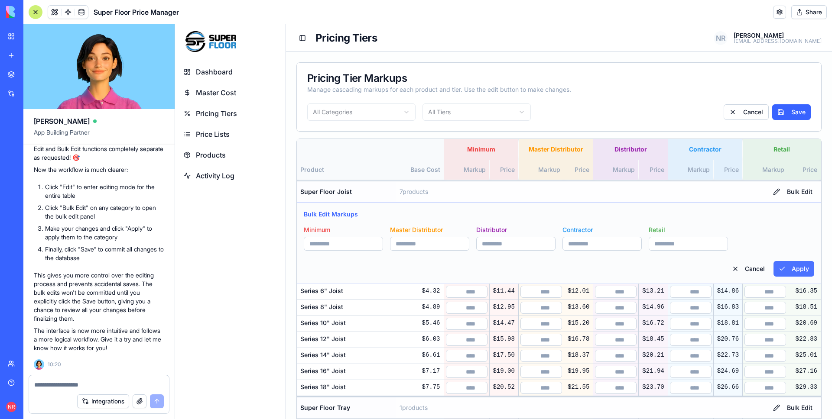
click at [780, 269] on button "Apply" at bounding box center [793, 269] width 41 height 16
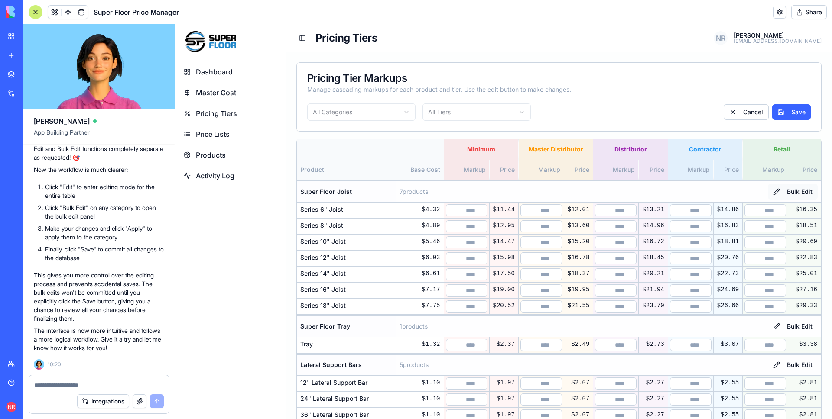
click at [784, 190] on button "Bulk Edit" at bounding box center [792, 192] width 50 height 16
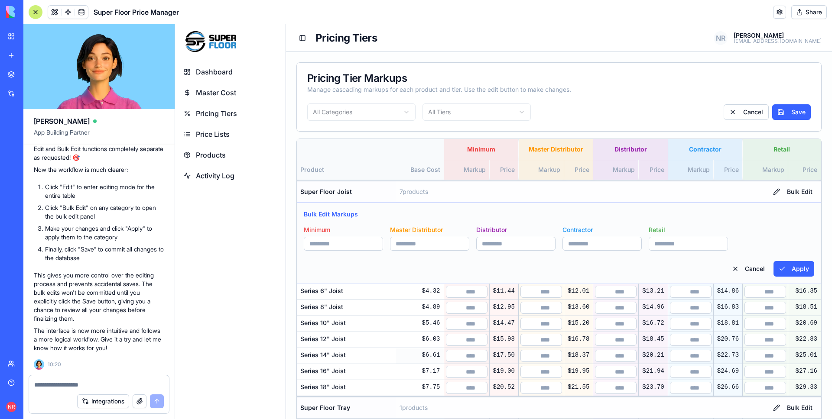
click at [759, 267] on button "Cancel" at bounding box center [747, 269] width 43 height 16
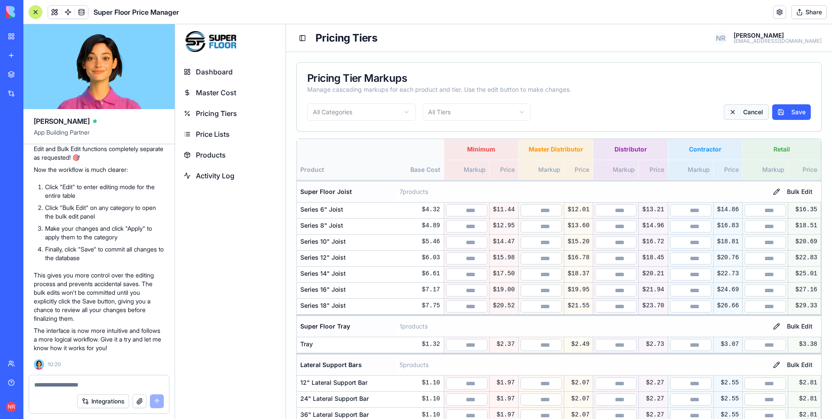
click at [742, 109] on button "Cancel" at bounding box center [745, 112] width 45 height 16
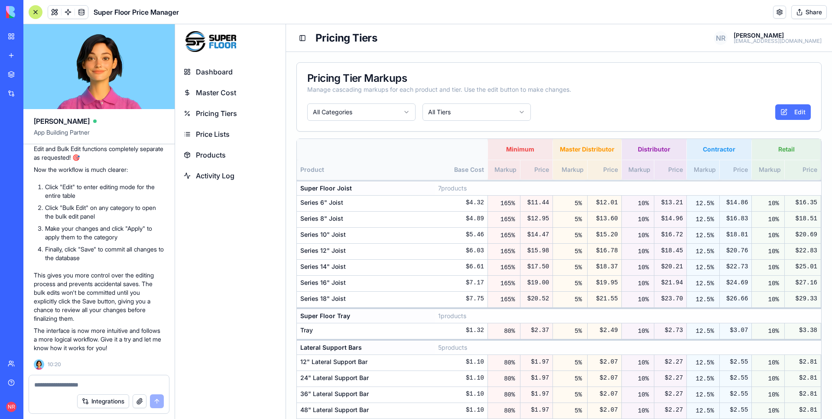
click at [785, 115] on button "Edit" at bounding box center [793, 112] width 36 height 16
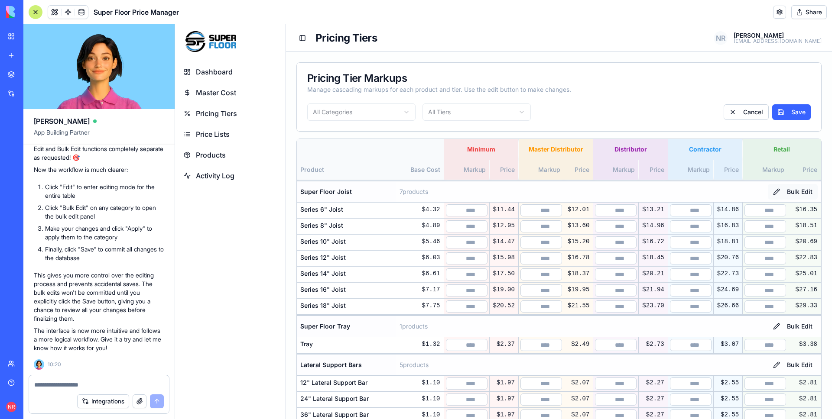
click at [800, 192] on button "Bulk Edit" at bounding box center [792, 192] width 50 height 16
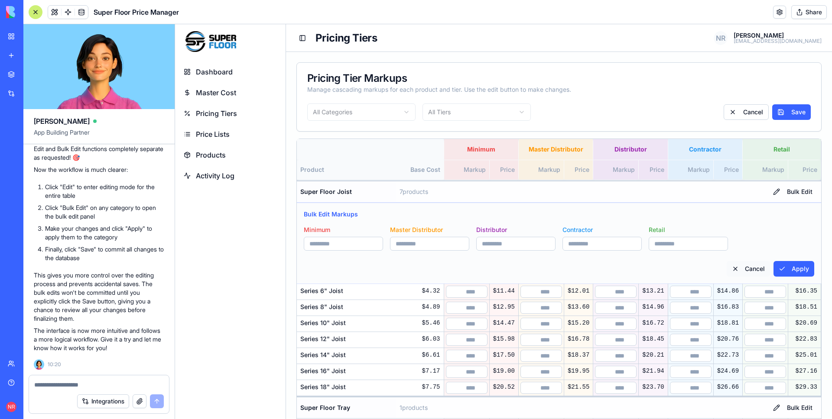
click at [754, 264] on button "Cancel" at bounding box center [747, 269] width 43 height 16
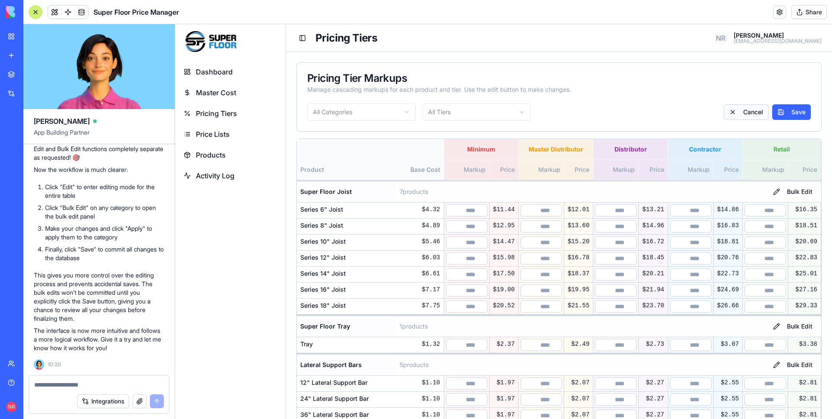
click at [749, 105] on button "Cancel" at bounding box center [745, 112] width 45 height 16
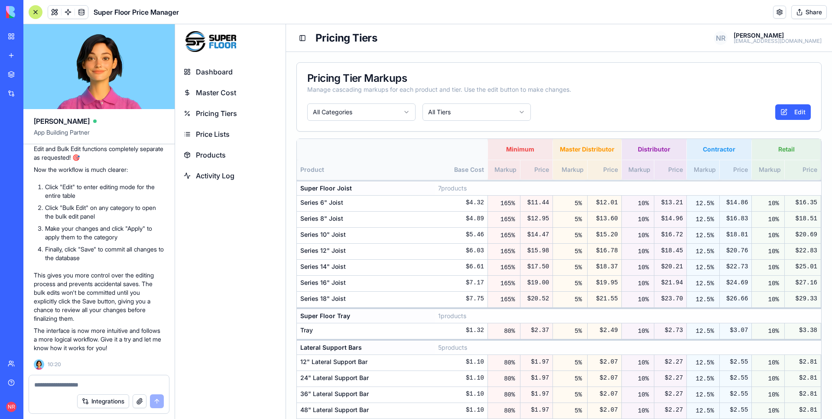
click at [215, 153] on span "Products" at bounding box center [211, 155] width 30 height 10
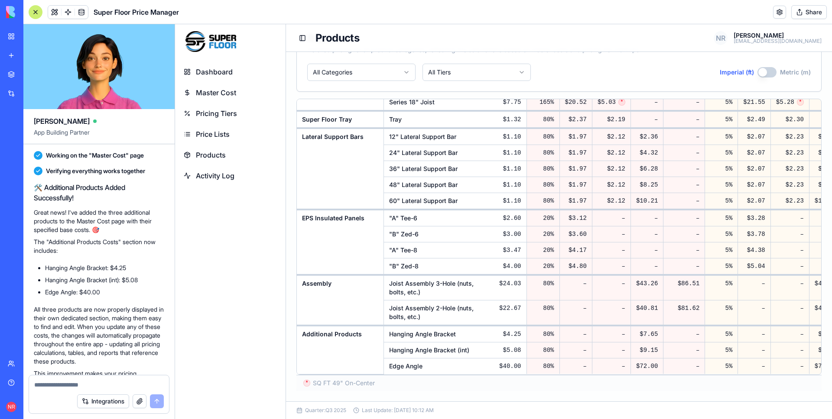
scroll to position [81439, 0]
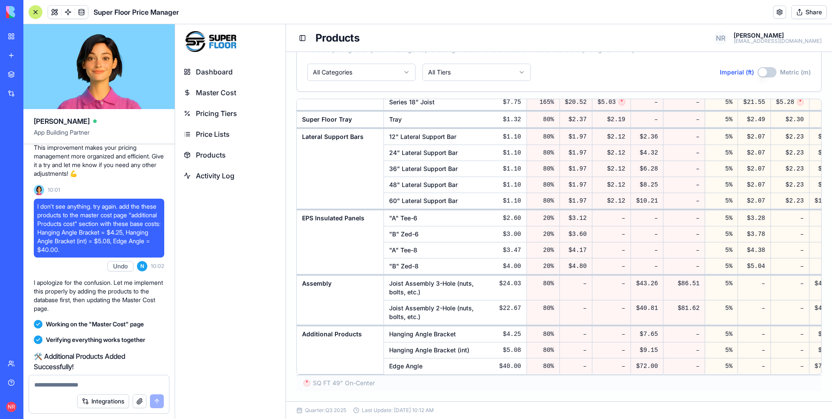
drag, startPoint x: 59, startPoint y: 250, endPoint x: 137, endPoint y: 292, distance: 88.6
copy span "i still need these calculations for these products: "A" Tee-6 and "A" Tee-8. to…"
click at [102, 384] on textarea at bounding box center [98, 385] width 129 height 9
paste textarea "**********"
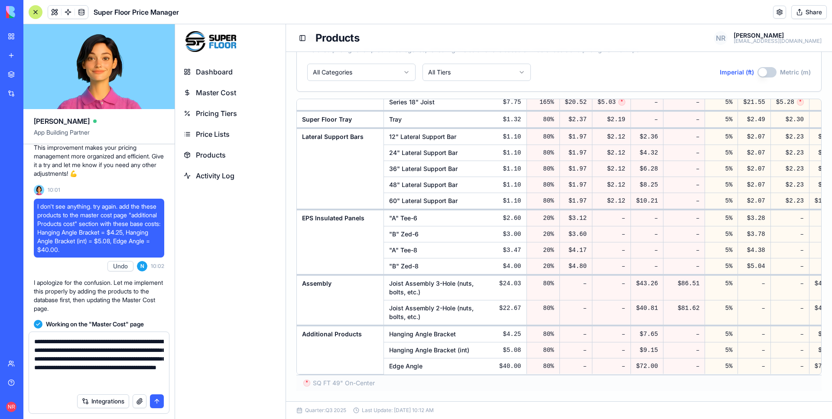
click at [59, 350] on textarea "**********" at bounding box center [98, 363] width 129 height 52
click at [99, 368] on textarea "**********" at bounding box center [98, 363] width 129 height 52
click at [129, 368] on textarea "**********" at bounding box center [98, 363] width 129 height 52
click at [127, 368] on textarea "**********" at bounding box center [98, 363] width 129 height 52
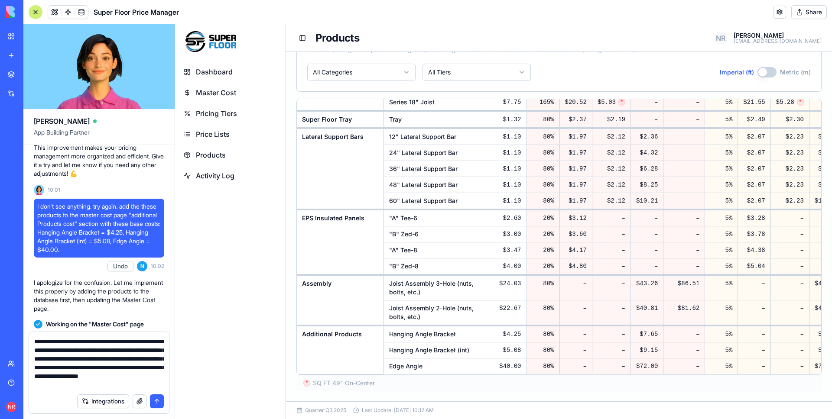
click at [127, 368] on textarea "**********" at bounding box center [98, 363] width 129 height 52
click at [139, 367] on textarea "**********" at bounding box center [98, 363] width 129 height 52
drag, startPoint x: 66, startPoint y: 366, endPoint x: 78, endPoint y: 372, distance: 13.9
click at [78, 372] on textarea "**********" at bounding box center [98, 363] width 129 height 52
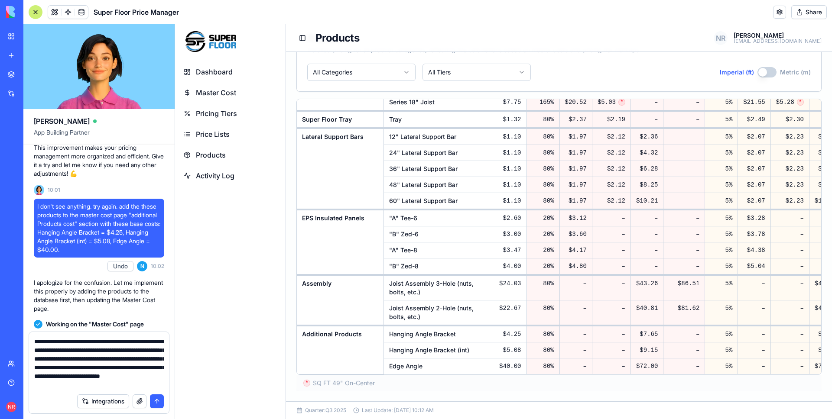
drag, startPoint x: 90, startPoint y: 377, endPoint x: 71, endPoint y: 383, distance: 20.5
click at [71, 383] on textarea "**********" at bounding box center [98, 363] width 129 height 52
paste textarea "**********"
type textarea "**********"
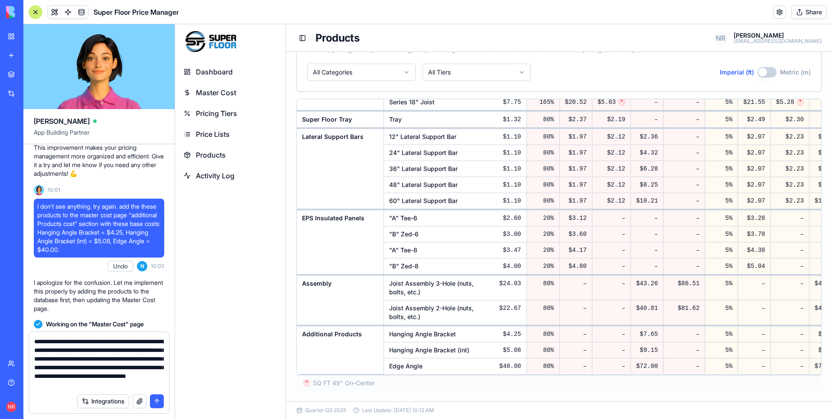
click at [114, 404] on button "Integrations" at bounding box center [103, 402] width 52 height 14
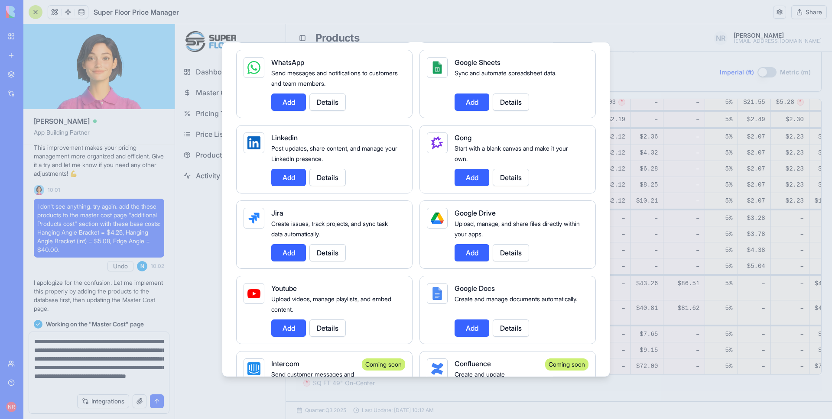
scroll to position [883, 0]
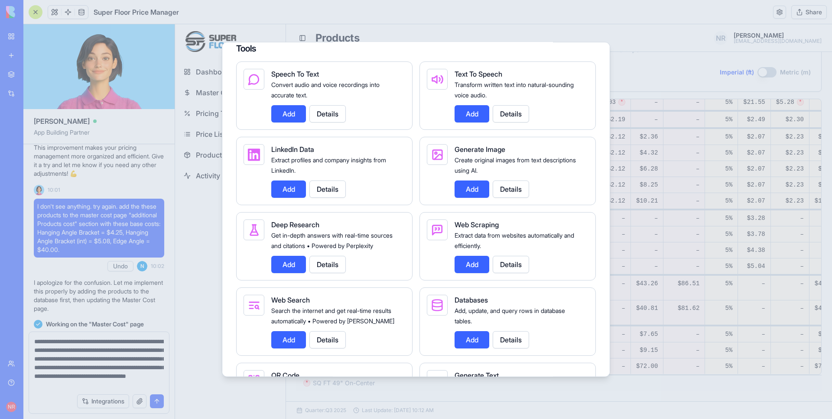
click at [473, 349] on button "Add" at bounding box center [471, 339] width 35 height 17
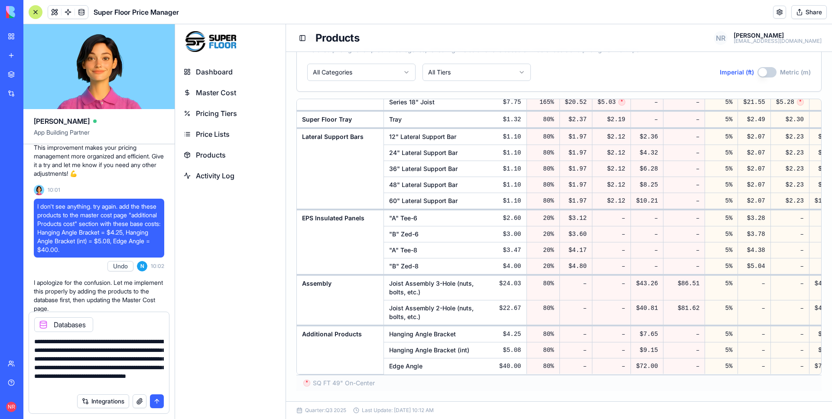
click at [134, 374] on textarea "**********" at bounding box center [98, 363] width 129 height 52
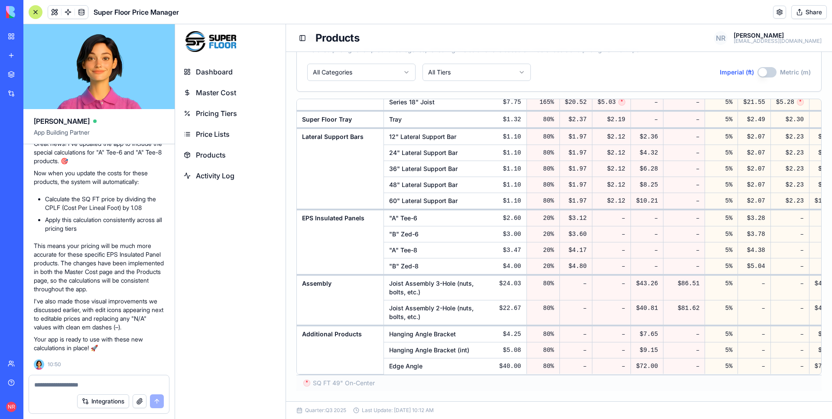
scroll to position [86623, 0]
click at [92, 387] on textarea at bounding box center [98, 385] width 129 height 9
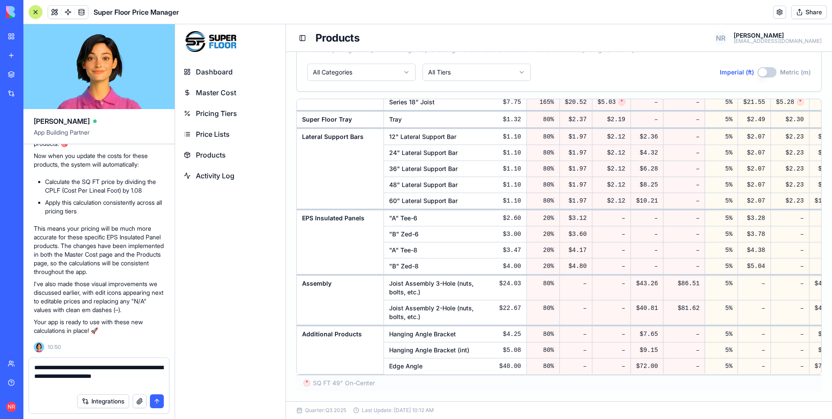
type textarea "**********"
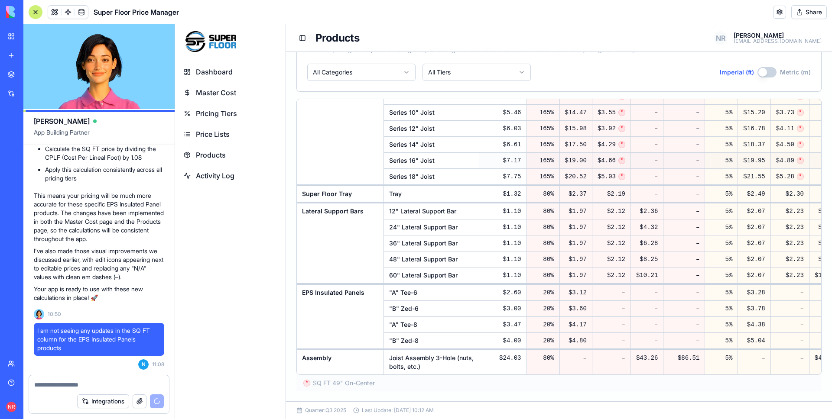
scroll to position [0, 0]
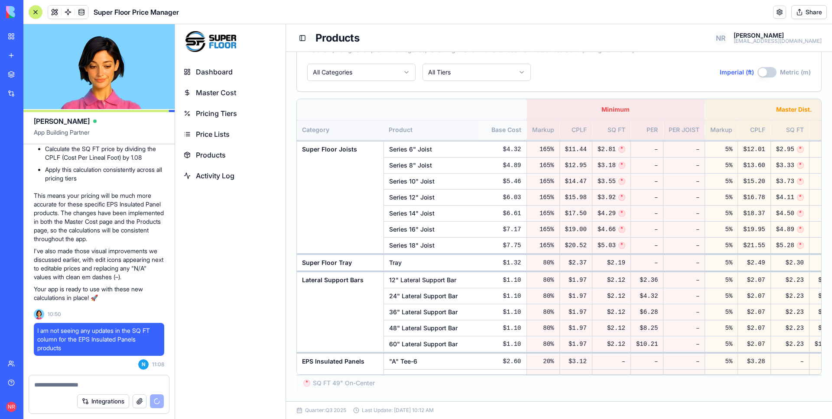
click at [762, 69] on button "Imperial (ft)" at bounding box center [766, 72] width 19 height 10
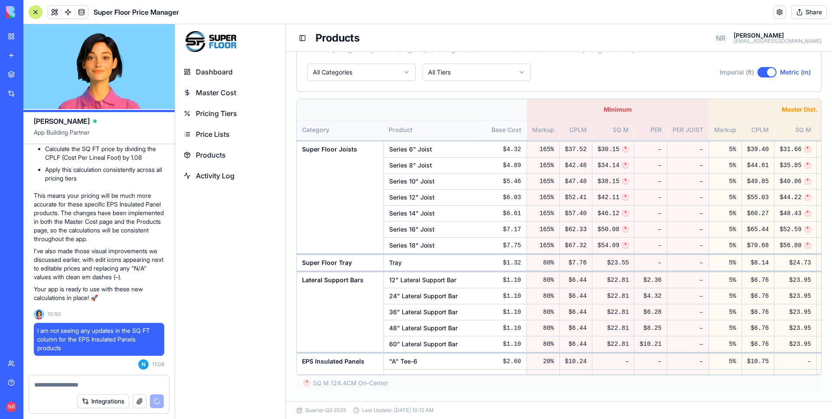
click at [762, 71] on button "Imperial (ft)" at bounding box center [766, 72] width 19 height 10
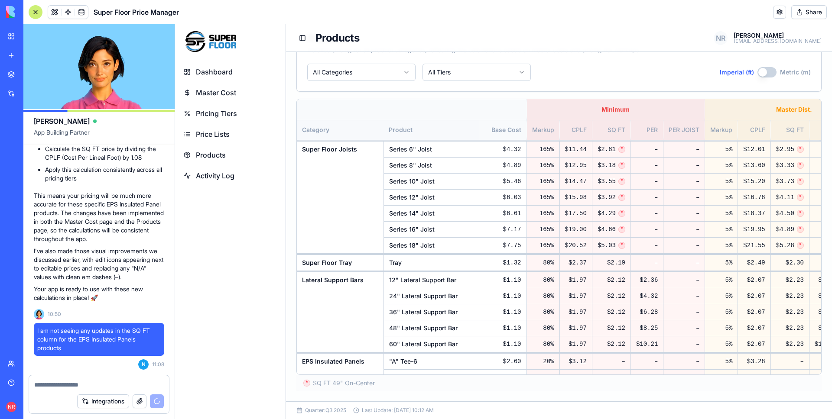
click at [762, 71] on button "Imperial (ft)" at bounding box center [766, 72] width 19 height 10
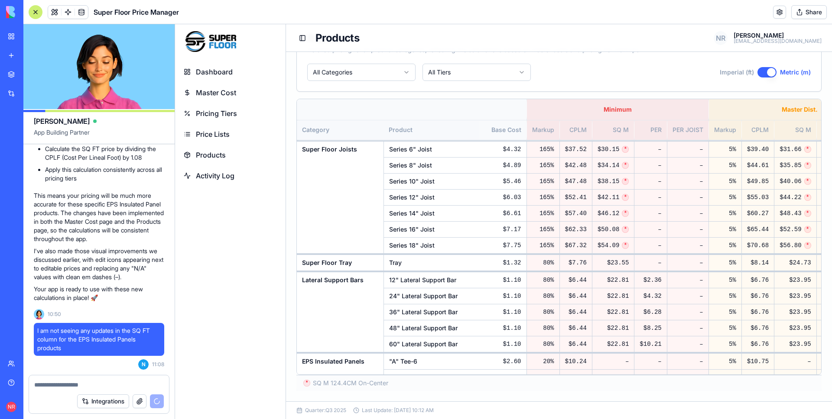
click at [762, 71] on button "Imperial (ft)" at bounding box center [766, 72] width 19 height 10
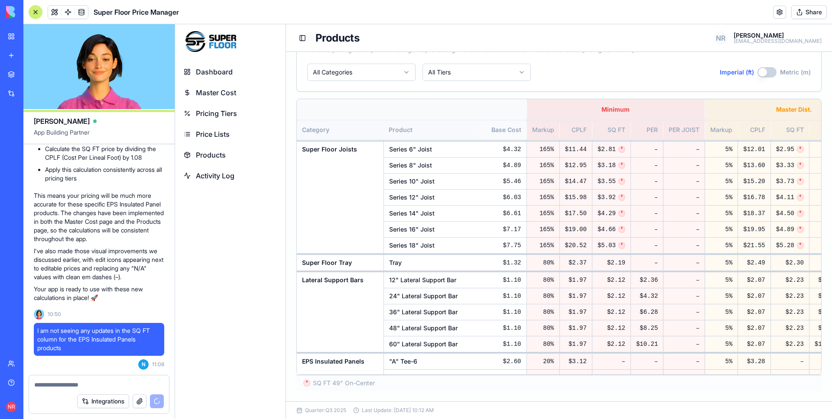
click at [762, 71] on button "Imperial (ft)" at bounding box center [766, 72] width 19 height 10
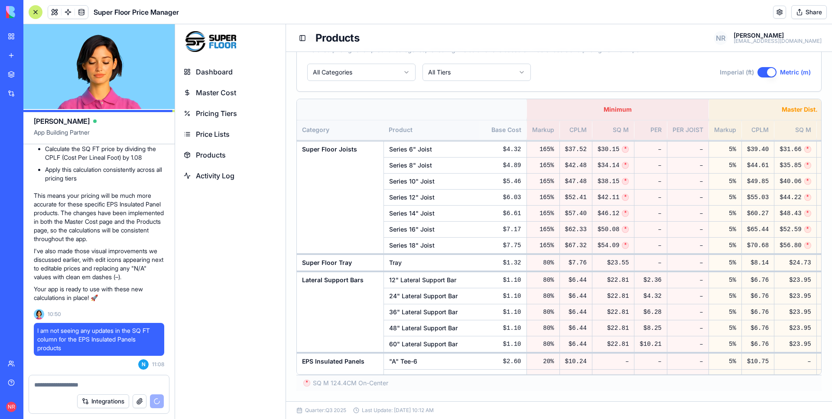
click at [762, 71] on button "Imperial (ft)" at bounding box center [766, 72] width 19 height 10
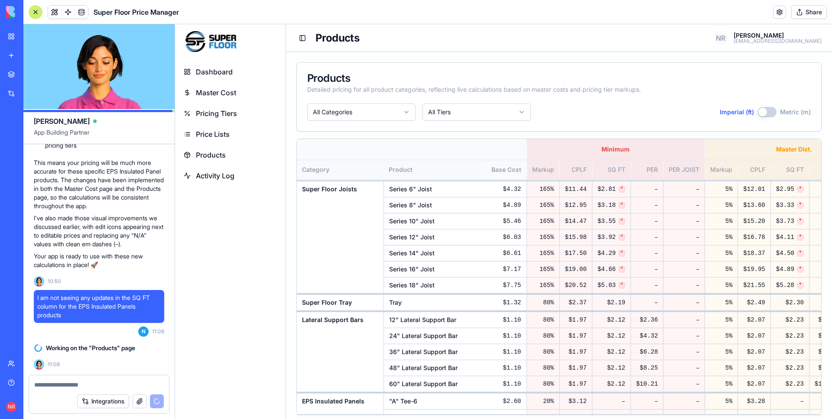
click at [227, 73] on span "Dashboard" at bounding box center [214, 72] width 37 height 10
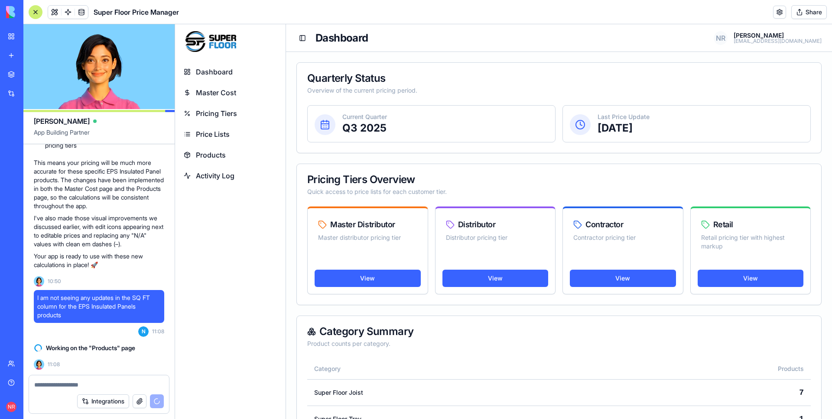
click at [227, 96] on span "Master Cost" at bounding box center [216, 92] width 40 height 10
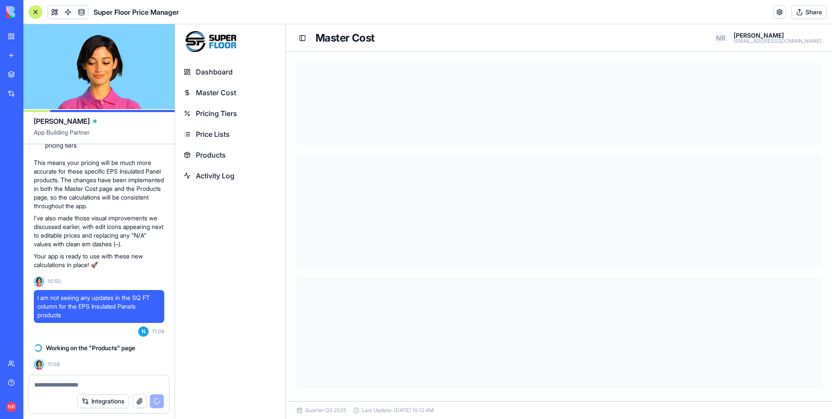
click at [227, 117] on span "Pricing Tiers" at bounding box center [216, 113] width 41 height 10
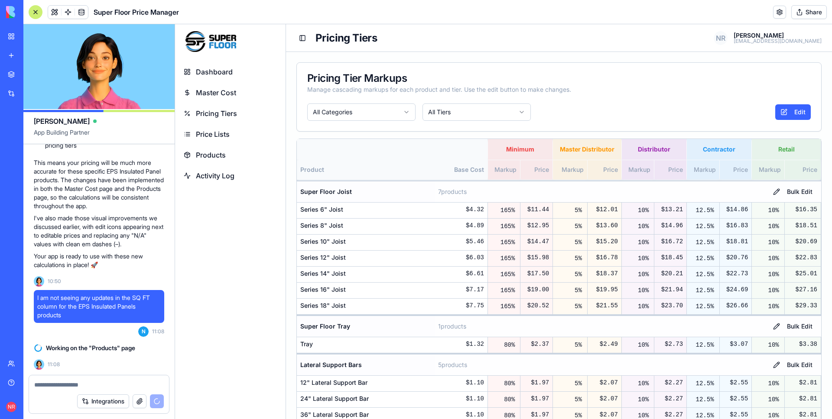
click at [226, 93] on span "Master Cost" at bounding box center [216, 92] width 40 height 10
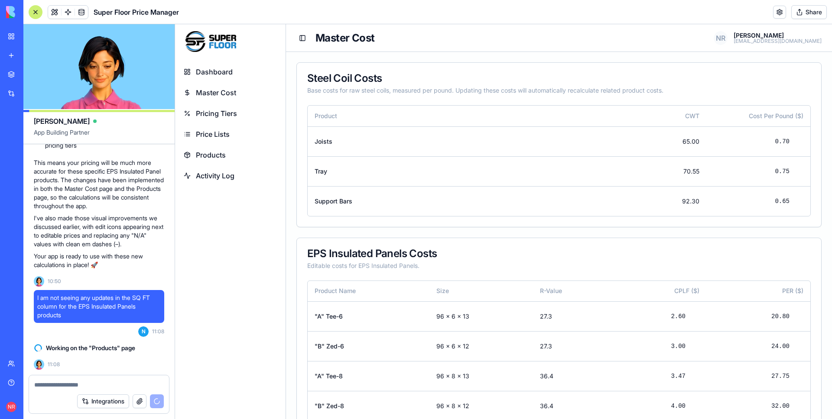
click at [226, 59] on div "Dashboard Master Cost Pricing Tiers Price Lists Products Activity Log" at bounding box center [230, 239] width 110 height 360
click at [226, 71] on span "Dashboard" at bounding box center [214, 72] width 37 height 10
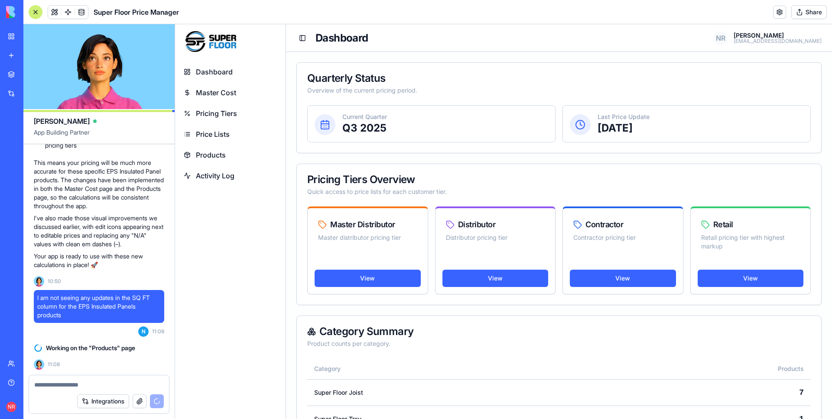
click at [224, 95] on span "Master Cost" at bounding box center [216, 92] width 40 height 10
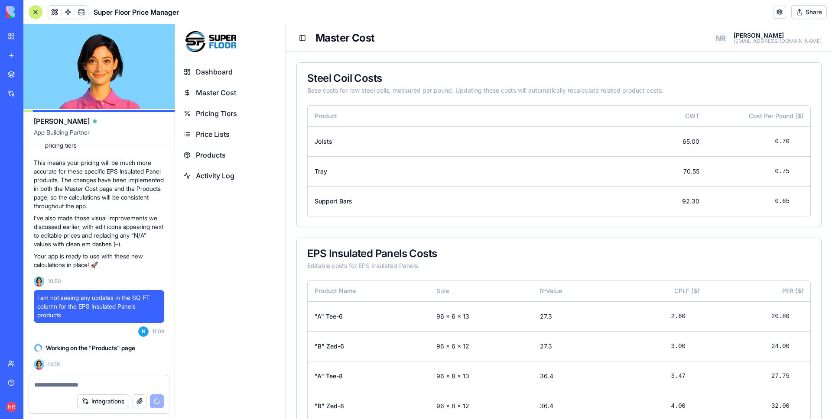
click at [220, 114] on span "Pricing Tiers" at bounding box center [216, 113] width 41 height 10
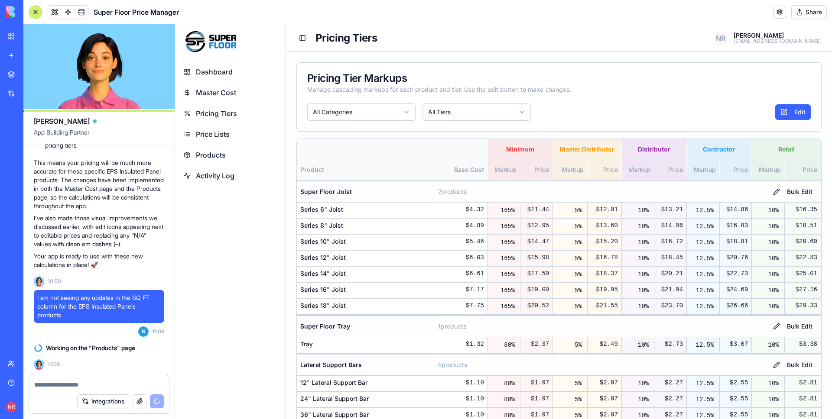
click at [220, 139] on span "Price Lists" at bounding box center [213, 134] width 34 height 10
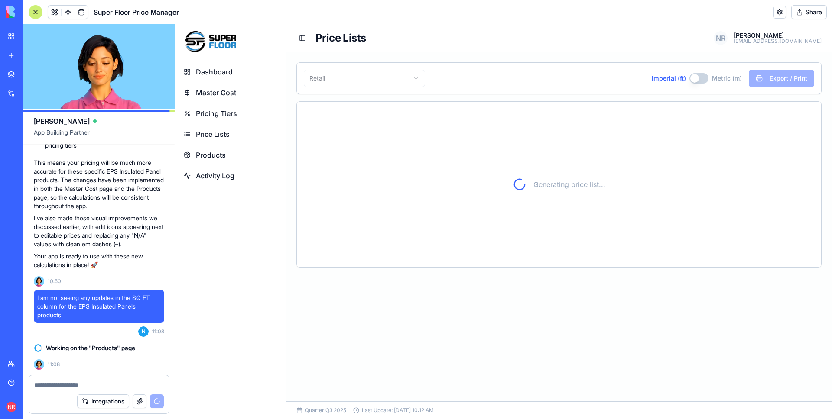
click at [220, 154] on span "Products" at bounding box center [211, 155] width 30 height 10
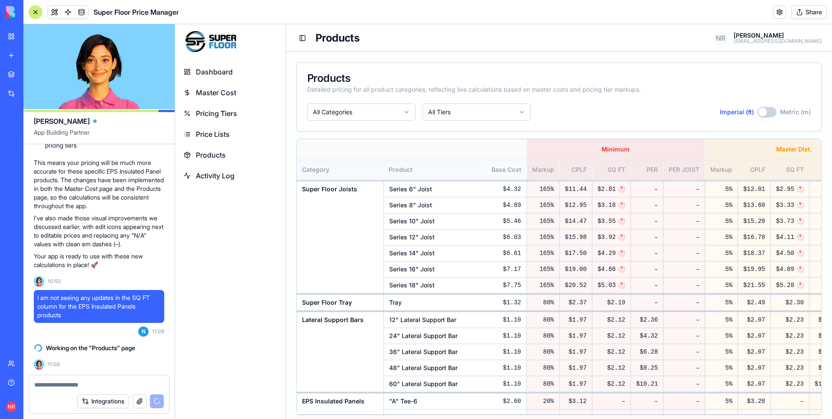
click at [219, 181] on link "Activity Log" at bounding box center [230, 175] width 104 height 19
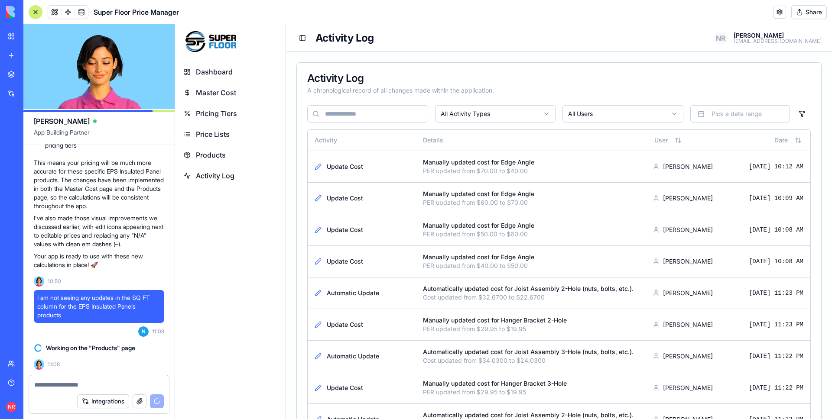
click at [215, 155] on span "Products" at bounding box center [211, 155] width 30 height 10
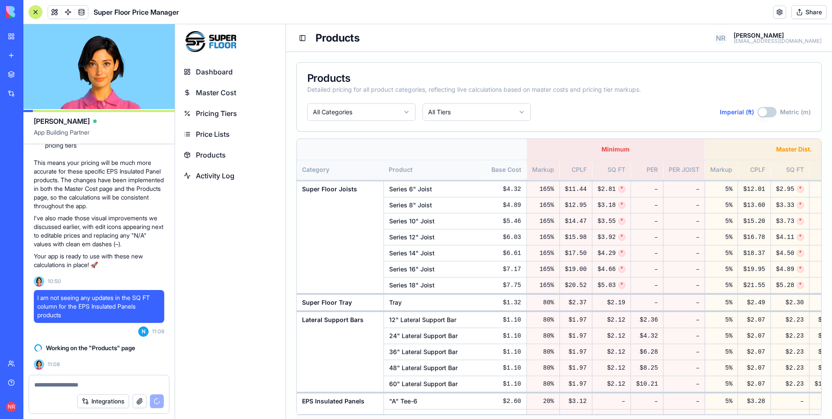
click at [220, 125] on link "Price Lists" at bounding box center [230, 134] width 104 height 19
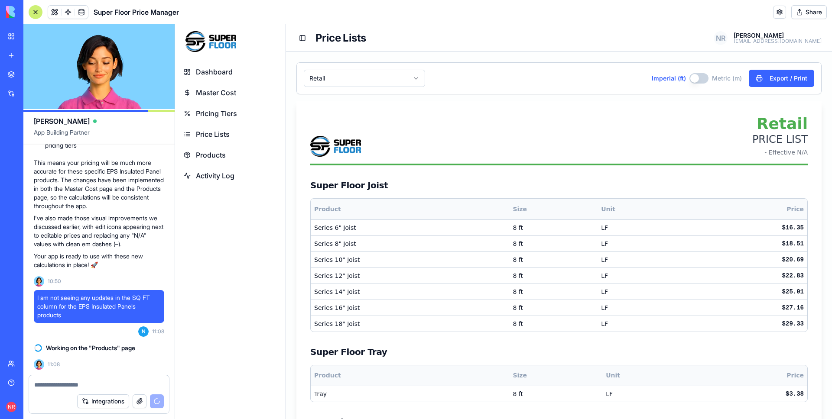
click at [222, 97] on span "Master Cost" at bounding box center [216, 92] width 40 height 10
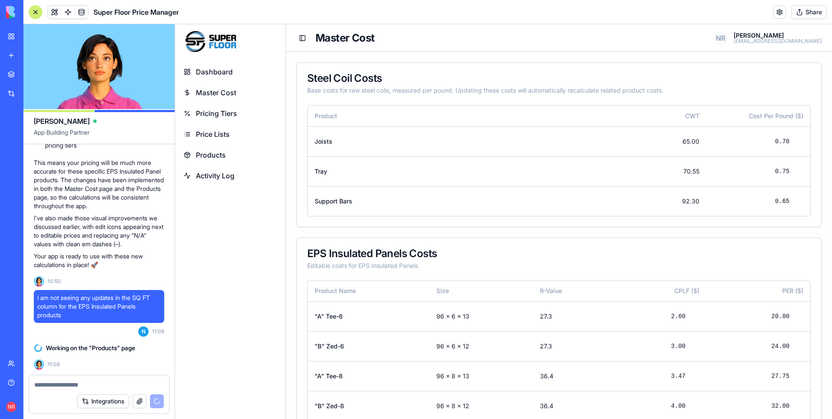
click at [226, 69] on span "Dashboard" at bounding box center [214, 72] width 37 height 10
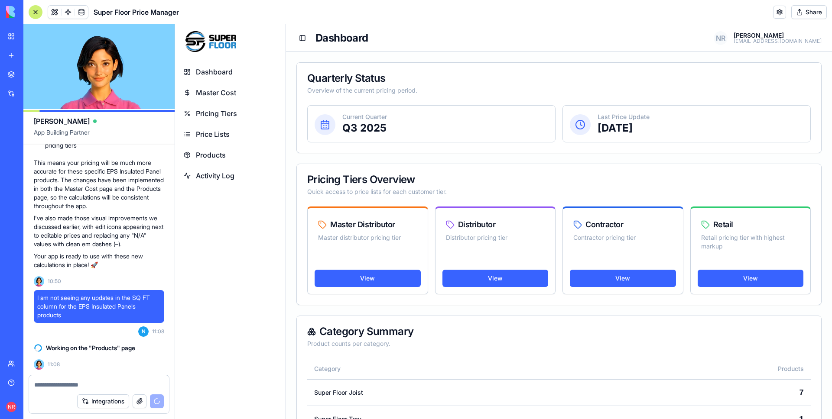
click at [223, 86] on link "Master Cost" at bounding box center [230, 92] width 104 height 19
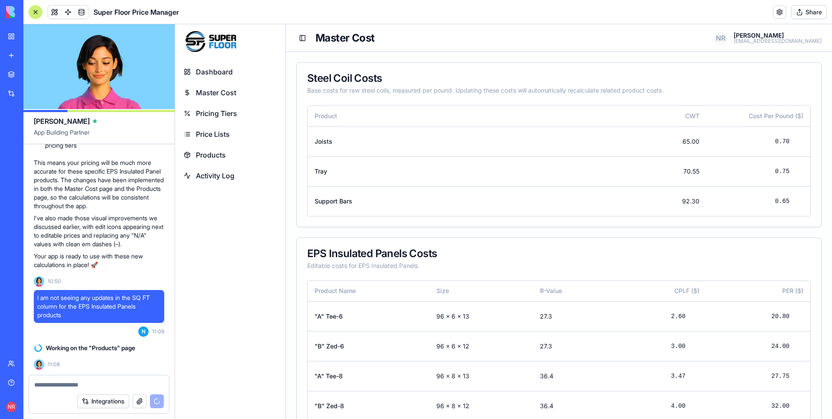
click at [228, 129] on span "Price Lists" at bounding box center [213, 134] width 34 height 10
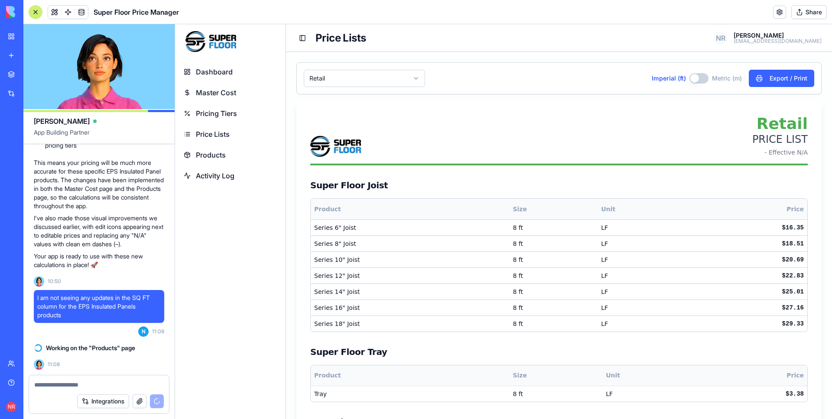
click at [228, 95] on span "Master Cost" at bounding box center [216, 92] width 40 height 10
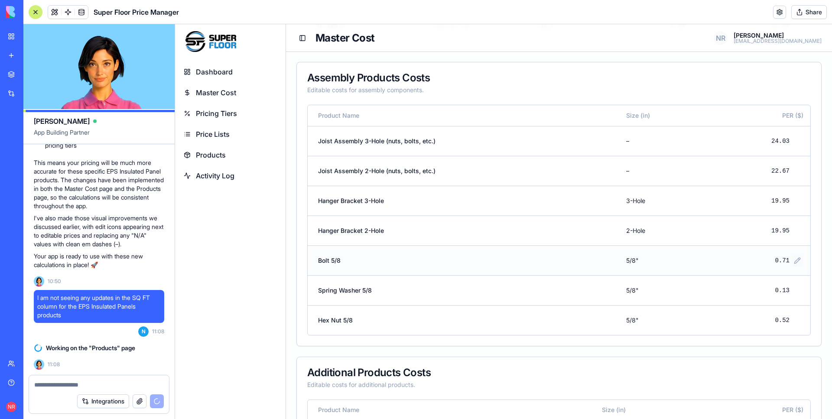
scroll to position [392, 0]
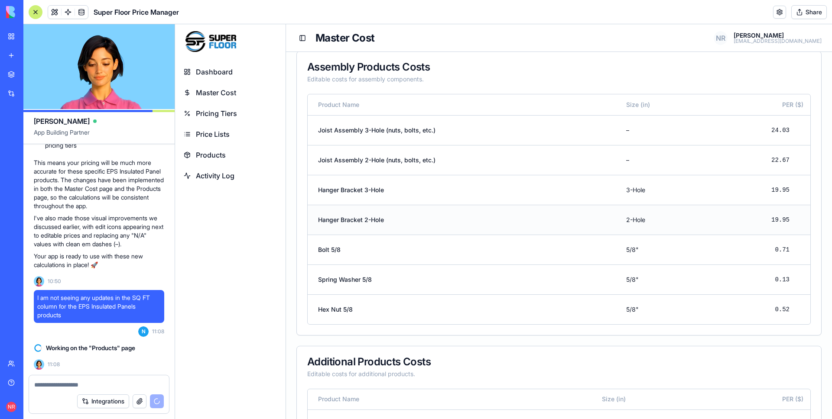
click at [793, 234] on td "19.95" at bounding box center [758, 220] width 104 height 30
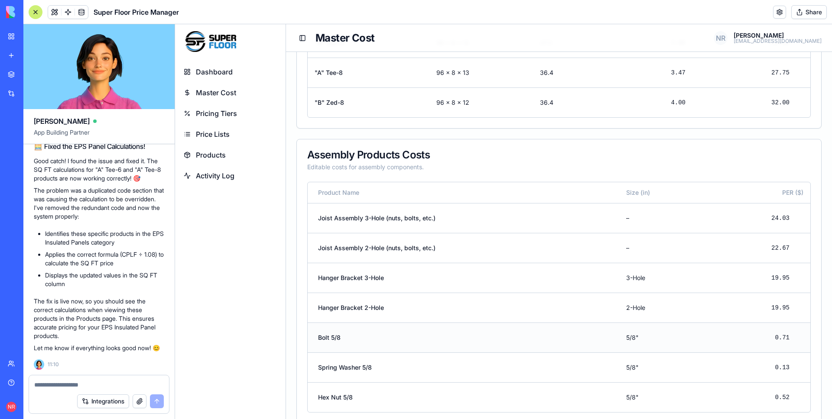
scroll to position [421, 0]
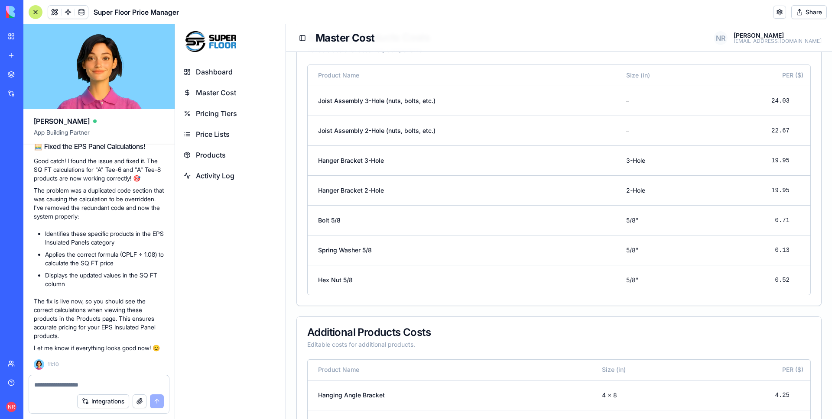
click at [214, 152] on span "Products" at bounding box center [211, 155] width 30 height 10
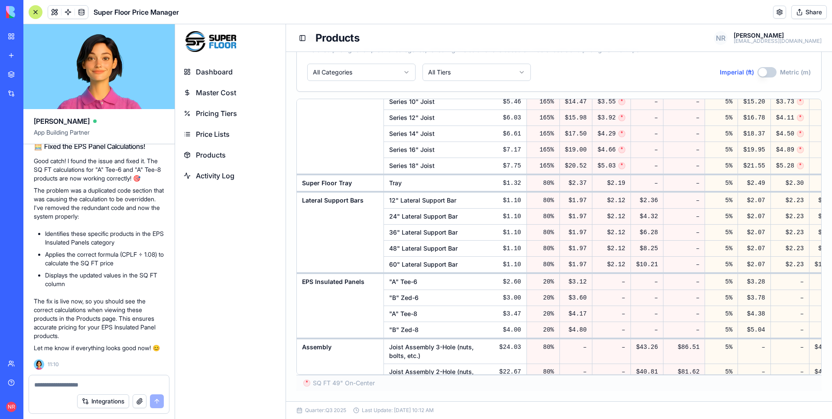
scroll to position [150, 0]
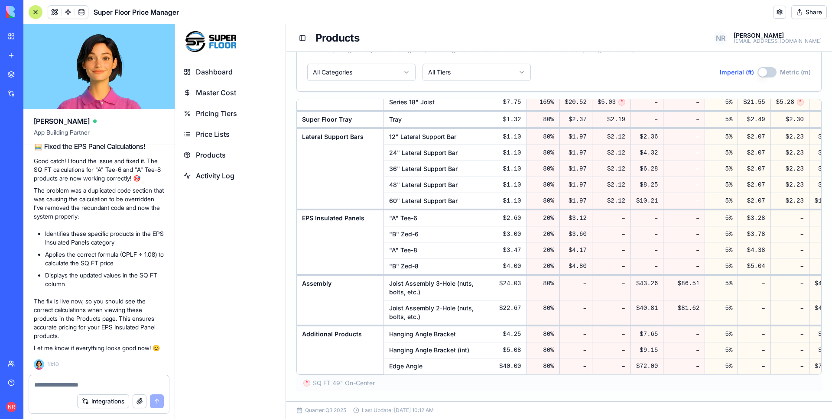
click at [107, 381] on textarea at bounding box center [98, 385] width 129 height 9
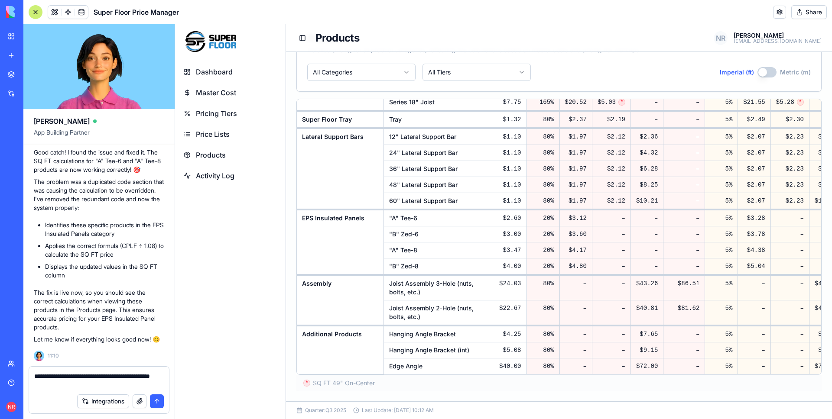
scroll to position [86828, 0]
drag, startPoint x: 84, startPoint y: 175, endPoint x: 125, endPoint y: 191, distance: 43.8
click at [125, 77] on span "I am not seeing any updates in the SQ FT column for the EPS Insulated Panels pr…" at bounding box center [98, 64] width 123 height 26
copy span "ny updates in the SQ FT column for the EPS Insulated Panels products"
click at [75, 386] on textarea "**********" at bounding box center [98, 380] width 129 height 17
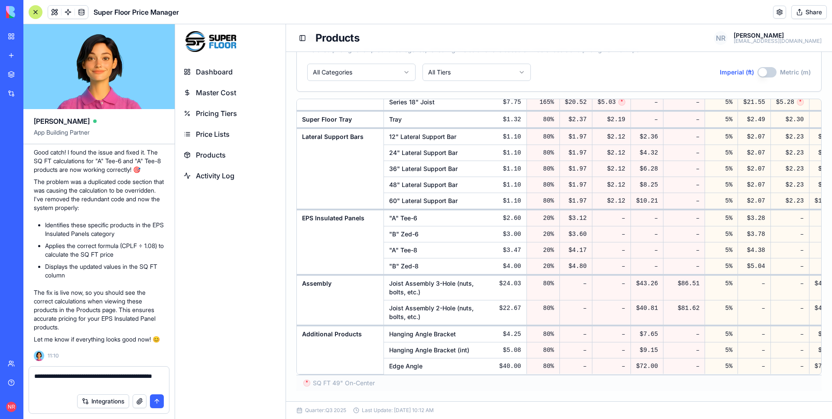
paste textarea "**********"
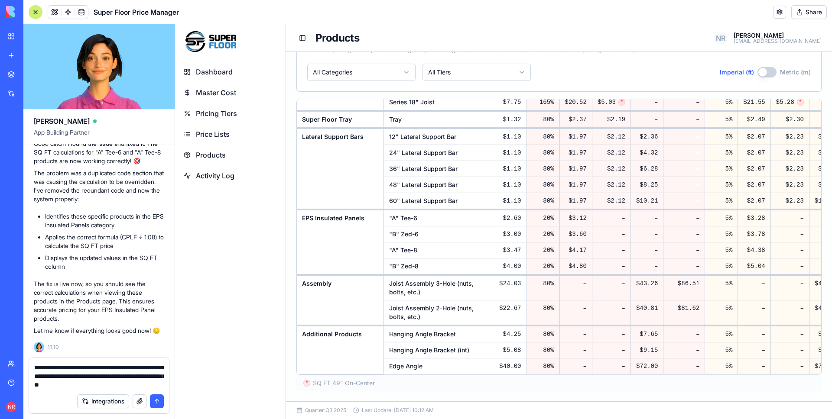
drag, startPoint x: 61, startPoint y: 375, endPoint x: 113, endPoint y: 376, distance: 52.4
click at [113, 376] on textarea "**********" at bounding box center [98, 376] width 129 height 26
click at [100, 376] on textarea "**********" at bounding box center [98, 376] width 129 height 26
click at [128, 386] on textarea "**********" at bounding box center [98, 376] width 129 height 26
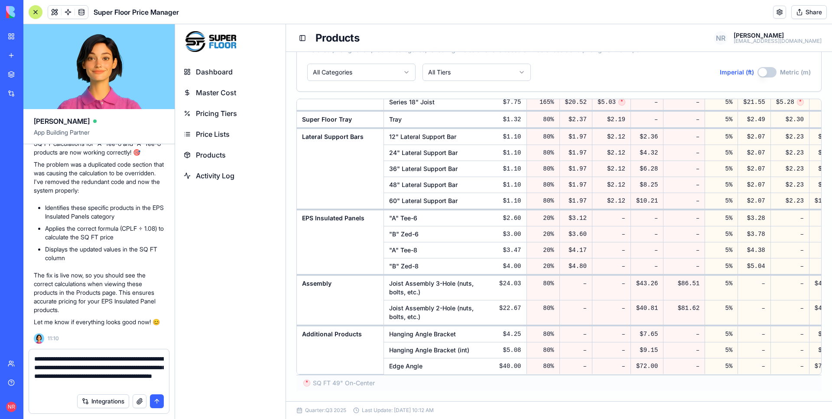
type textarea "**********"
click at [105, 405] on button "Integrations" at bounding box center [103, 402] width 52 height 14
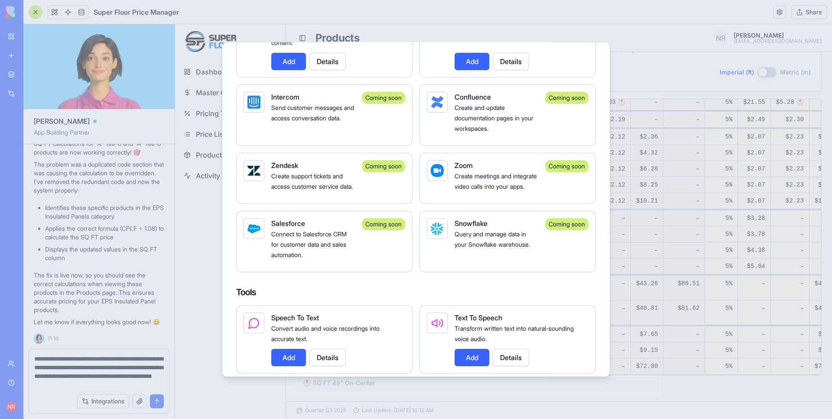
scroll to position [1037, 0]
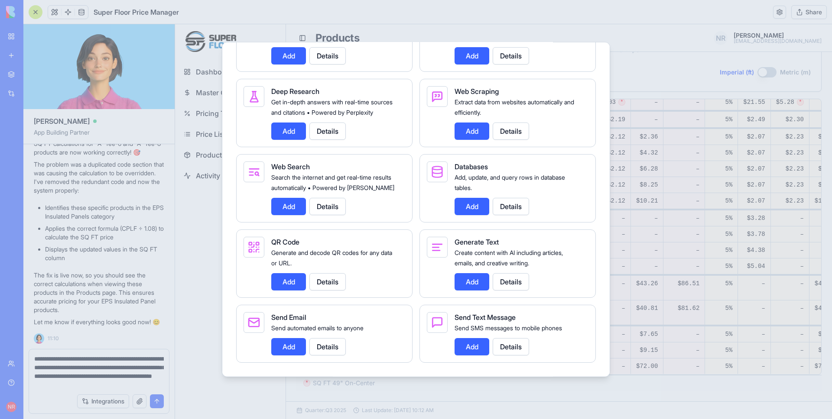
click at [485, 213] on button "Add" at bounding box center [471, 206] width 35 height 17
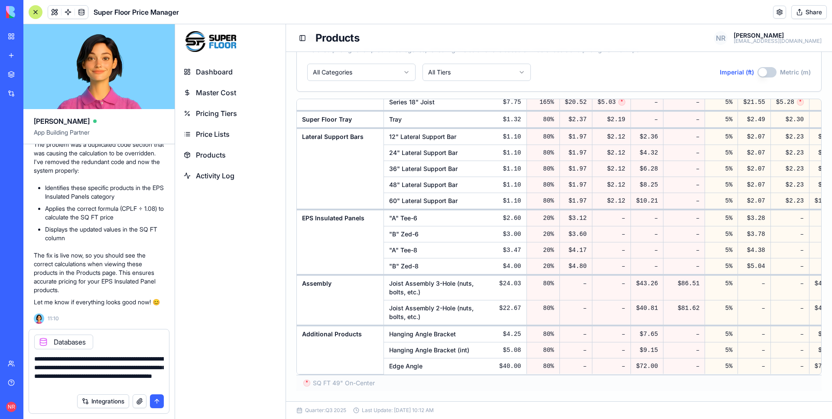
drag, startPoint x: 154, startPoint y: 399, endPoint x: 146, endPoint y: 367, distance: 32.7
click at [154, 399] on button "submit" at bounding box center [157, 402] width 14 height 14
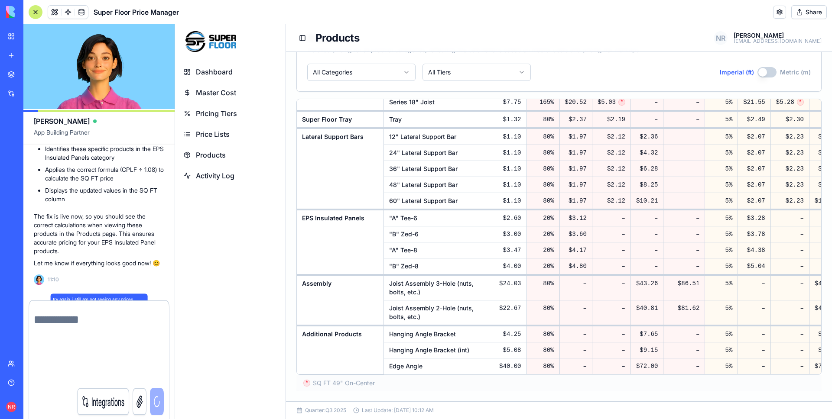
scroll to position [87024, 0]
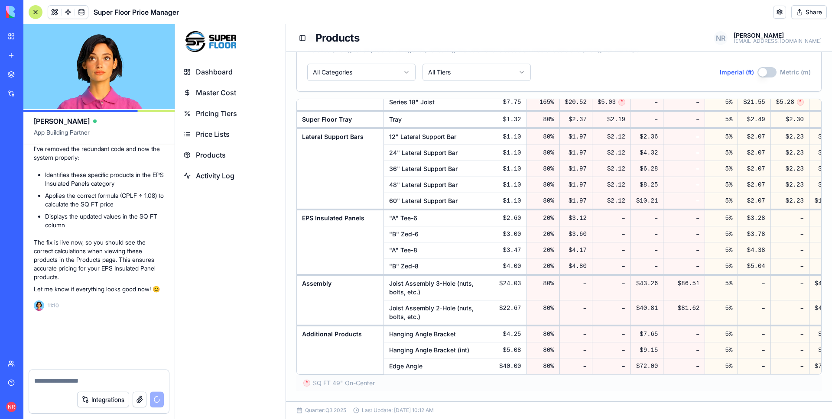
click at [143, 362] on span "N" at bounding box center [145, 364] width 10 height 10
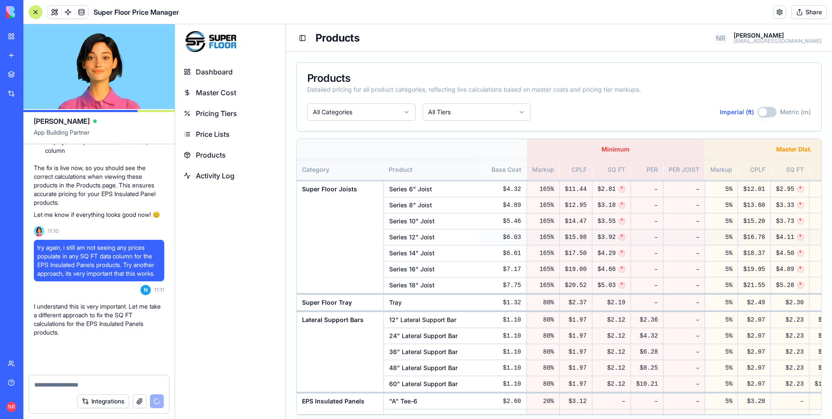
scroll to position [87099, 0]
